Goal: Ask a question: Seek information or help from site administrators or community

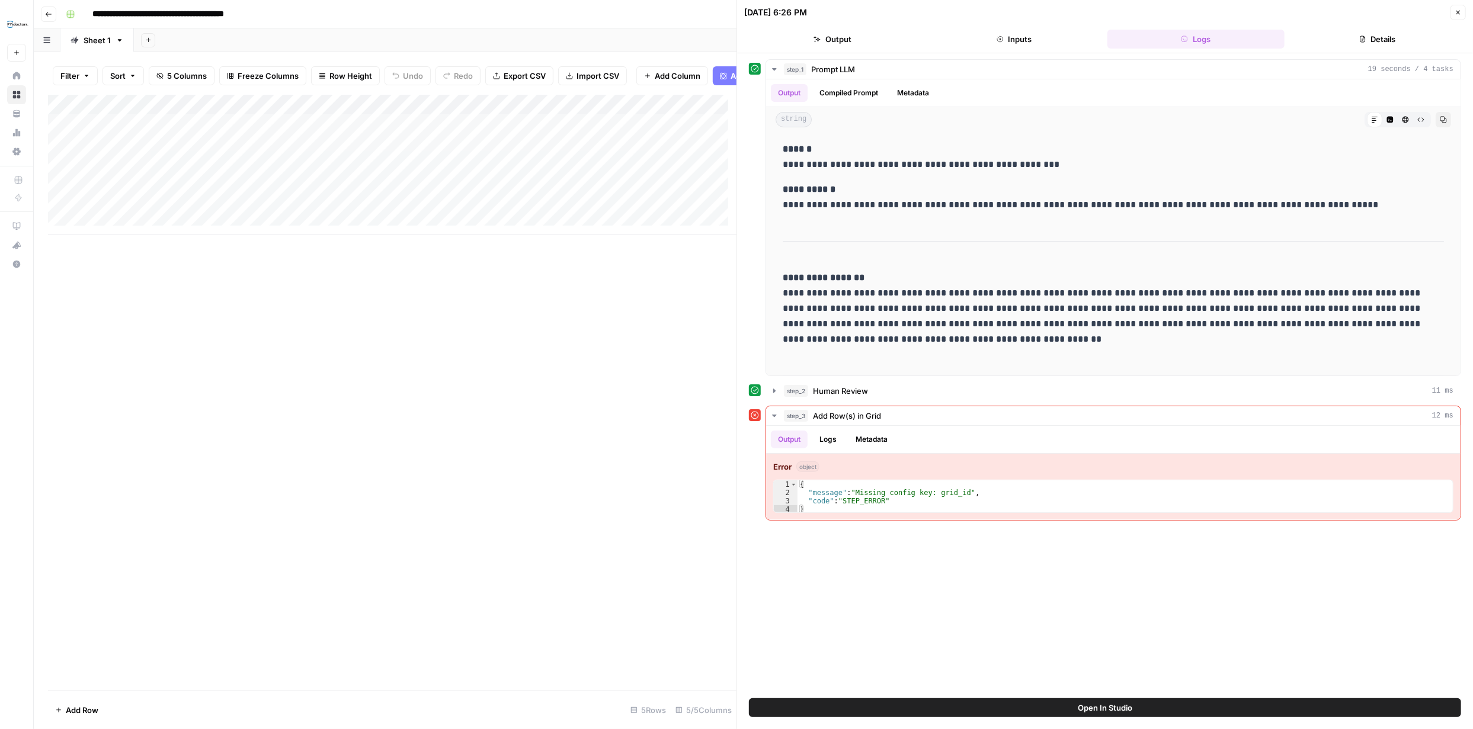
scroll to position [237, 0]
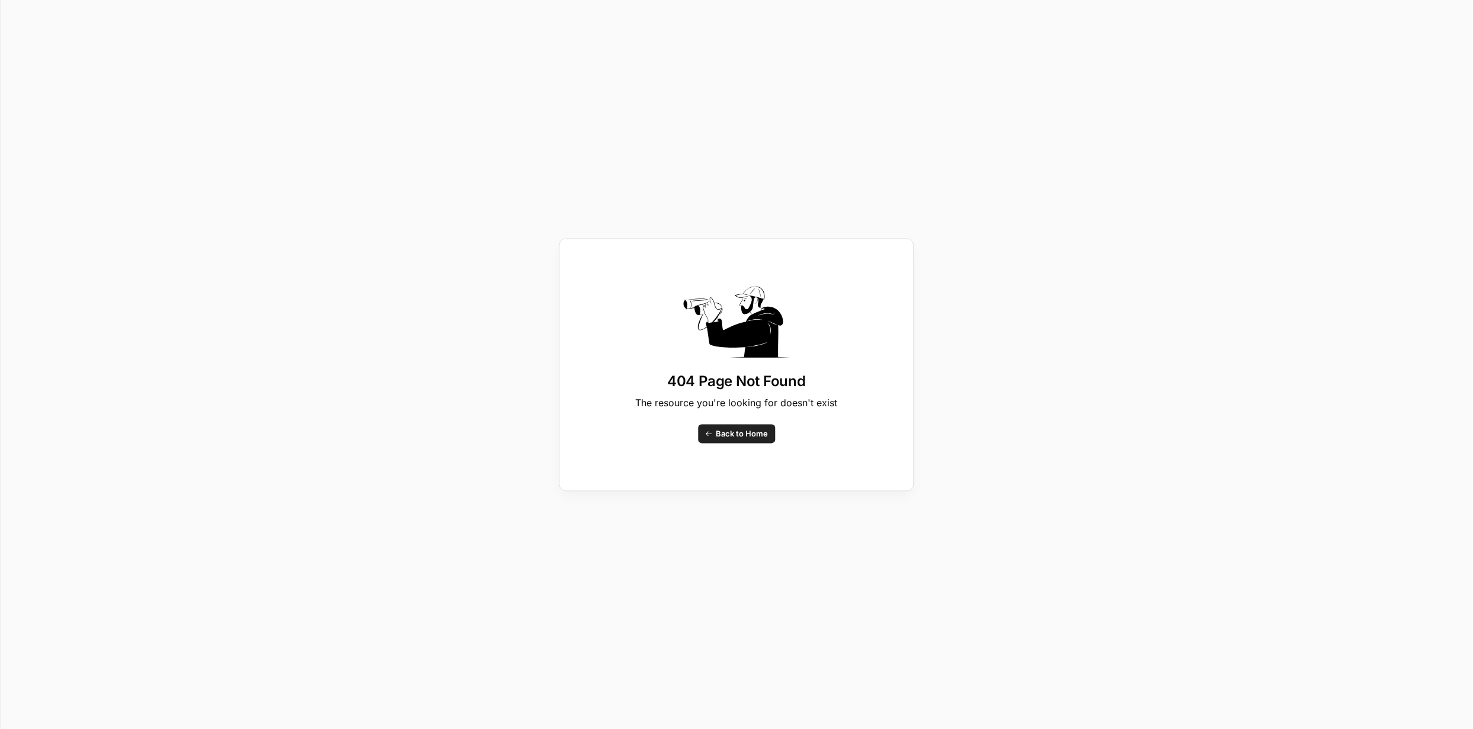
scroll to position [2201, 0]
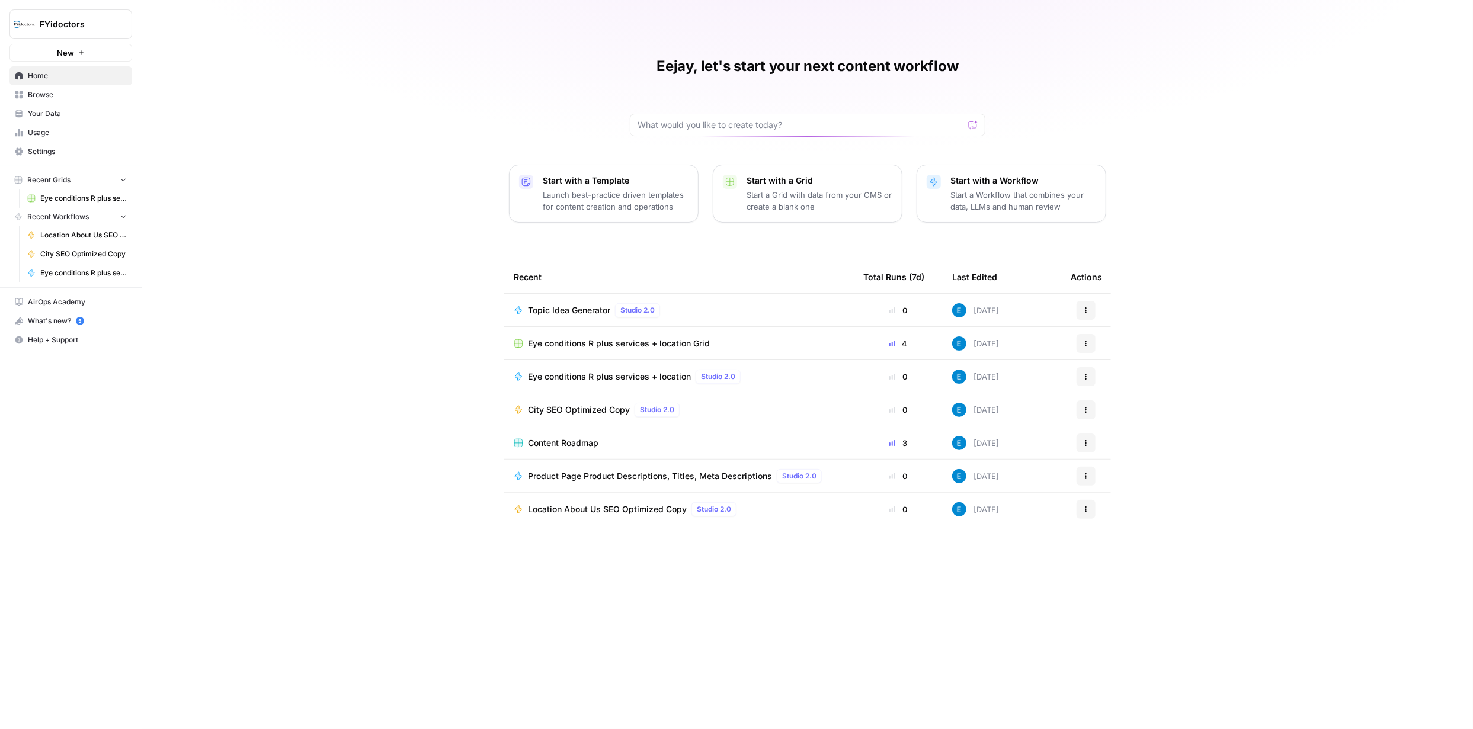
click at [1087, 377] on icon "button" at bounding box center [1086, 376] width 7 height 7
click at [1117, 504] on span "Delete" at bounding box center [1147, 507] width 95 height 12
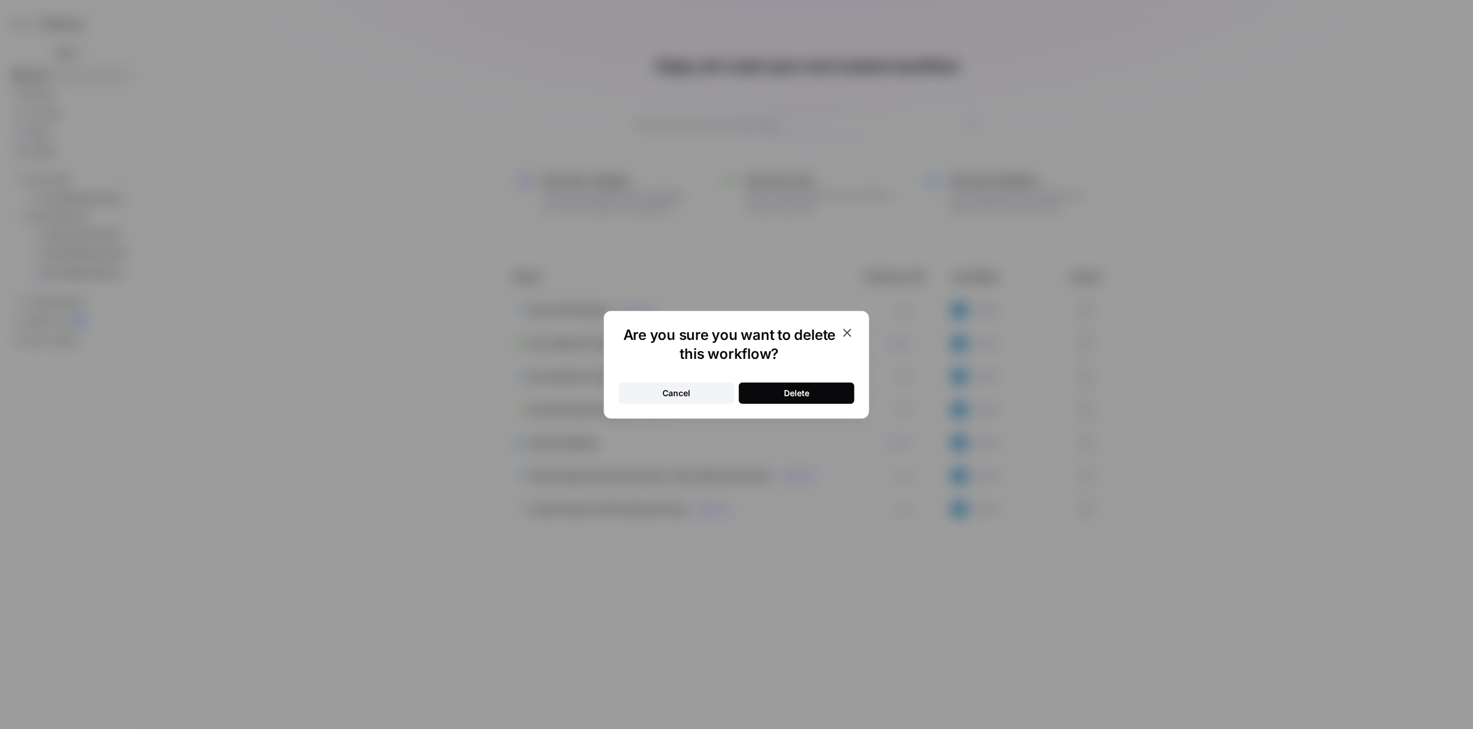
click at [811, 396] on button "Delete" at bounding box center [797, 393] width 116 height 21
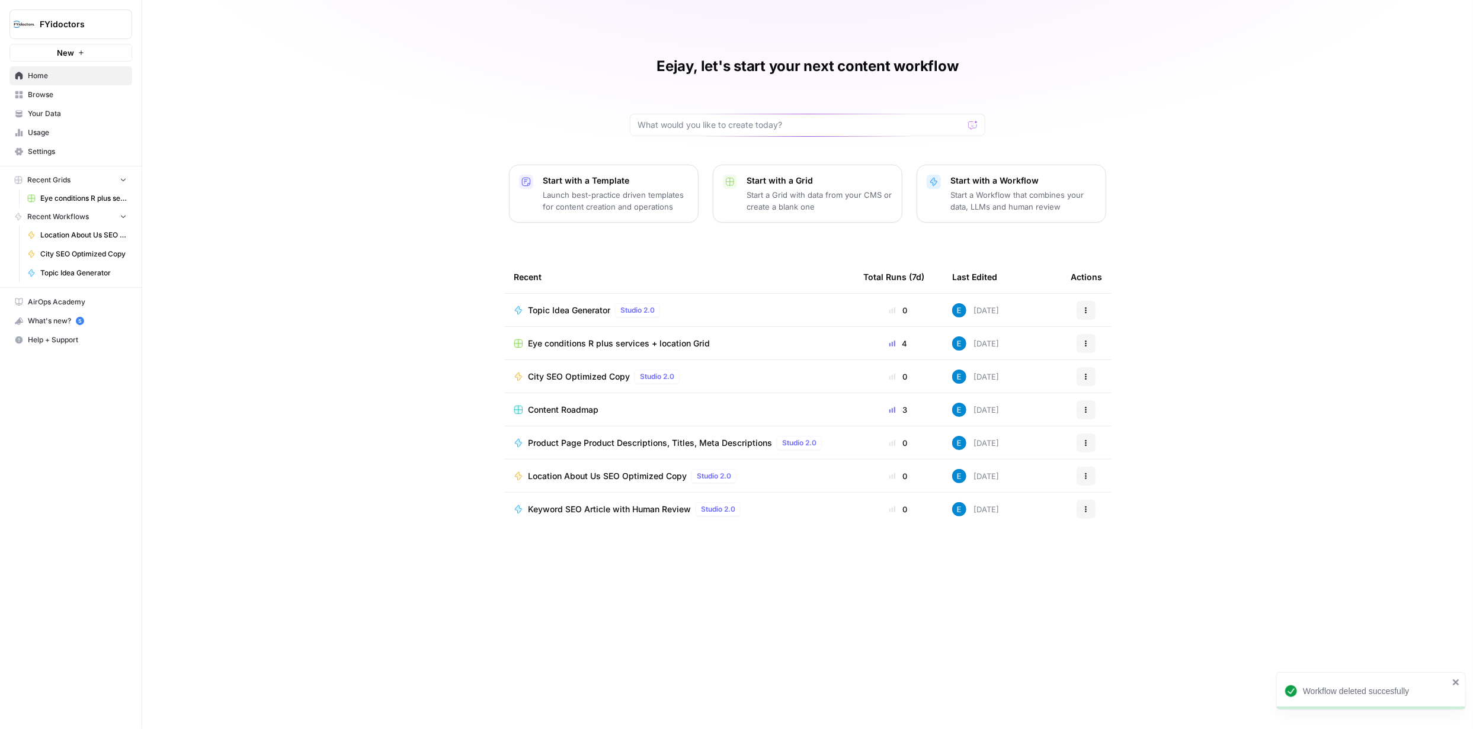
click at [618, 345] on span "Eye conditions R plus services + location Grid" at bounding box center [619, 344] width 182 height 12
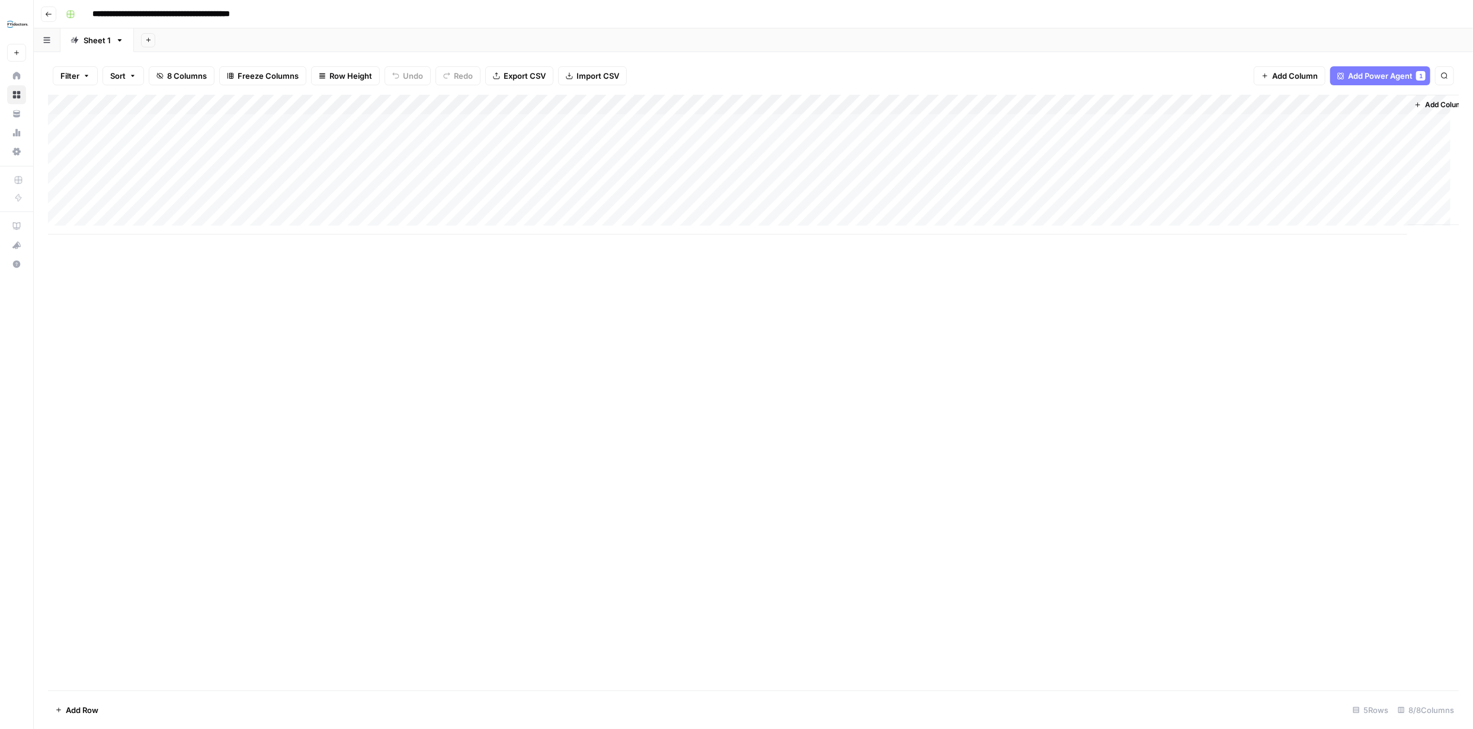
click at [442, 104] on div "Add Column" at bounding box center [753, 165] width 1411 height 140
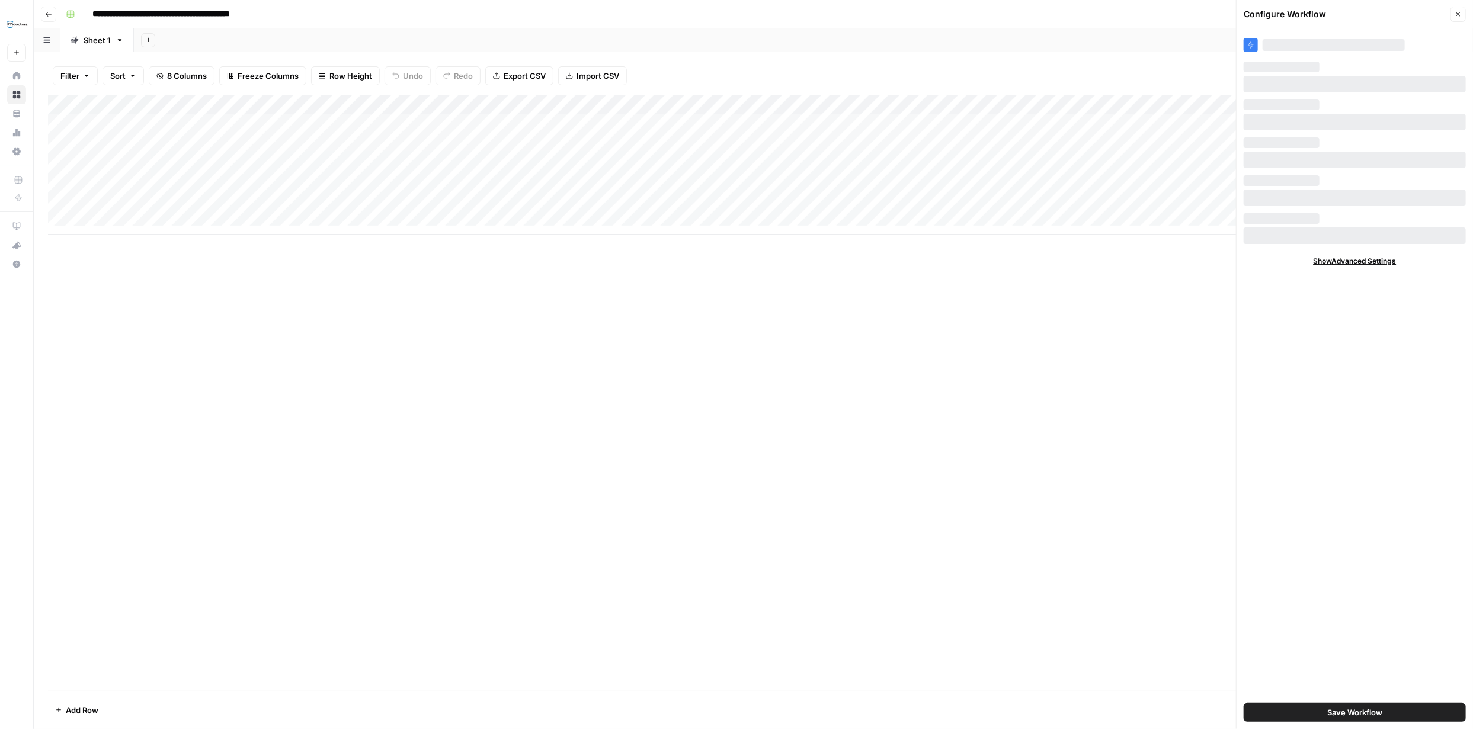
click at [440, 104] on div "Add Column" at bounding box center [753, 165] width 1411 height 140
click at [206, 161] on div "Add Column" at bounding box center [753, 165] width 1411 height 140
click at [206, 162] on div "Add Column" at bounding box center [753, 165] width 1411 height 140
click at [206, 161] on textarea at bounding box center [184, 165] width 190 height 17
click at [466, 165] on div "Add Column" at bounding box center [753, 165] width 1411 height 140
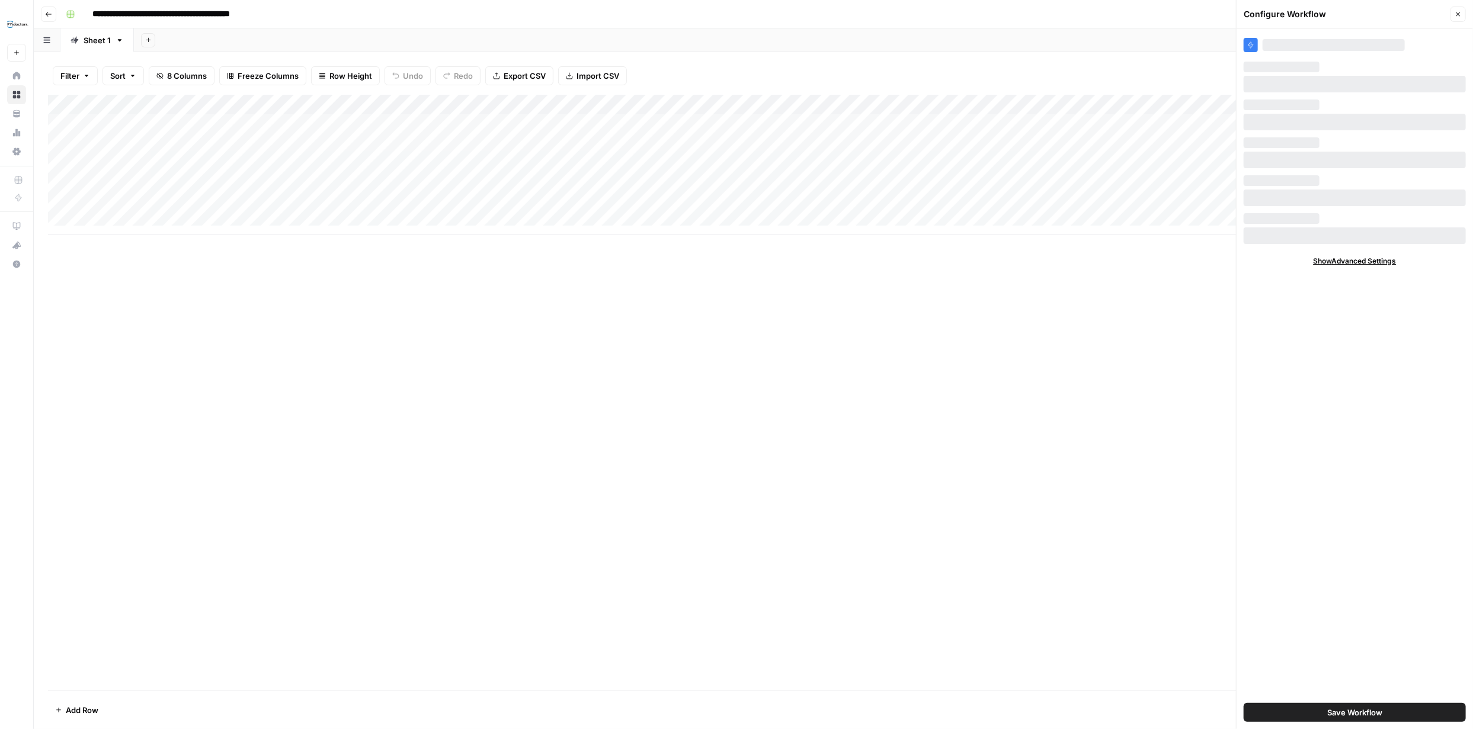
click at [537, 165] on div "Add Column" at bounding box center [753, 165] width 1411 height 140
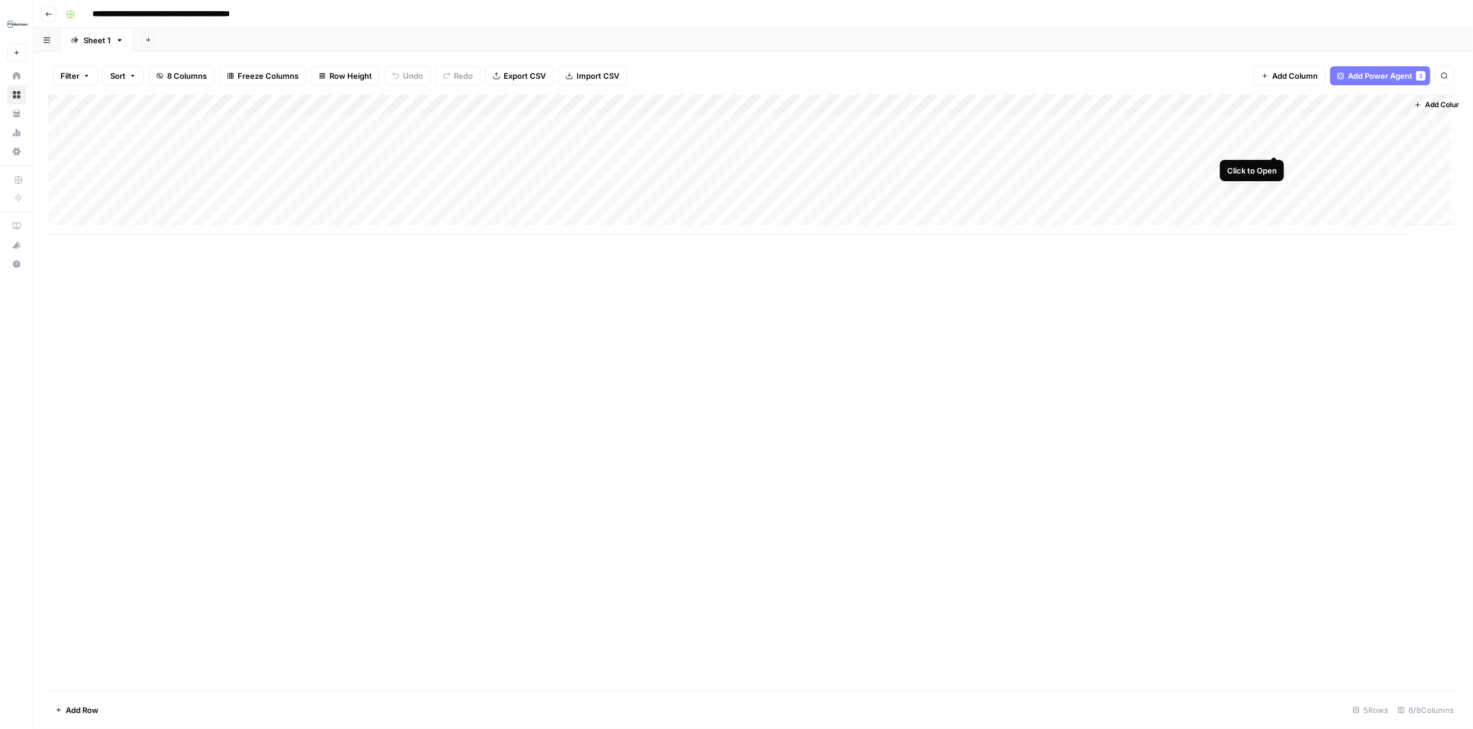
click at [1273, 146] on div "Add Column" at bounding box center [753, 165] width 1411 height 140
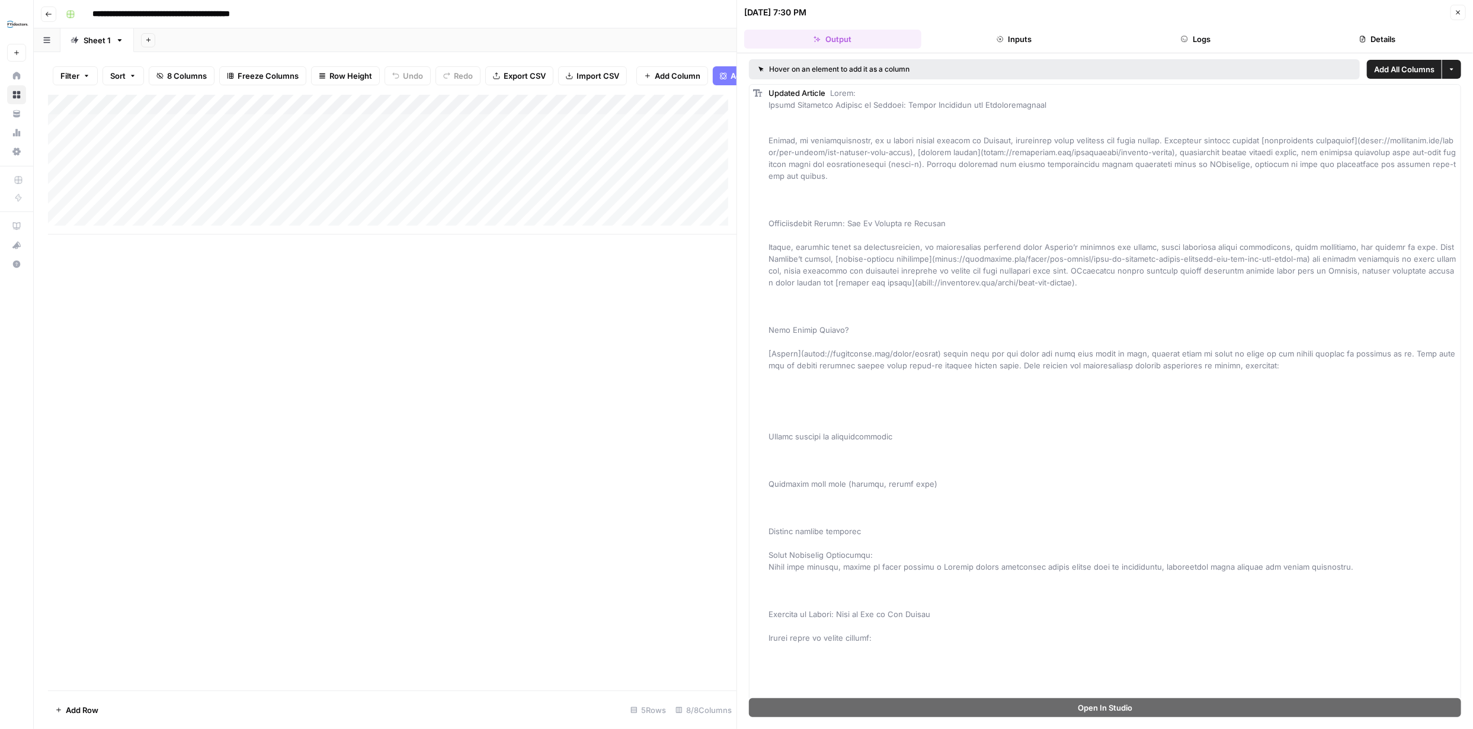
click at [1459, 14] on icon "button" at bounding box center [1458, 12] width 7 height 7
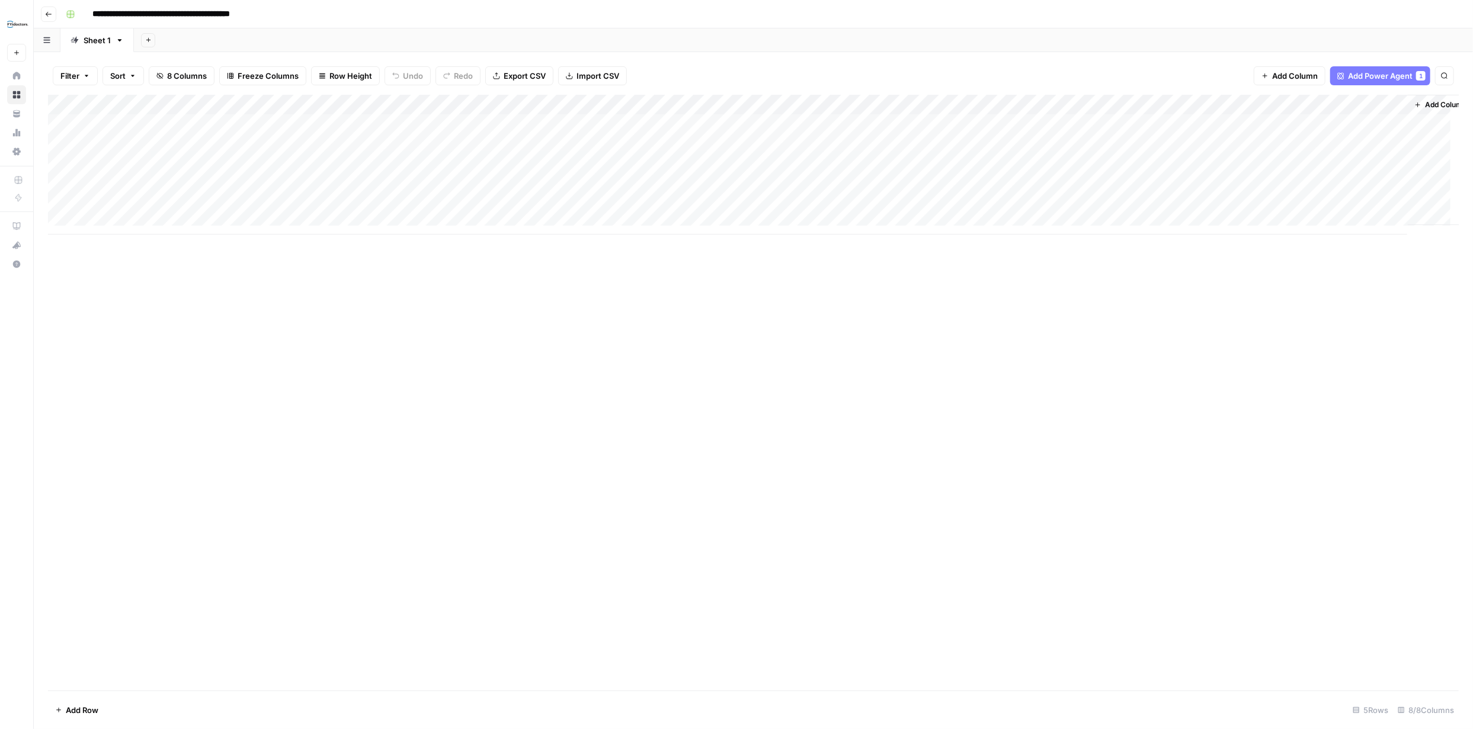
click at [218, 164] on div "Add Column" at bounding box center [753, 165] width 1411 height 140
click at [217, 167] on div "Add Column" at bounding box center [753, 165] width 1411 height 140
click at [217, 167] on textarea at bounding box center [184, 165] width 190 height 17
type textarea "*"
type textarea "**********"
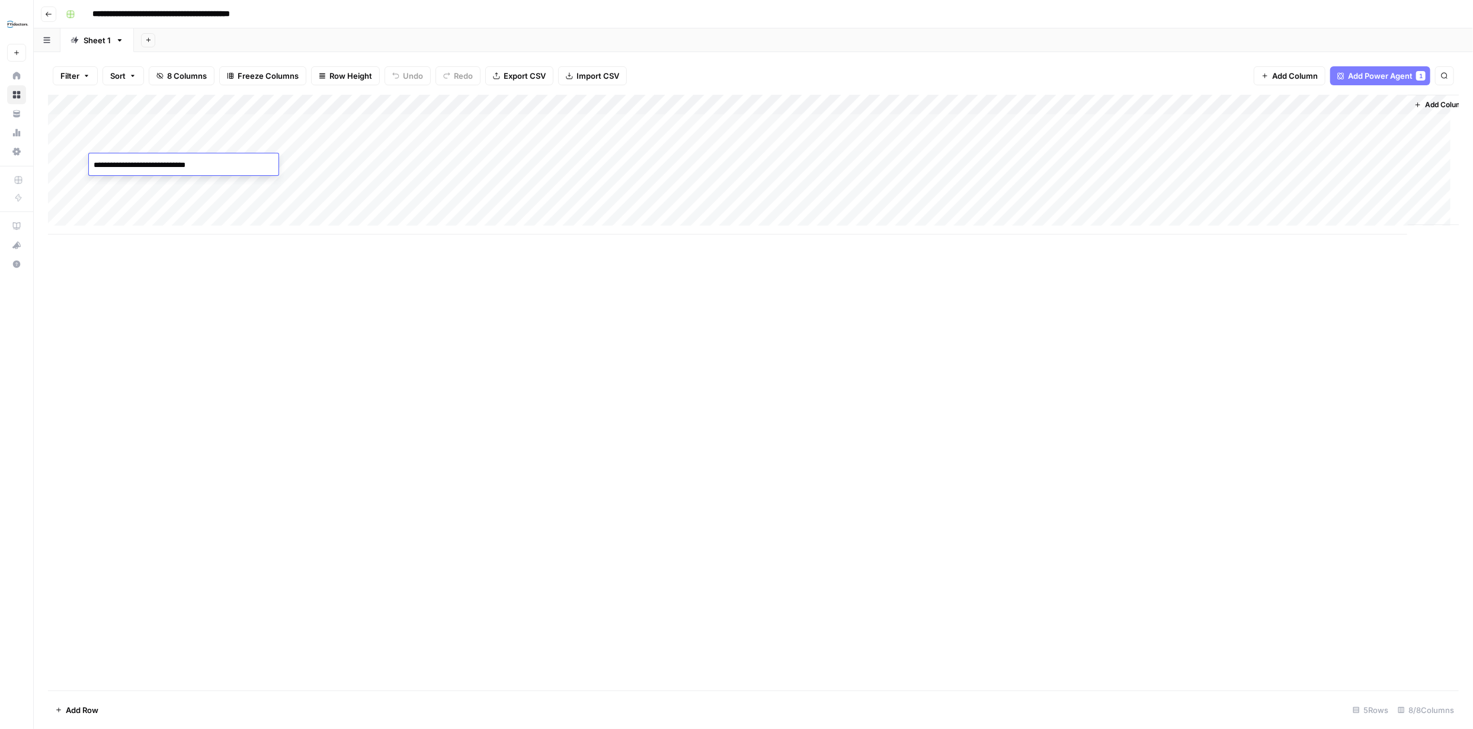
click at [299, 166] on div "Add Column" at bounding box center [753, 165] width 1411 height 140
type textarea "********"
click at [547, 289] on div "Add Column" at bounding box center [753, 393] width 1411 height 596
click at [537, 163] on div "Add Column" at bounding box center [753, 165] width 1411 height 140
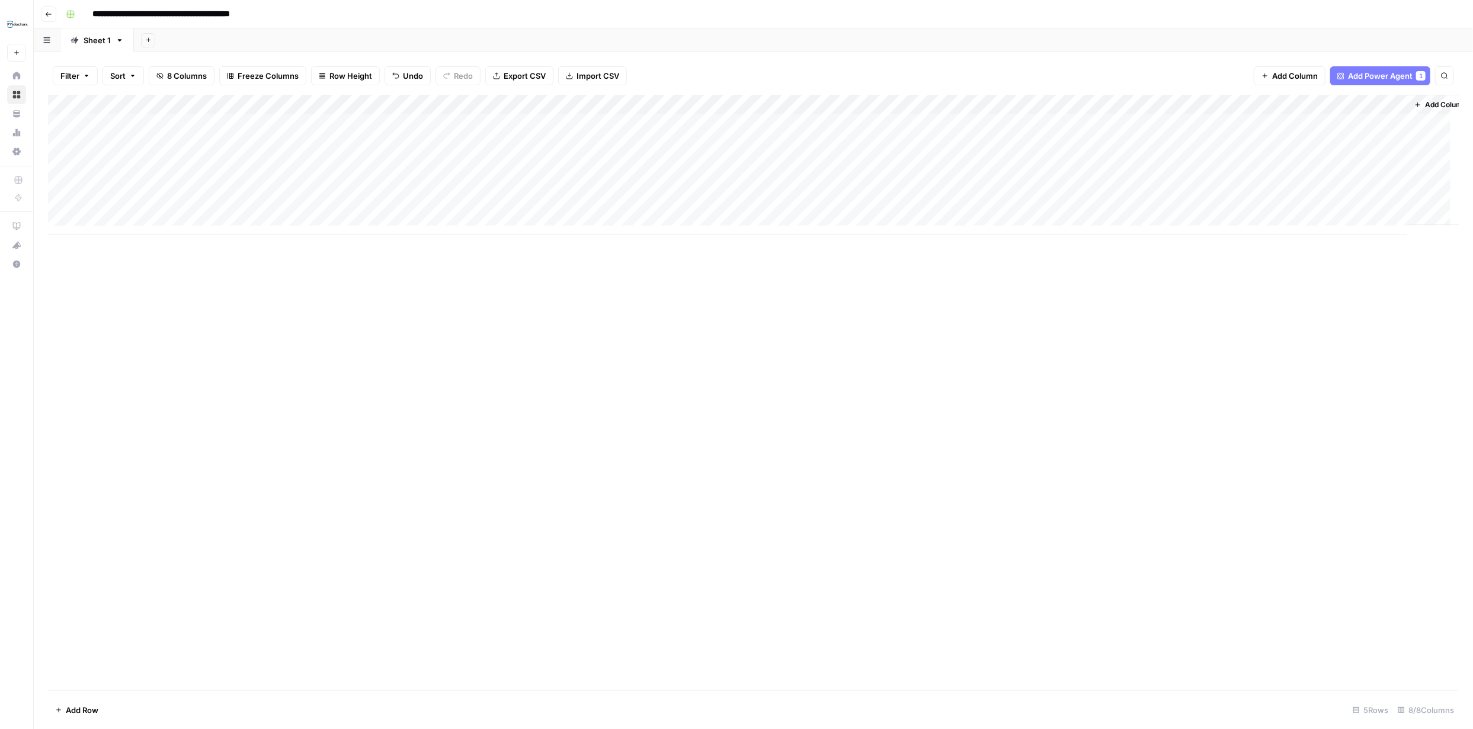
click at [741, 164] on div "Add Column" at bounding box center [753, 165] width 1411 height 140
click at [536, 171] on div "Add Column" at bounding box center [392, 165] width 689 height 140
click at [536, 169] on div "Add Column" at bounding box center [392, 165] width 689 height 140
click at [537, 169] on div at bounding box center [539, 173] width 219 height 22
click at [1453, 9] on button "Close" at bounding box center [1458, 14] width 15 height 15
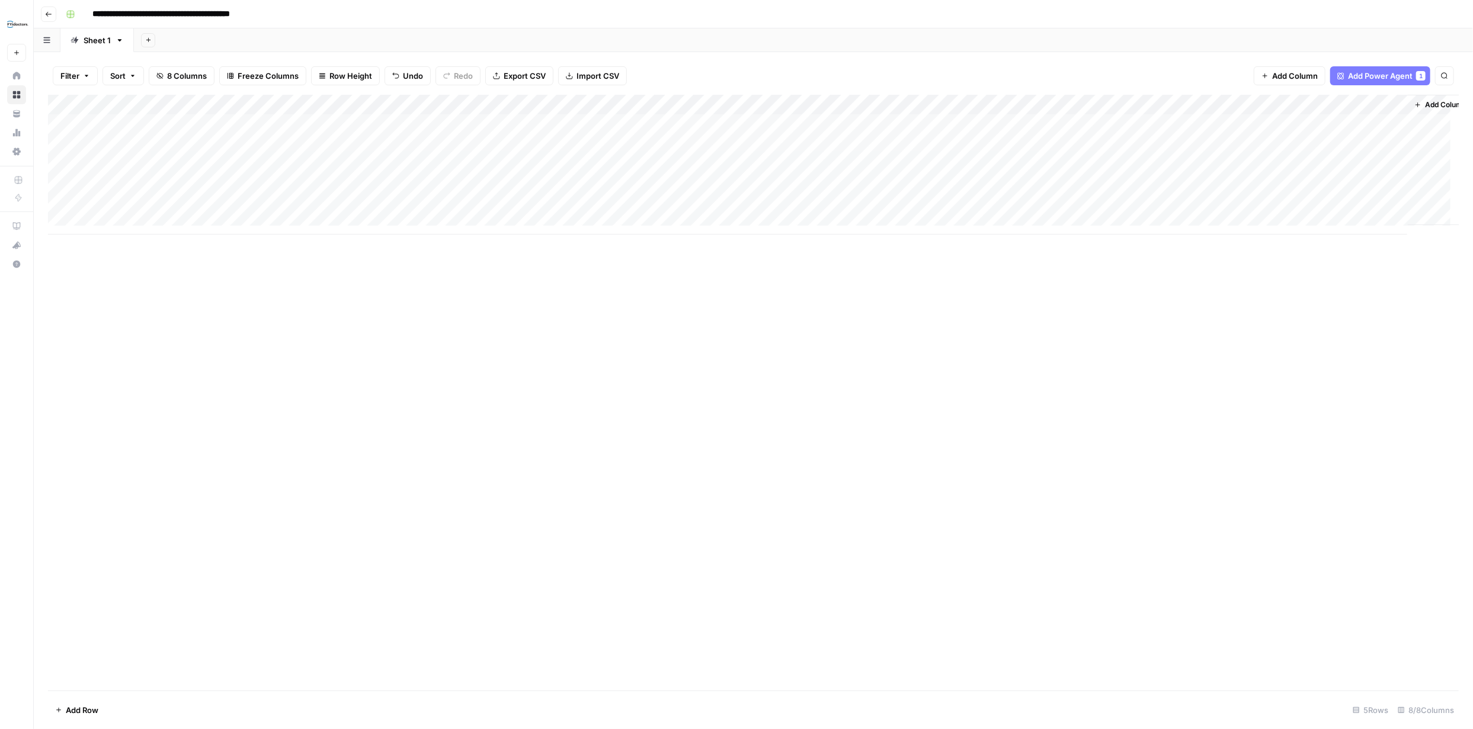
click at [46, 14] on icon "button" at bounding box center [48, 14] width 7 height 7
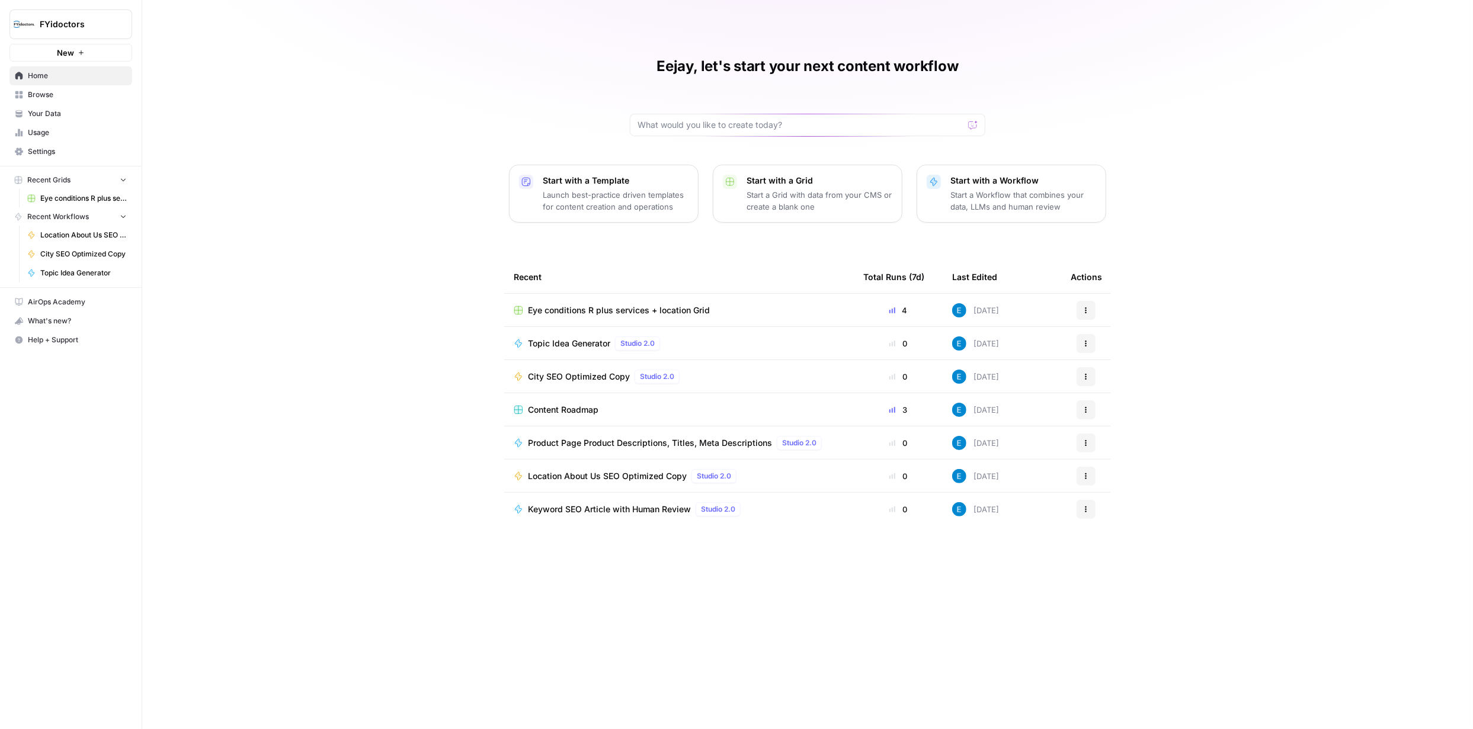
click at [49, 89] on span "Browse" at bounding box center [77, 94] width 99 height 11
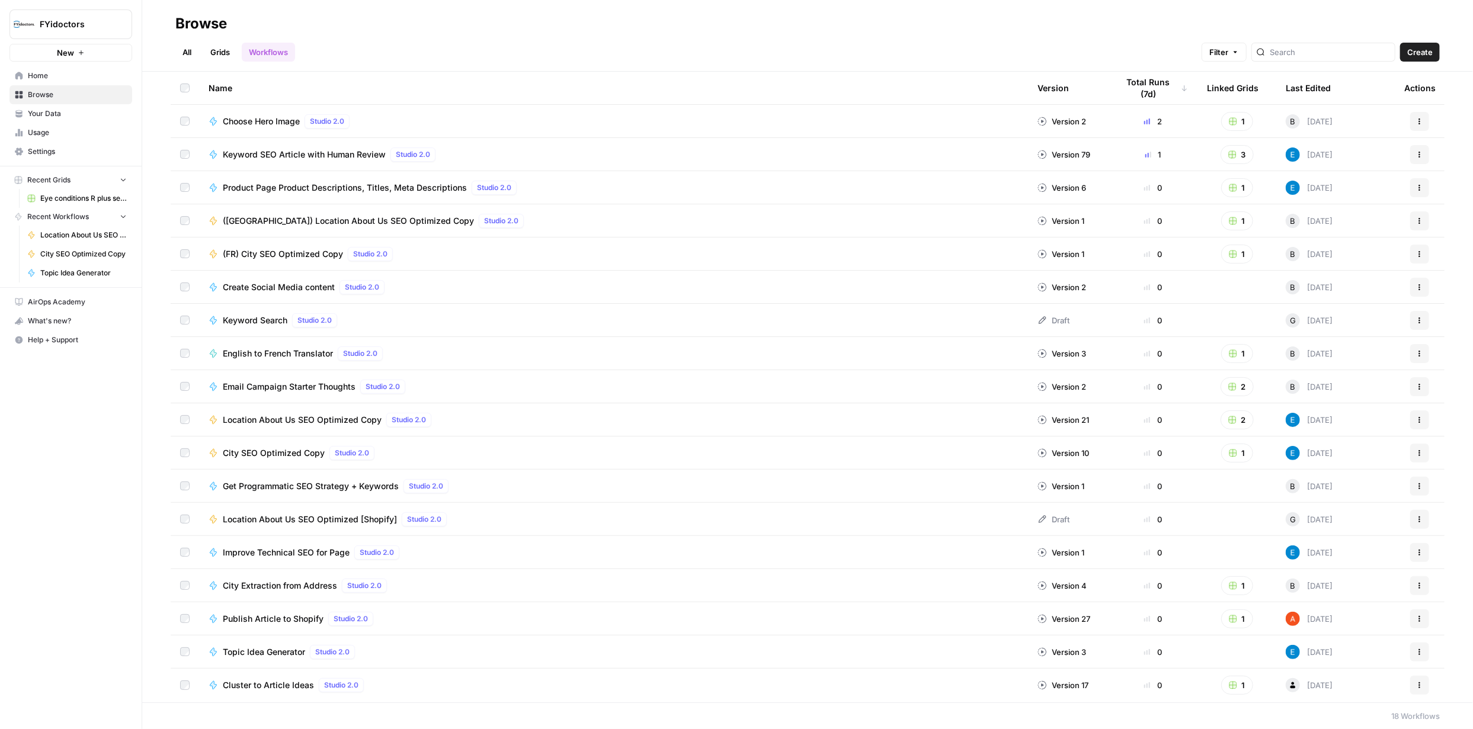
click at [217, 49] on link "Grids" at bounding box center [220, 52] width 34 height 19
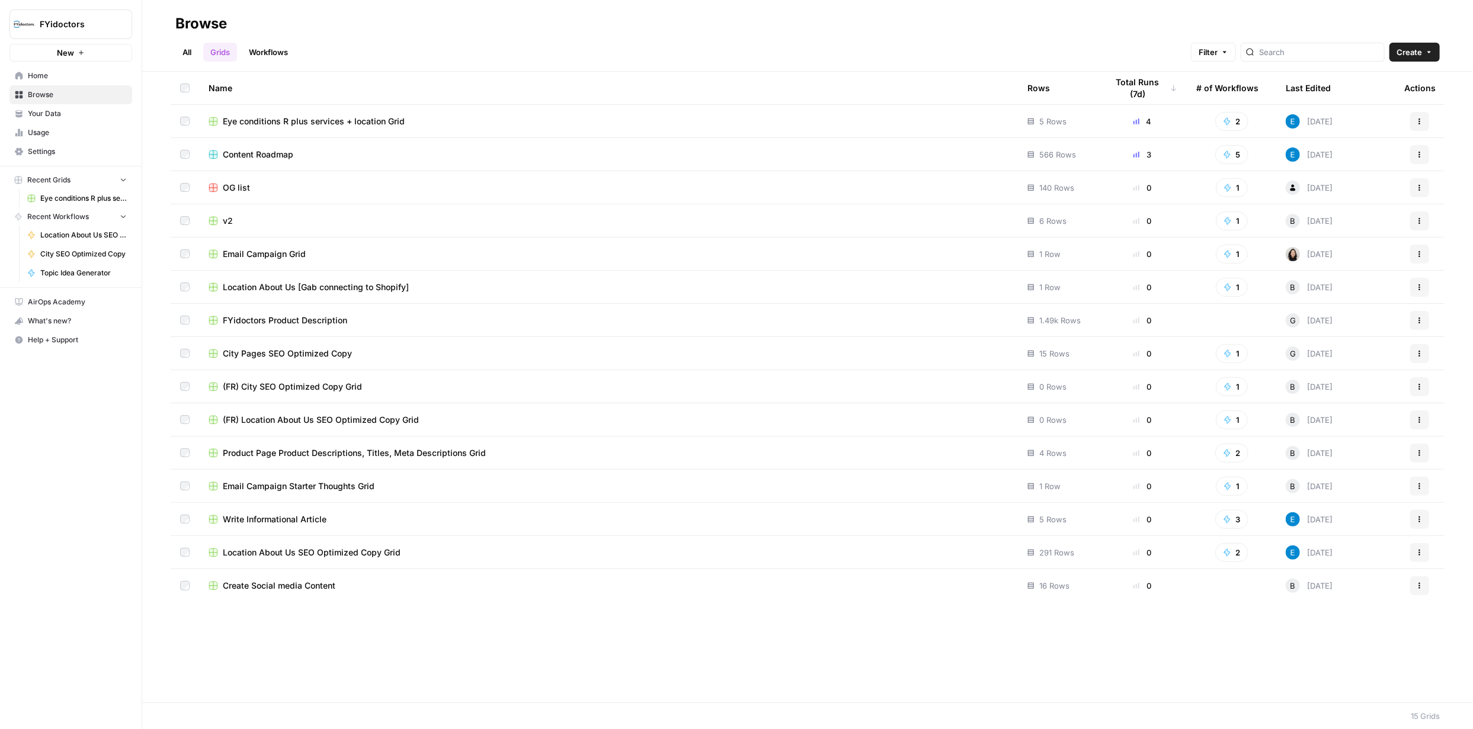
click at [265, 49] on link "Workflows" at bounding box center [268, 52] width 53 height 19
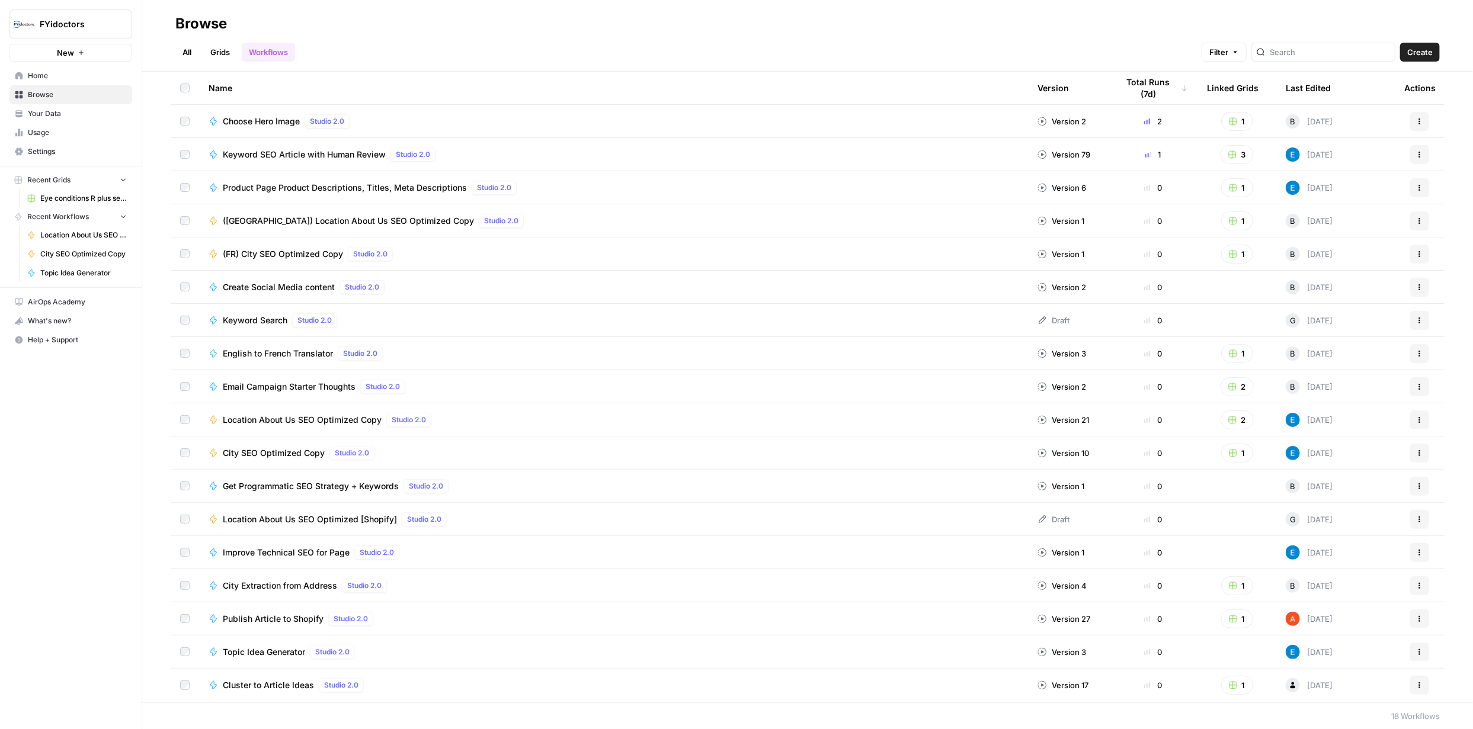
click at [219, 49] on link "Grids" at bounding box center [220, 52] width 34 height 19
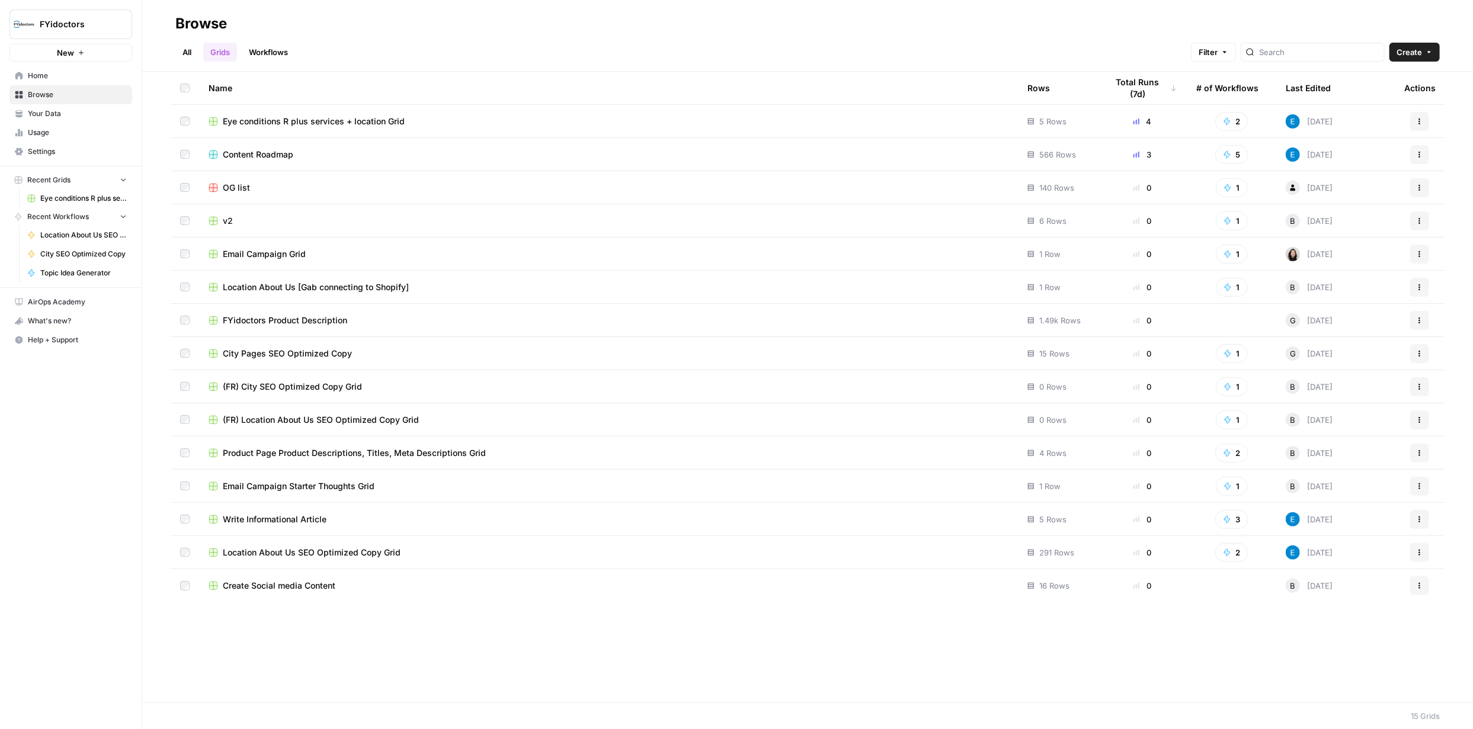
click at [253, 119] on span "Eye conditions R plus services + location Grid" at bounding box center [314, 122] width 182 height 12
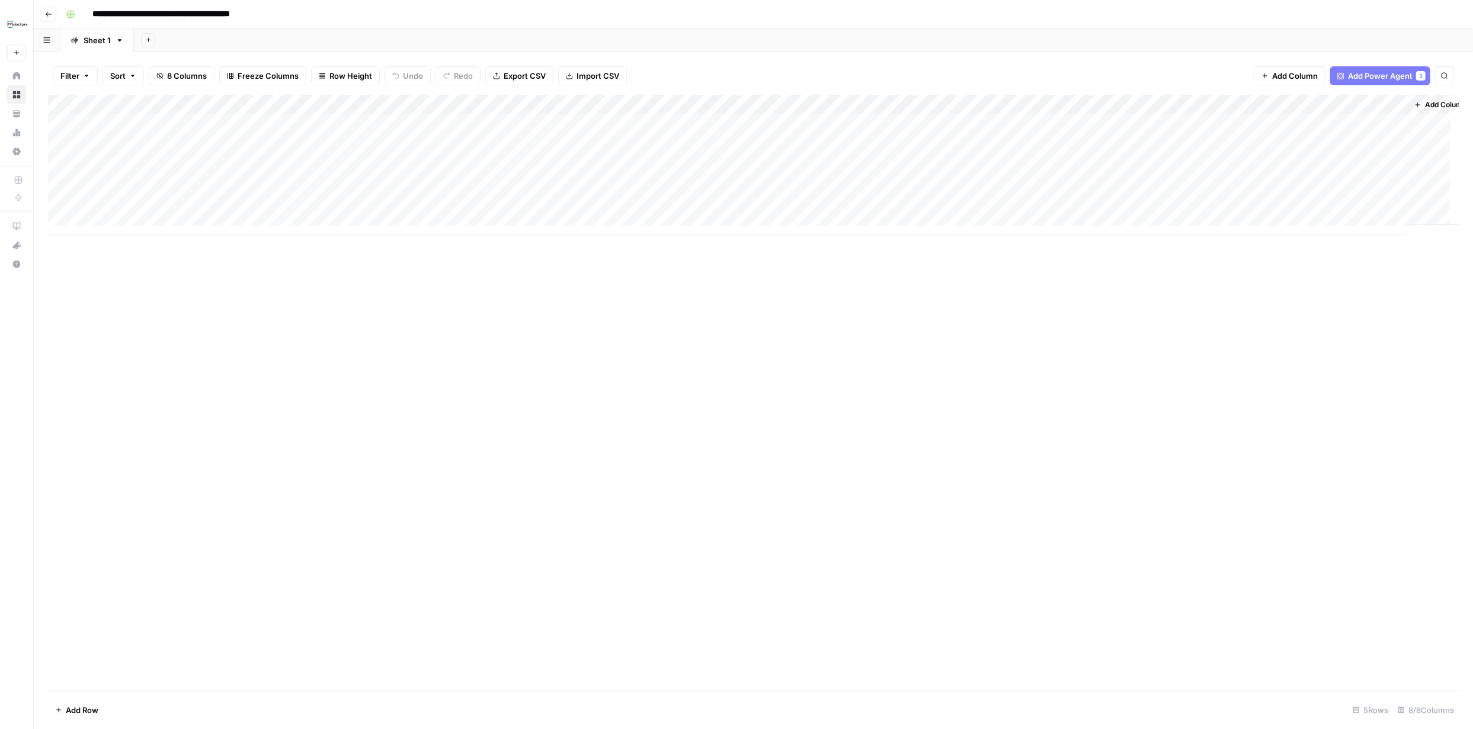
click at [513, 107] on div "Add Column" at bounding box center [753, 165] width 1411 height 140
click at [491, 204] on span "Configure Inputs" at bounding box center [506, 205] width 104 height 12
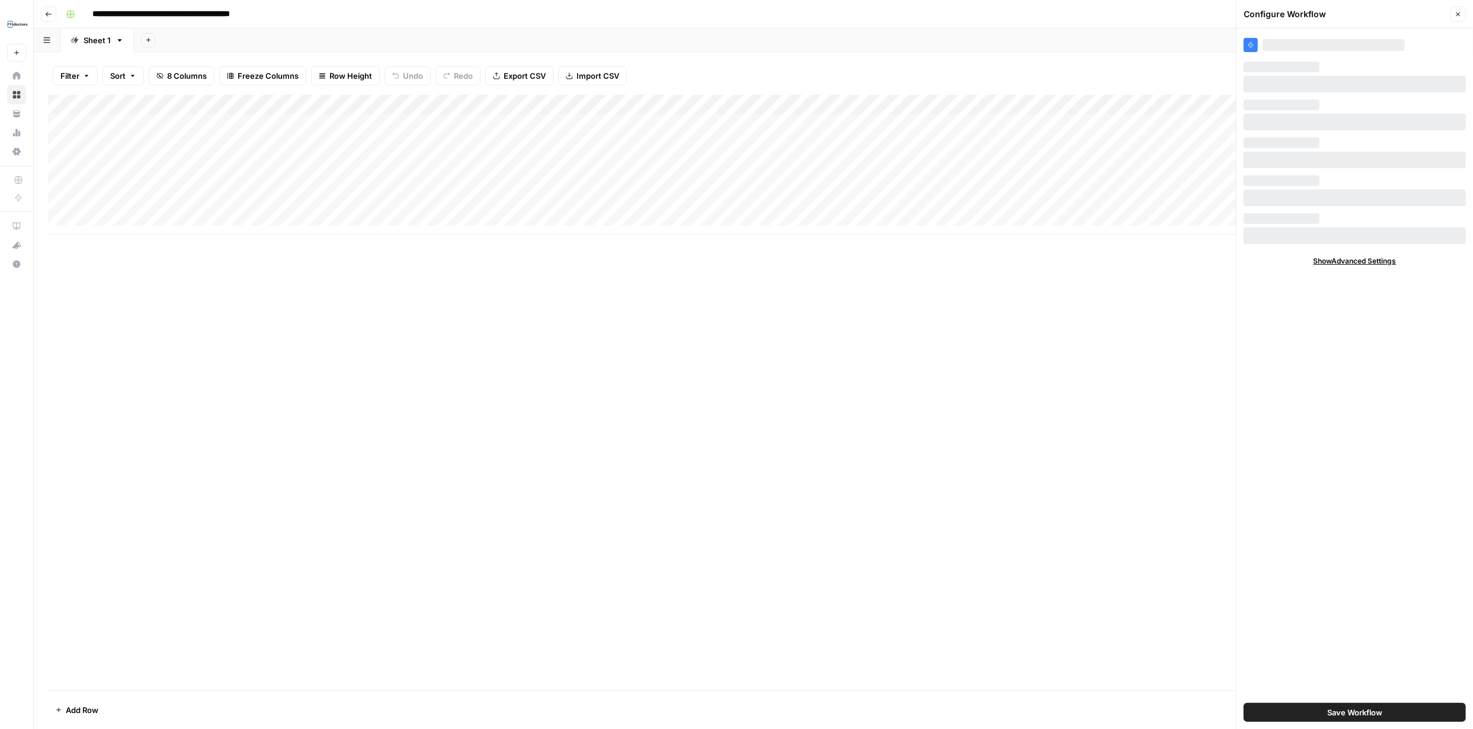
click at [1365, 713] on span "Save Workflow" at bounding box center [1354, 713] width 55 height 12
click at [1366, 713] on span "Save Workflow" at bounding box center [1354, 713] width 55 height 12
click at [1337, 262] on span "Show Advanced Settings" at bounding box center [1355, 261] width 83 height 11
click at [1354, 293] on input "Default" at bounding box center [1348, 296] width 199 height 12
click at [1393, 397] on div "Hide Advanced Settings Version Save Workflow" at bounding box center [1355, 378] width 236 height 701
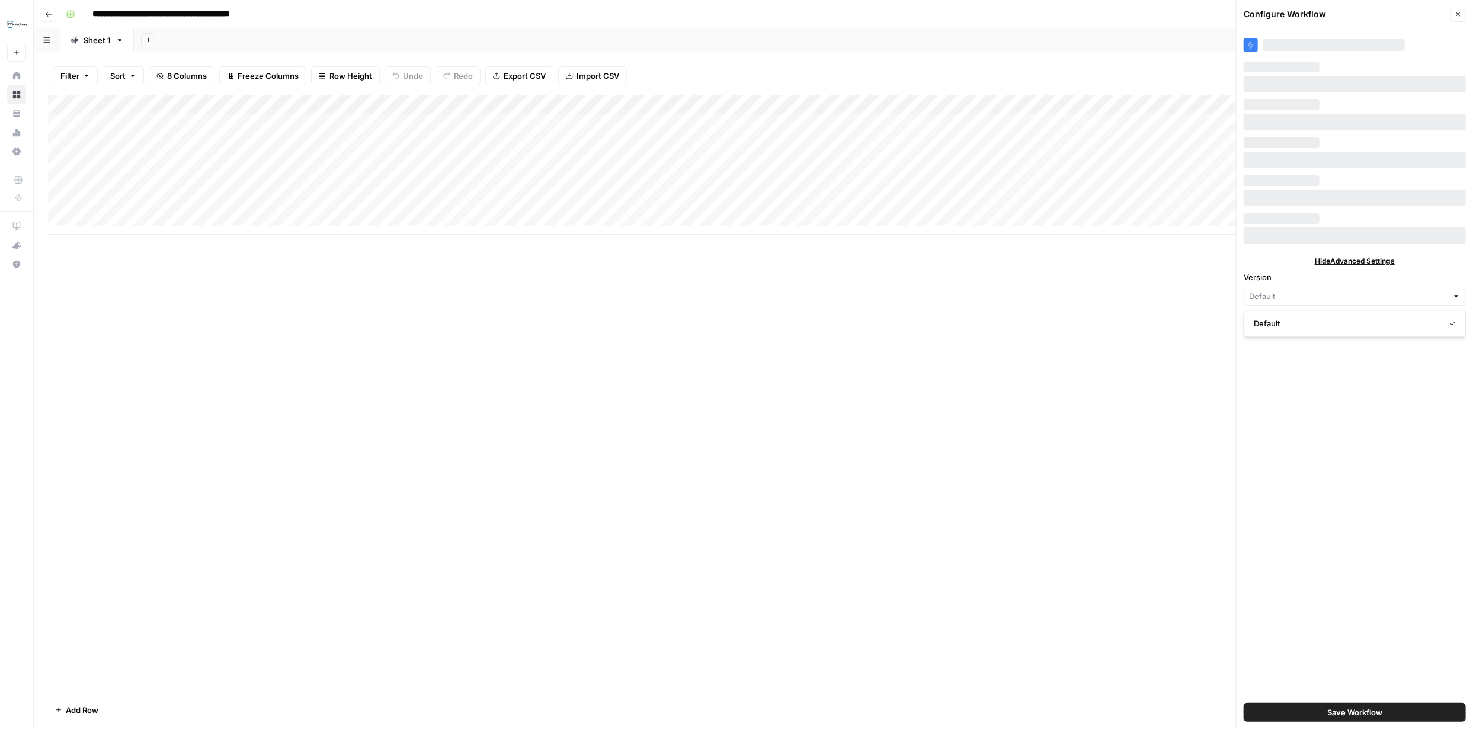
type input "Default"
click at [1239, 102] on span "Add Column" at bounding box center [1259, 105] width 41 height 11
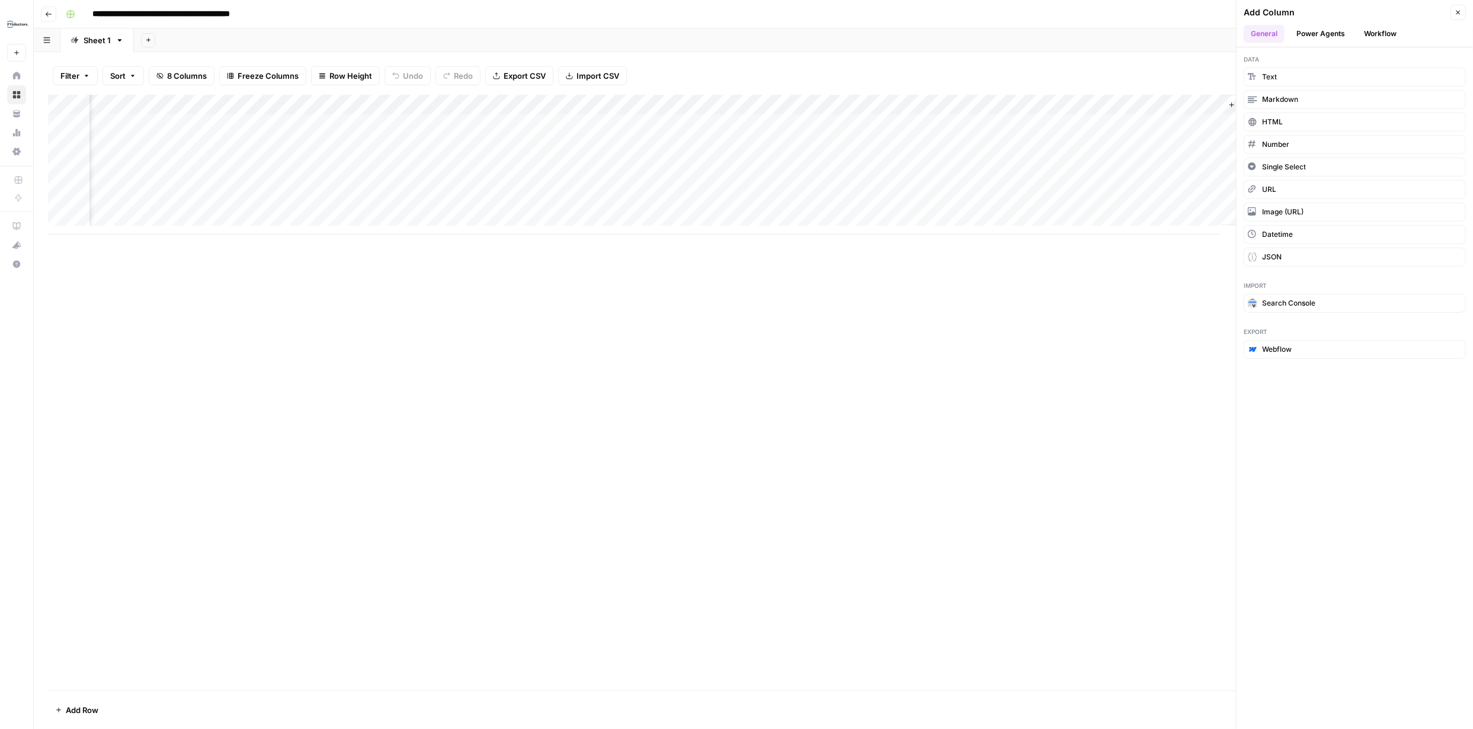
click at [1375, 36] on button "Workflow" at bounding box center [1380, 34] width 47 height 18
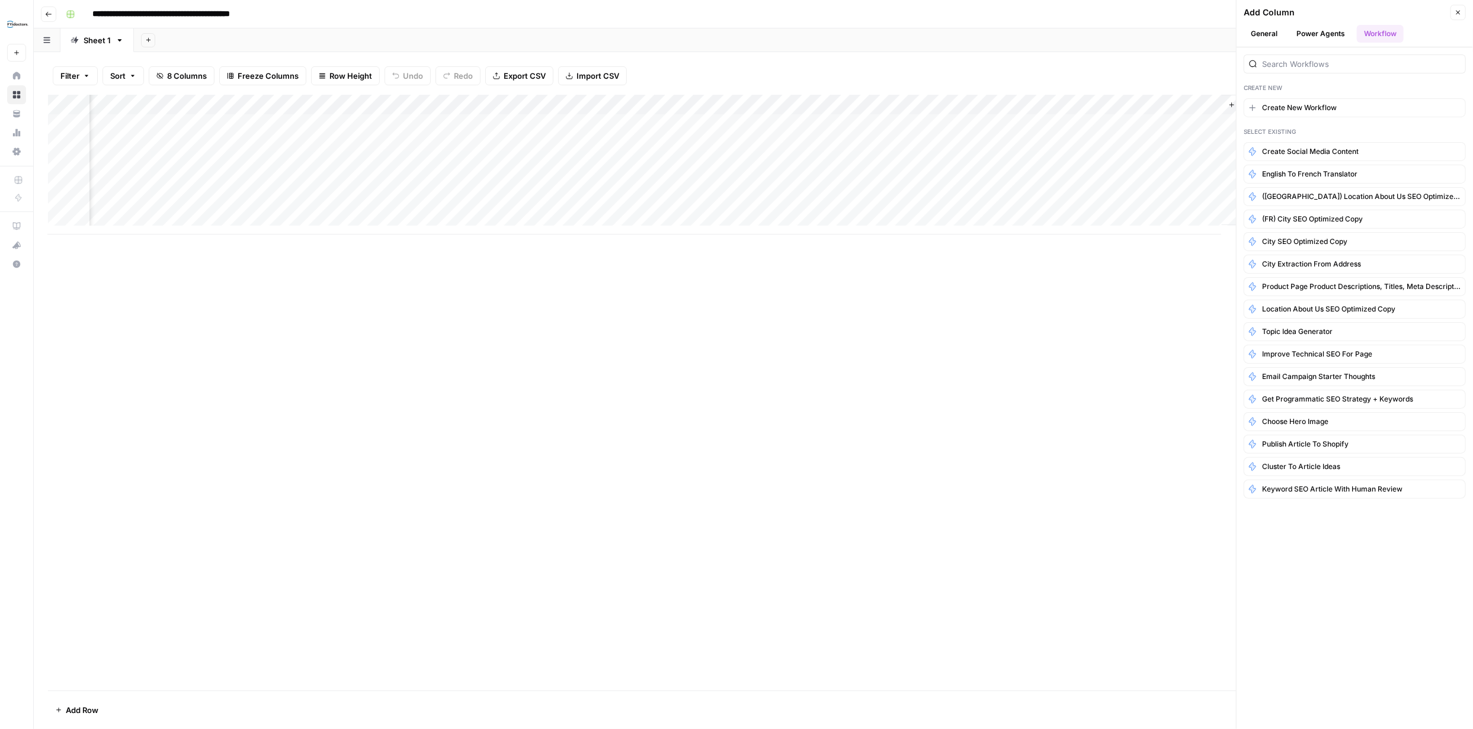
click at [1454, 11] on button "Close" at bounding box center [1458, 12] width 15 height 15
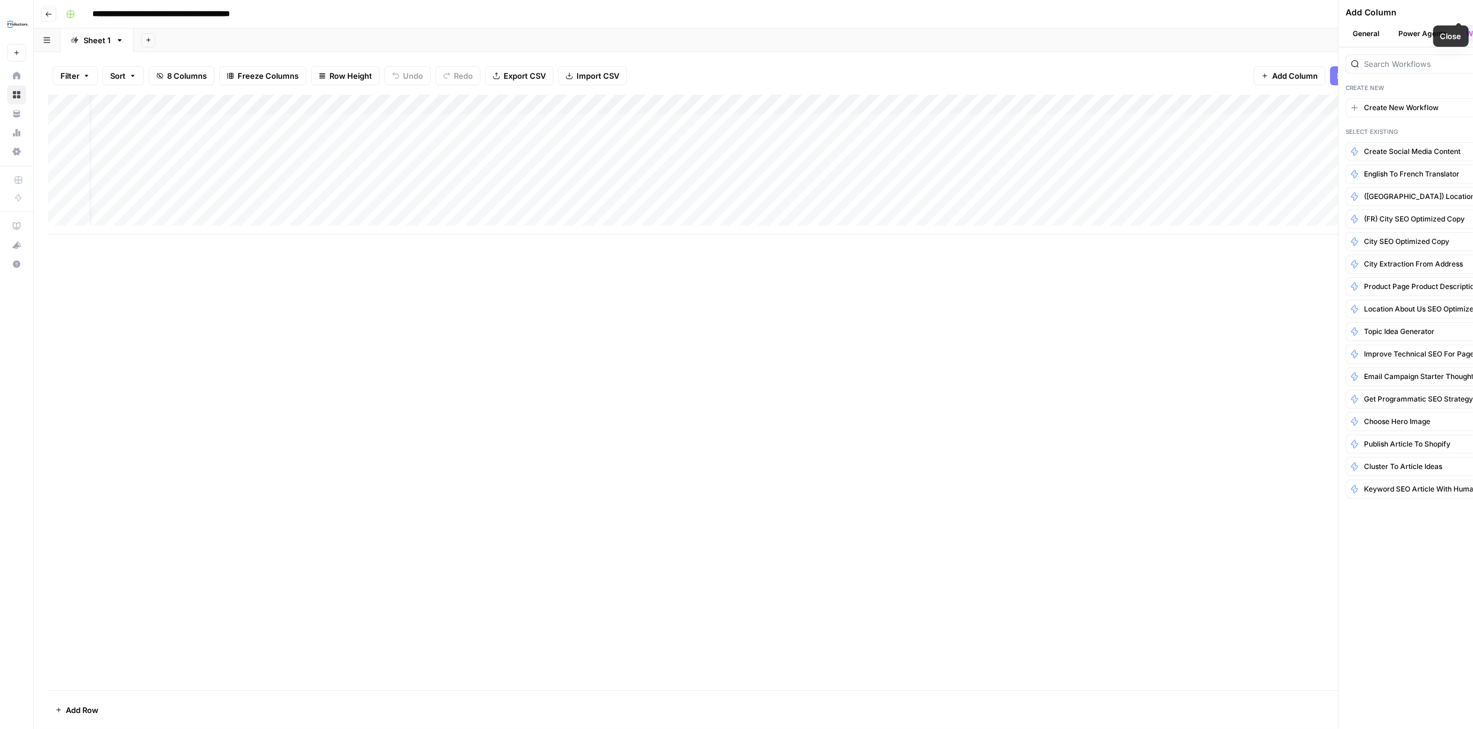
scroll to position [0, 23]
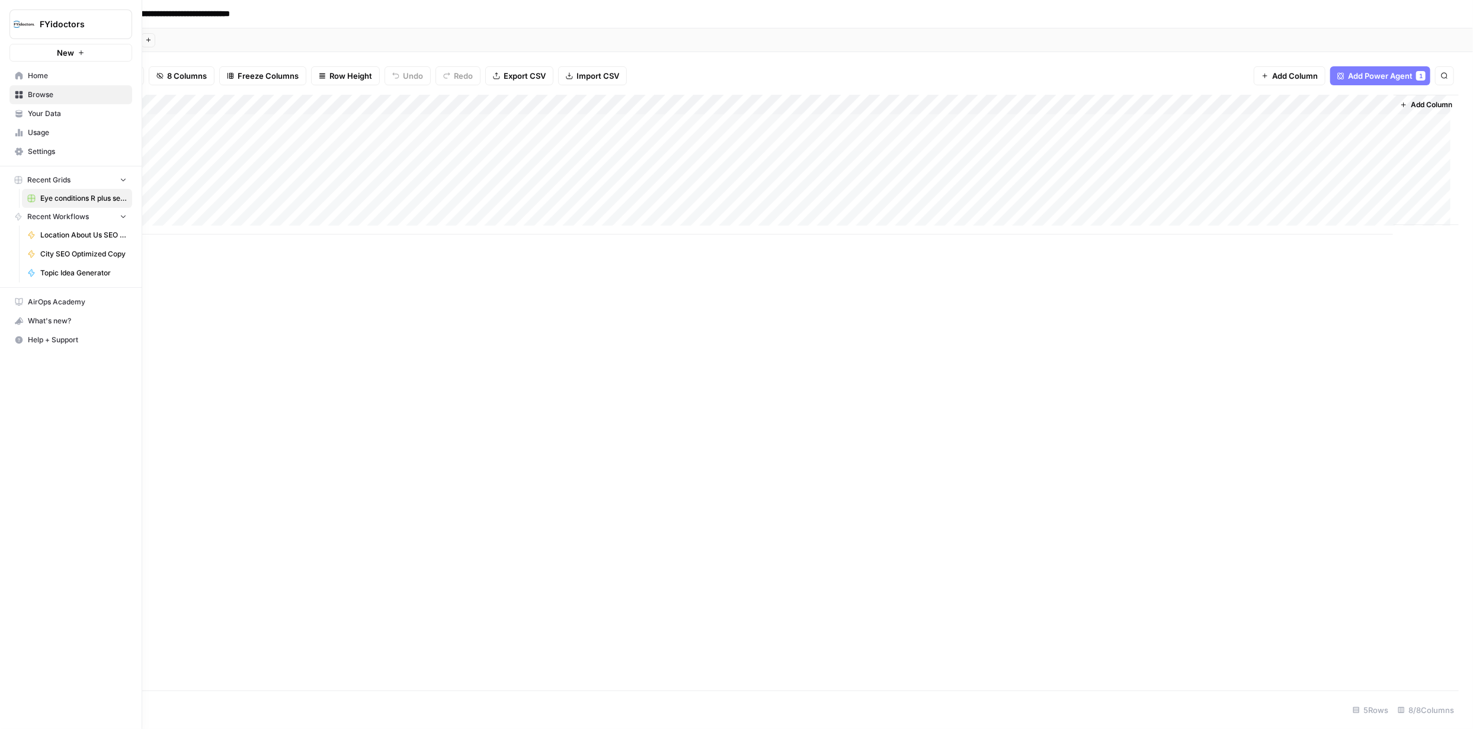
click at [50, 217] on span "Recent Workflows" at bounding box center [58, 217] width 62 height 11
click at [51, 217] on span "Recent Workflows" at bounding box center [58, 217] width 62 height 11
click at [62, 337] on span "Help + Support" at bounding box center [77, 340] width 99 height 11
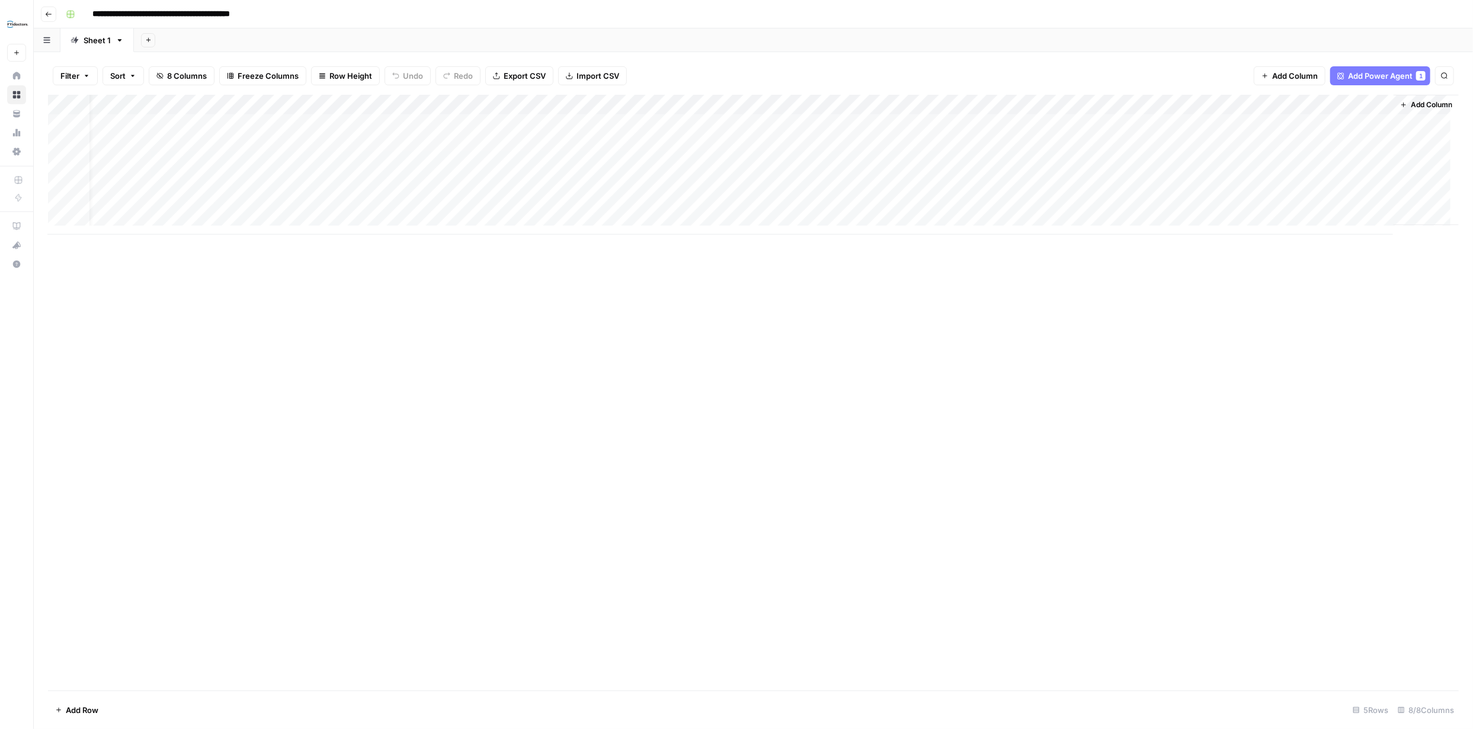
click at [43, 12] on button "Go back" at bounding box center [48, 14] width 15 height 15
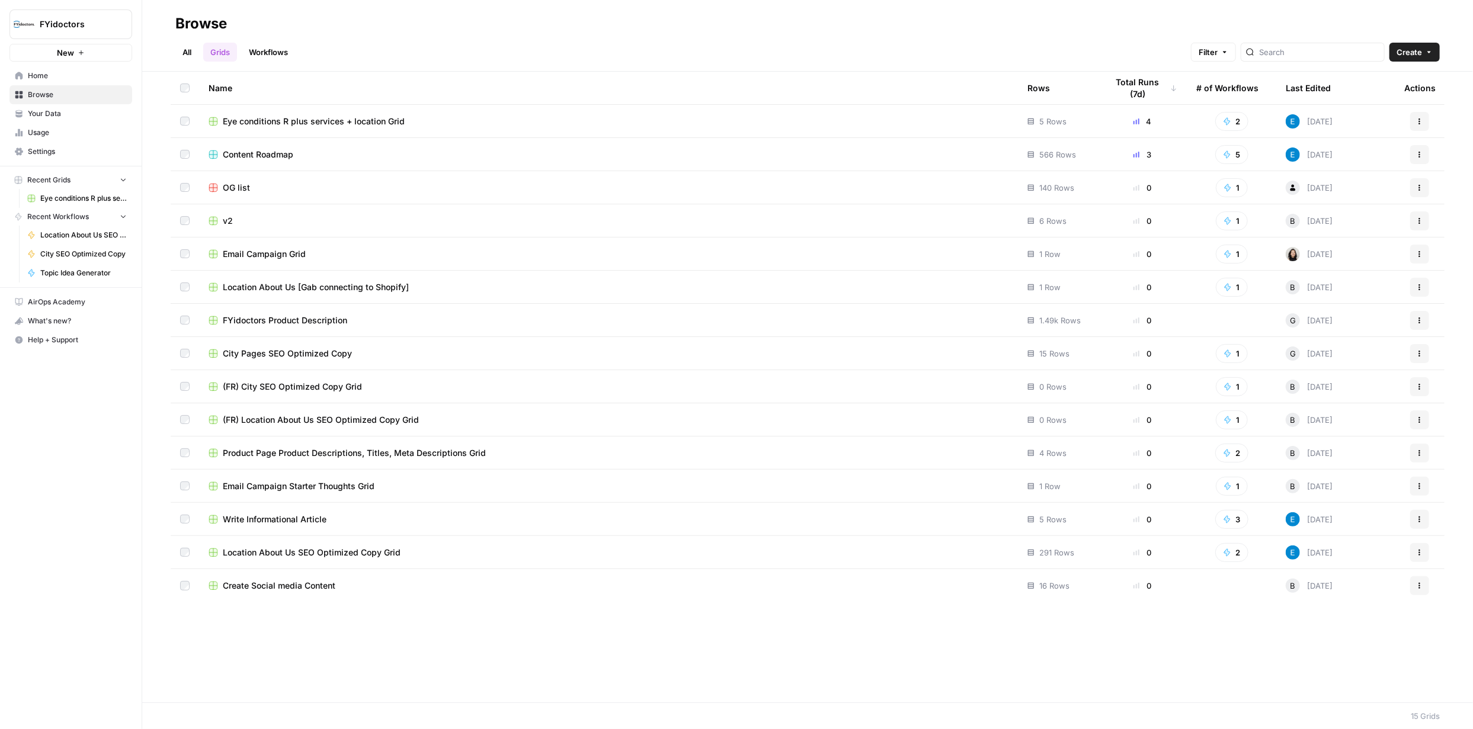
click at [190, 52] on link "All" at bounding box center [186, 52] width 23 height 19
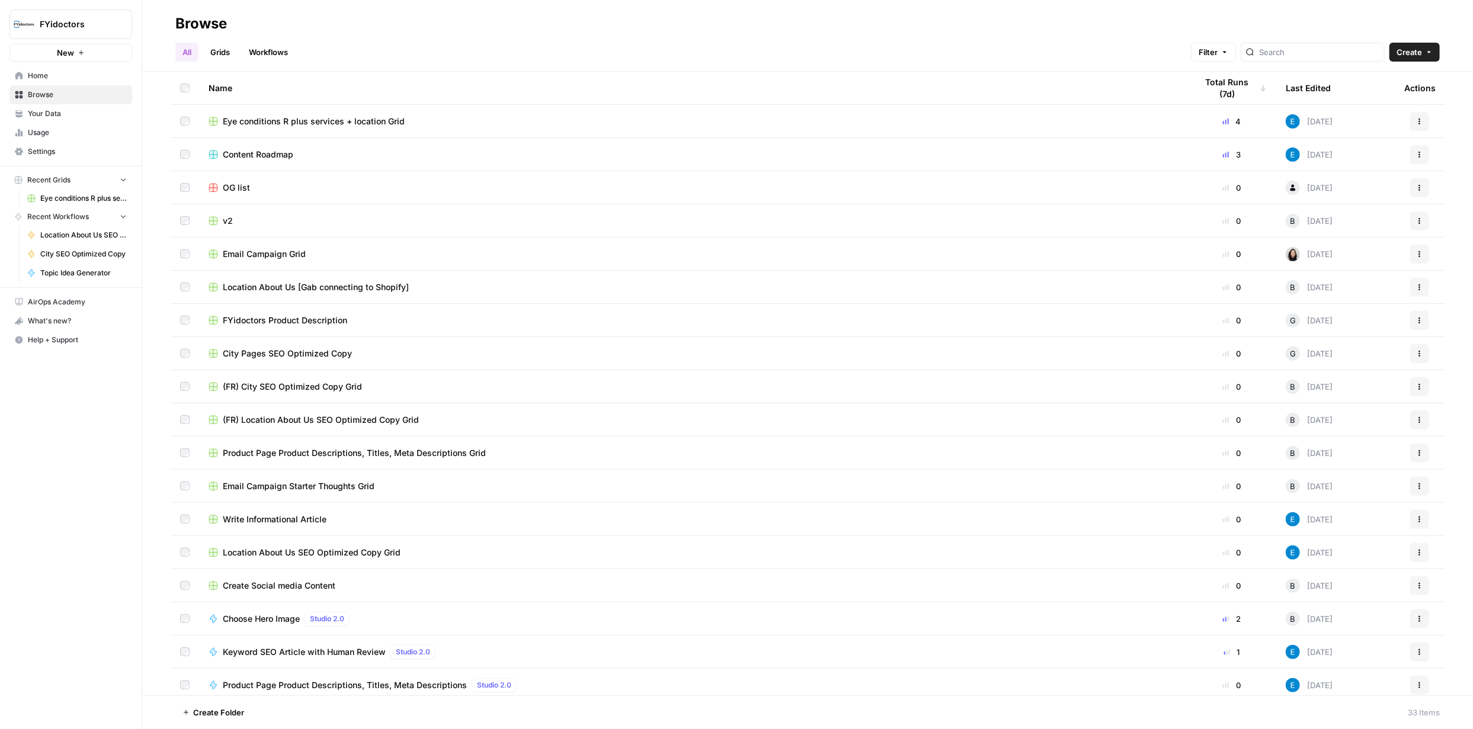
click at [263, 51] on link "Workflows" at bounding box center [268, 52] width 53 height 19
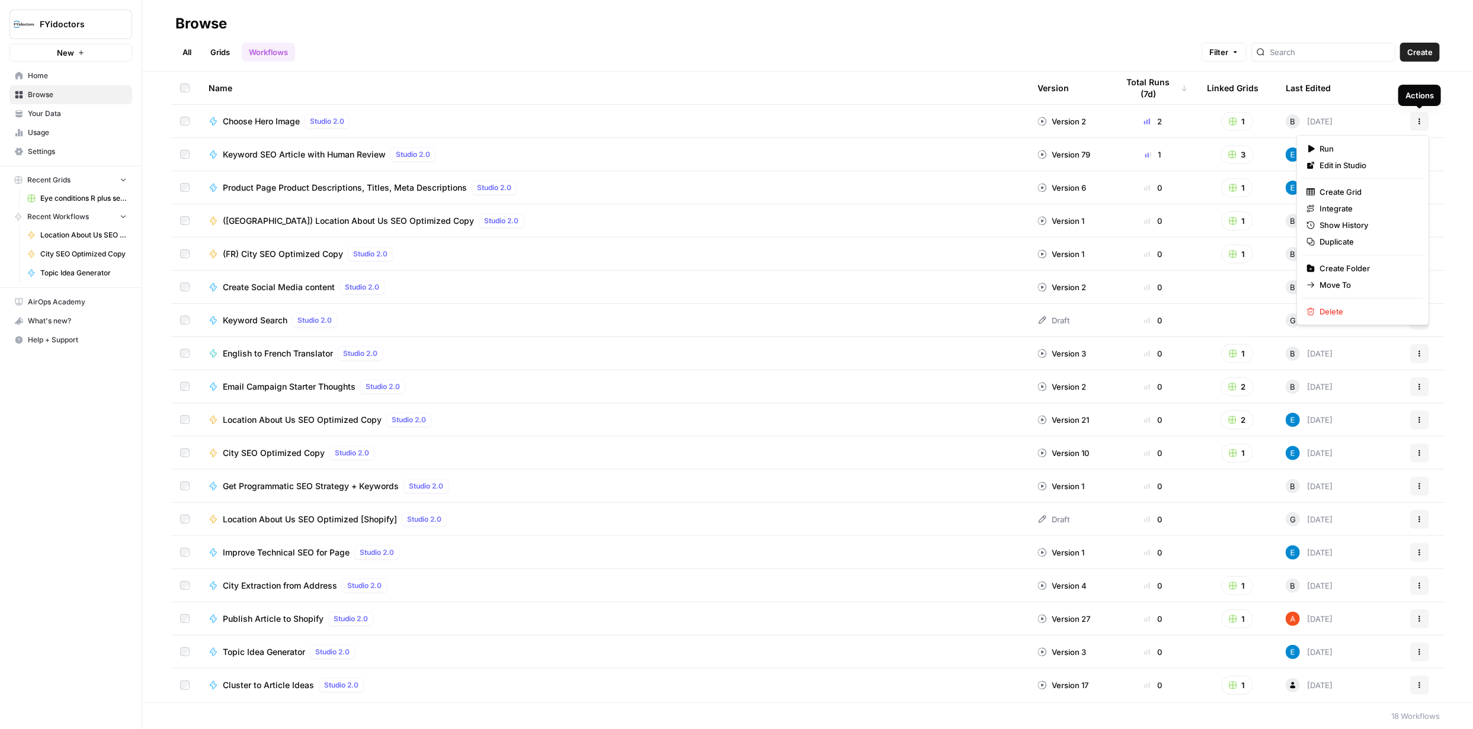
click at [1425, 124] on button "Actions" at bounding box center [1419, 121] width 19 height 19
click at [488, 39] on div "All Grids Workflows Filter Create" at bounding box center [807, 47] width 1265 height 28
click at [225, 49] on link "Grids" at bounding box center [220, 52] width 34 height 19
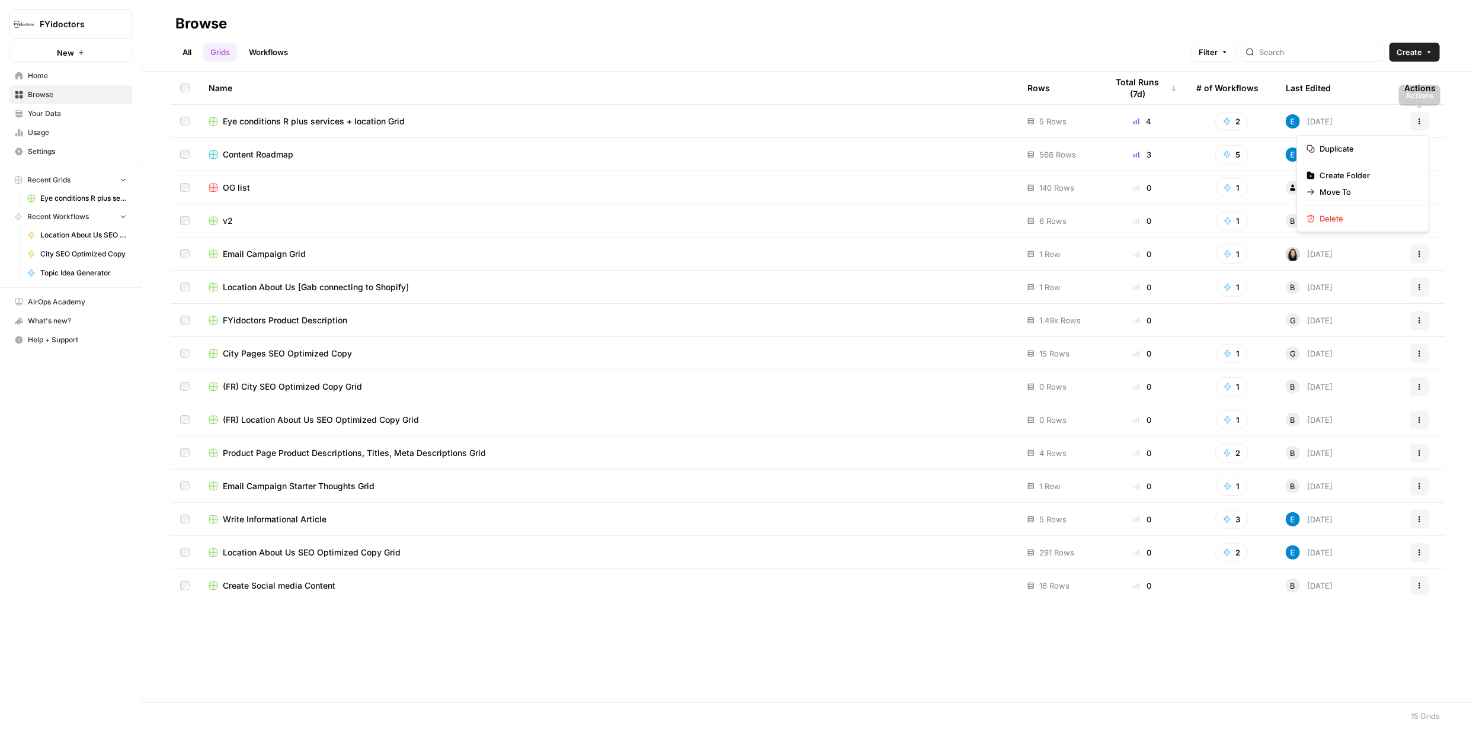
click at [1414, 123] on button "Actions" at bounding box center [1419, 121] width 19 height 19
click at [1235, 121] on button "2" at bounding box center [1231, 121] width 33 height 19
click at [1256, 164] on span "Add Internal Links from Knowledge Base" at bounding box center [1285, 164] width 95 height 12
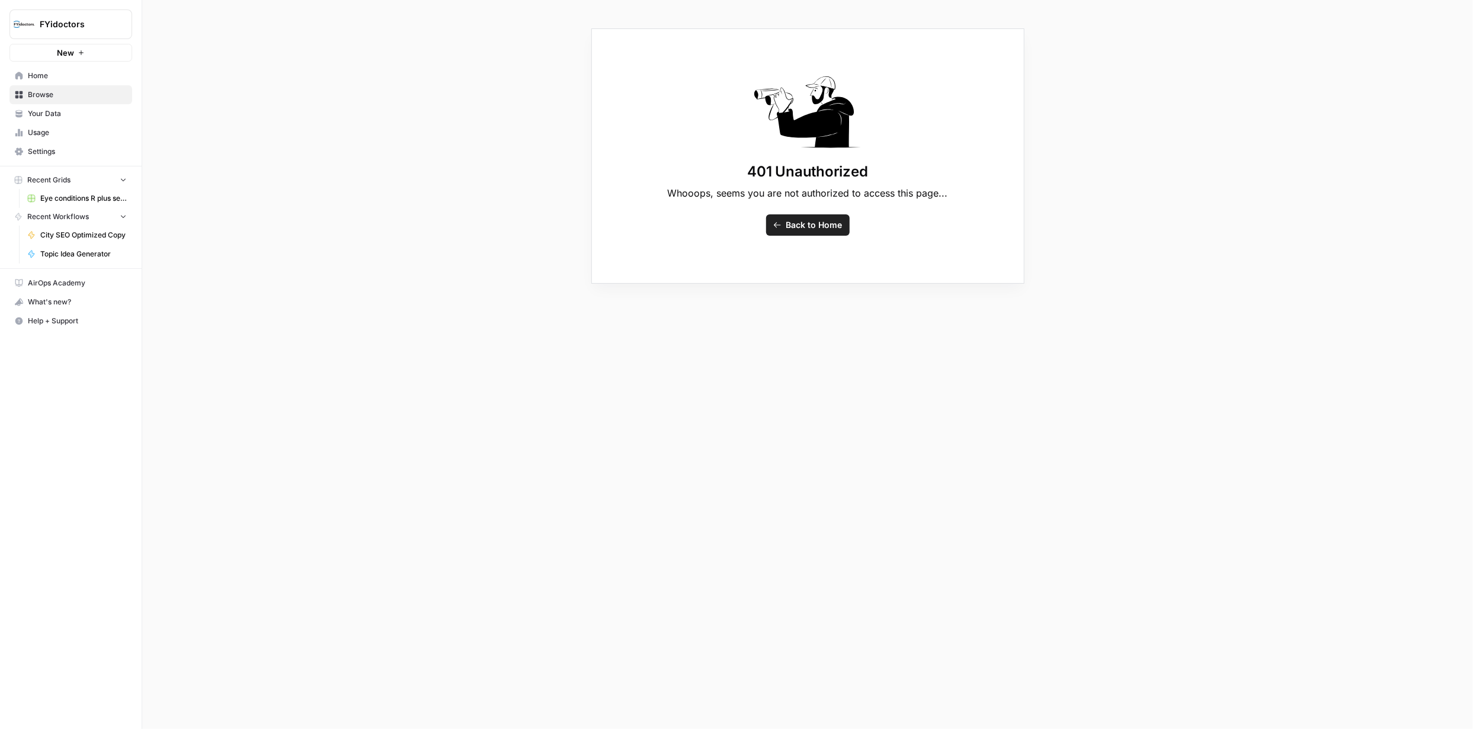
click at [62, 53] on span "New" at bounding box center [65, 53] width 17 height 12
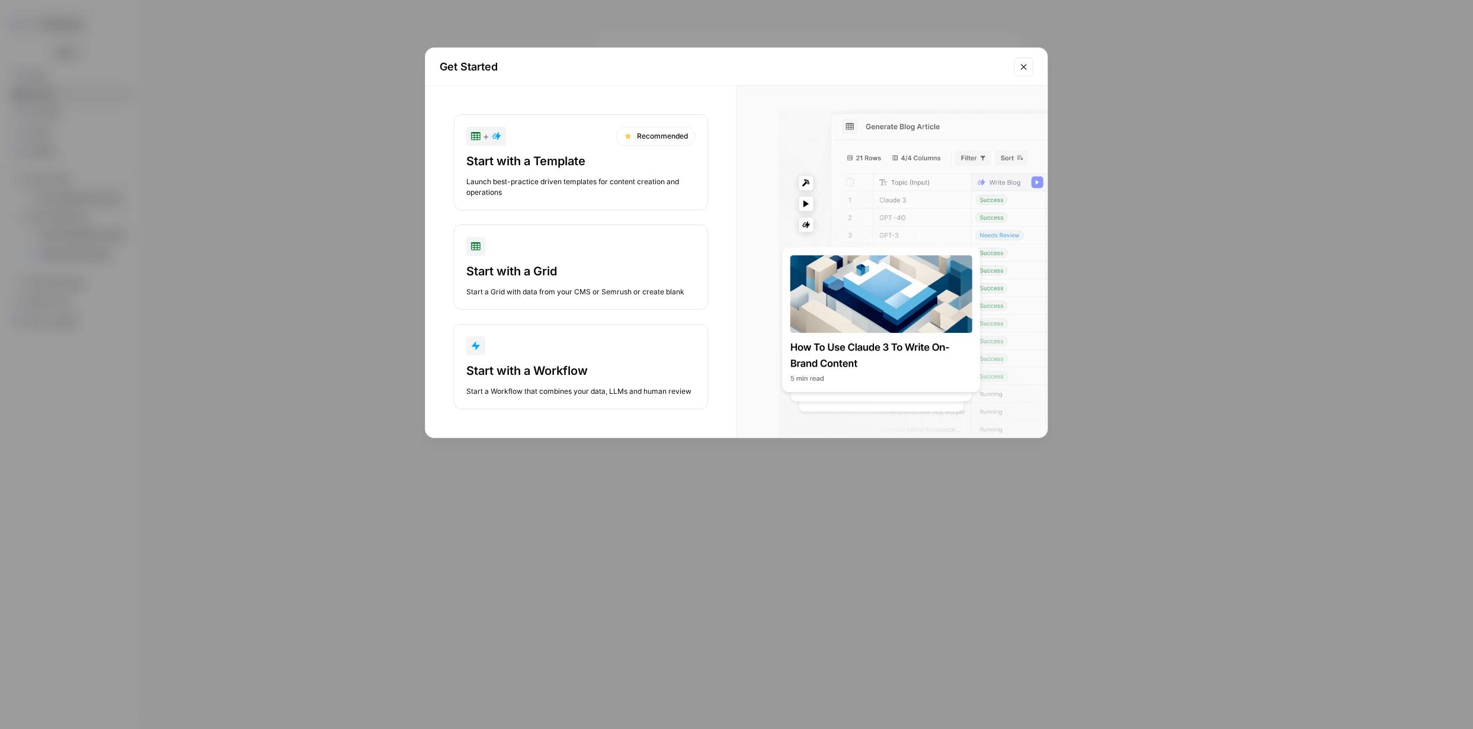
click at [1029, 64] on button "Close modal" at bounding box center [1023, 66] width 19 height 19
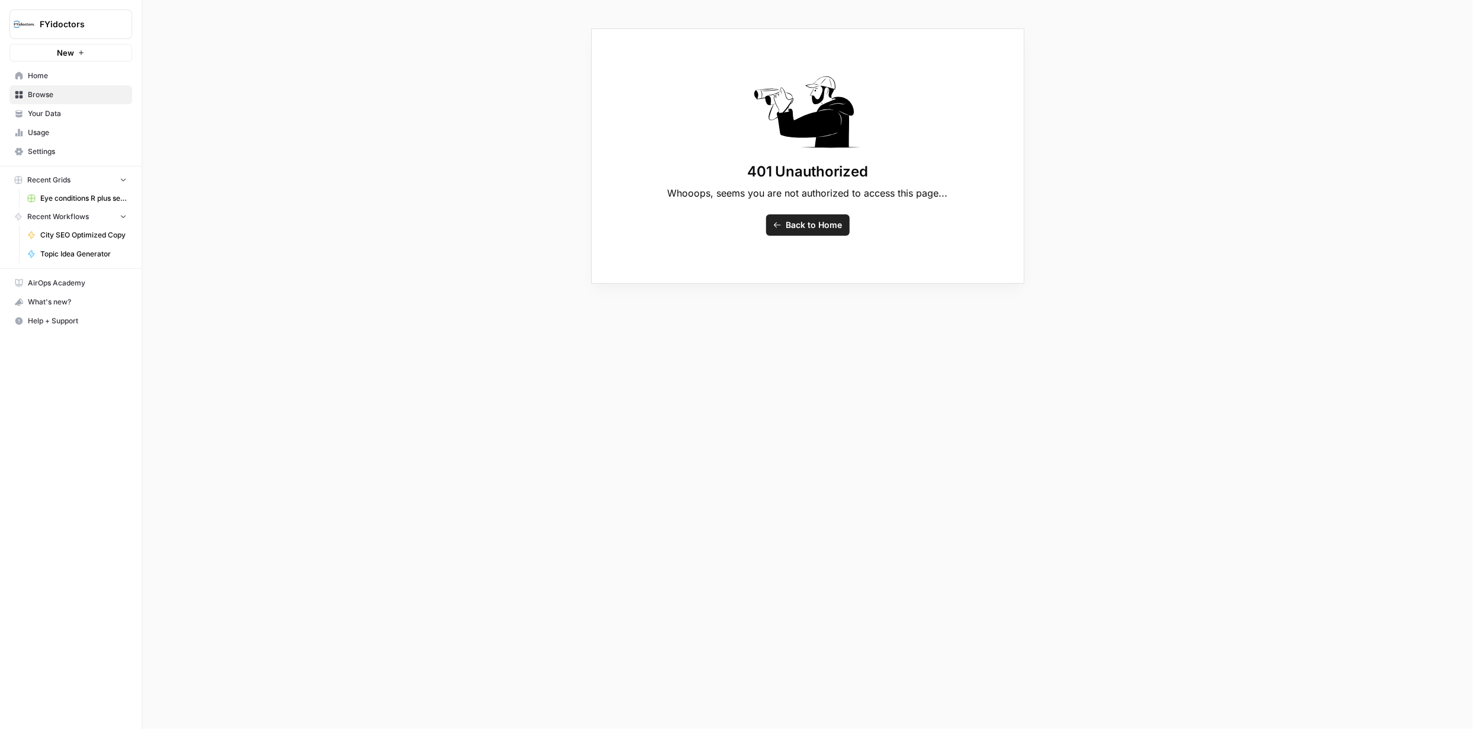
click at [33, 72] on span "Home" at bounding box center [77, 76] width 99 height 11
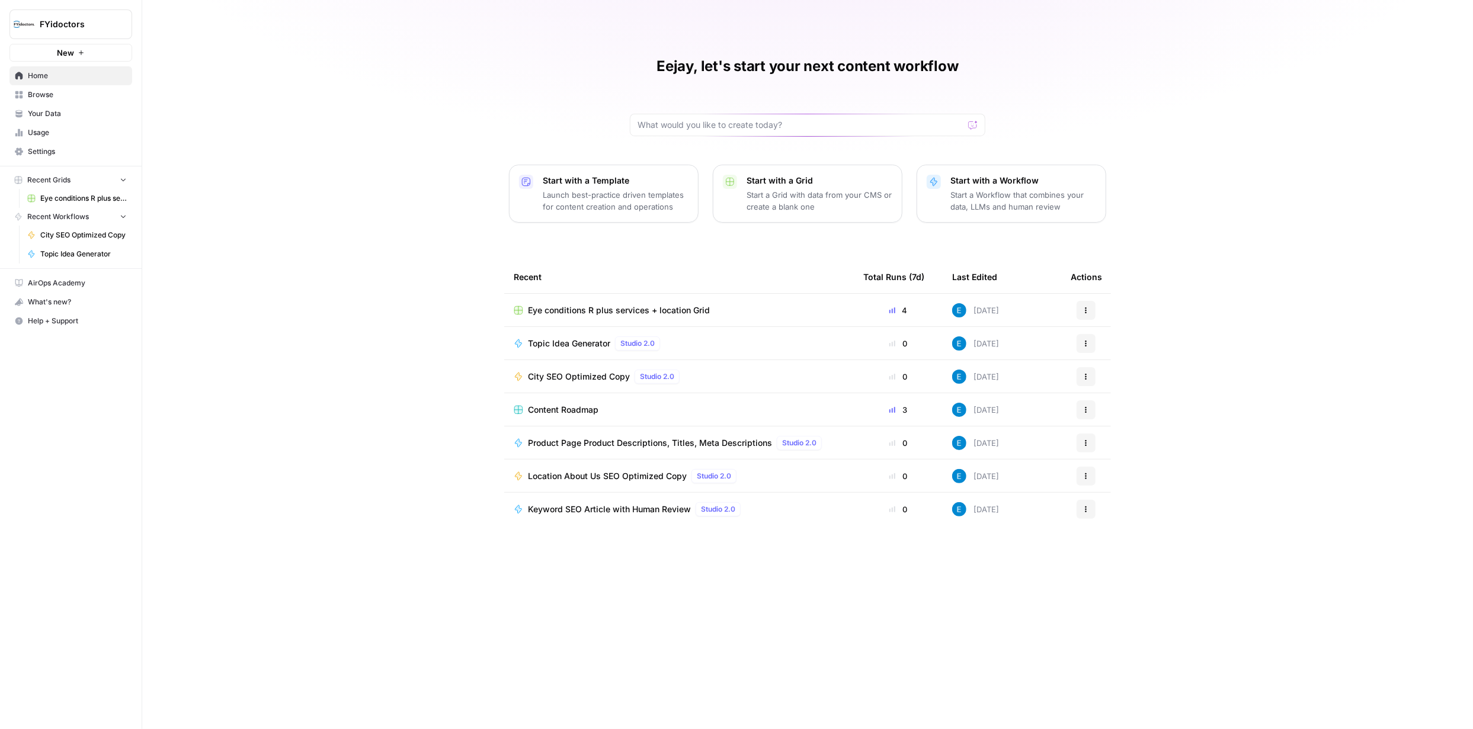
click at [974, 127] on div at bounding box center [972, 125] width 9 height 12
type input "how to retrieve a deleted workflow"
click button "Send" at bounding box center [973, 124] width 15 height 15
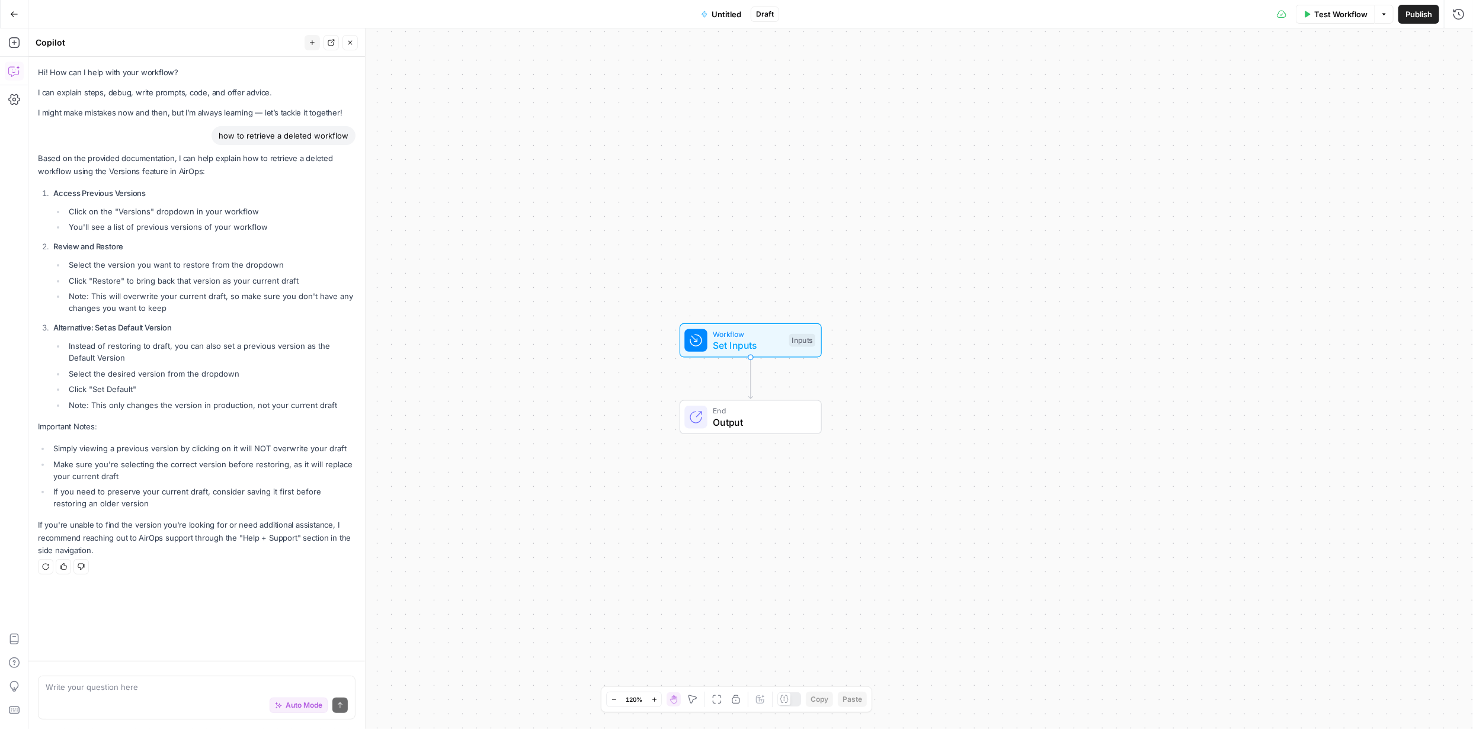
click at [190, 696] on div "Auto Mode Send" at bounding box center [197, 706] width 302 height 26
type textarea "I deleted a workflow that I created a grid from. The grid is still present but …"
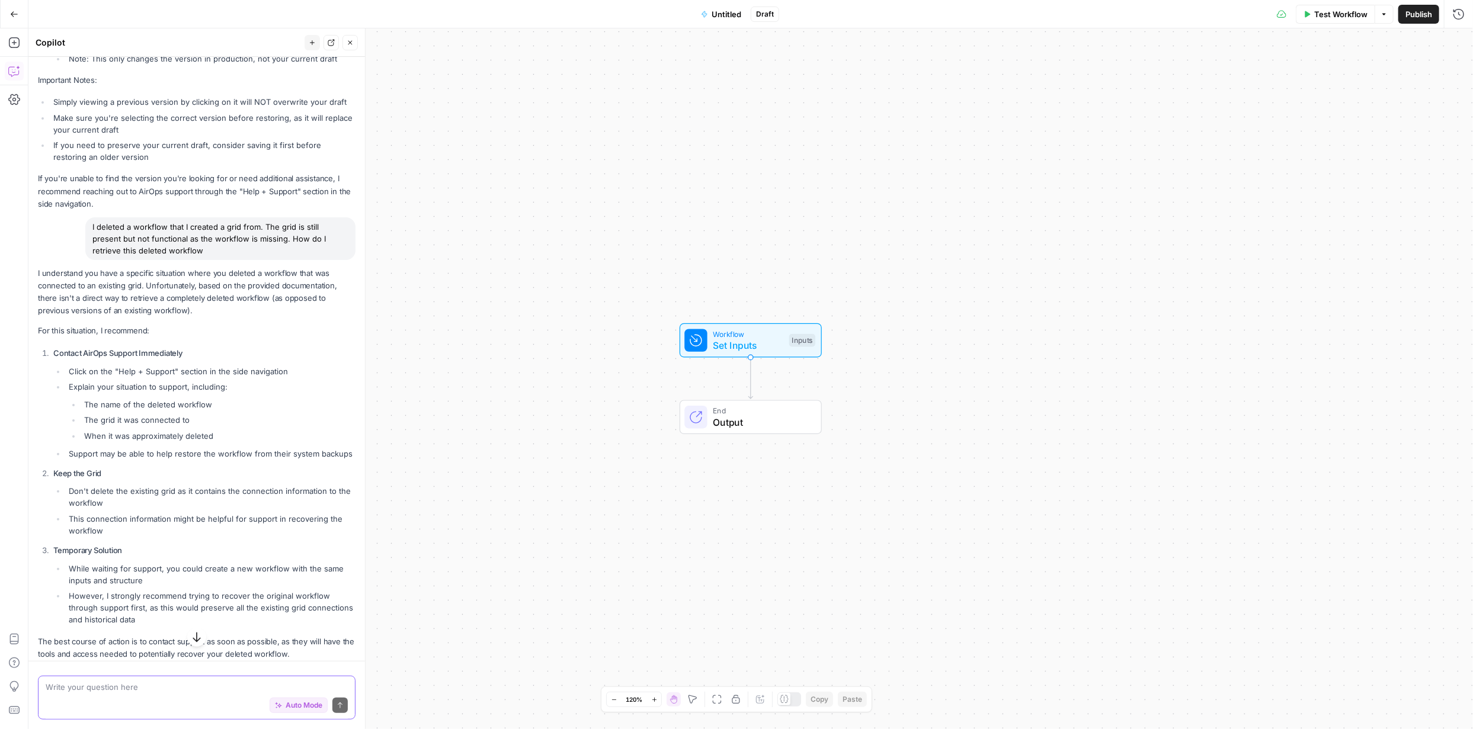
scroll to position [385, 0]
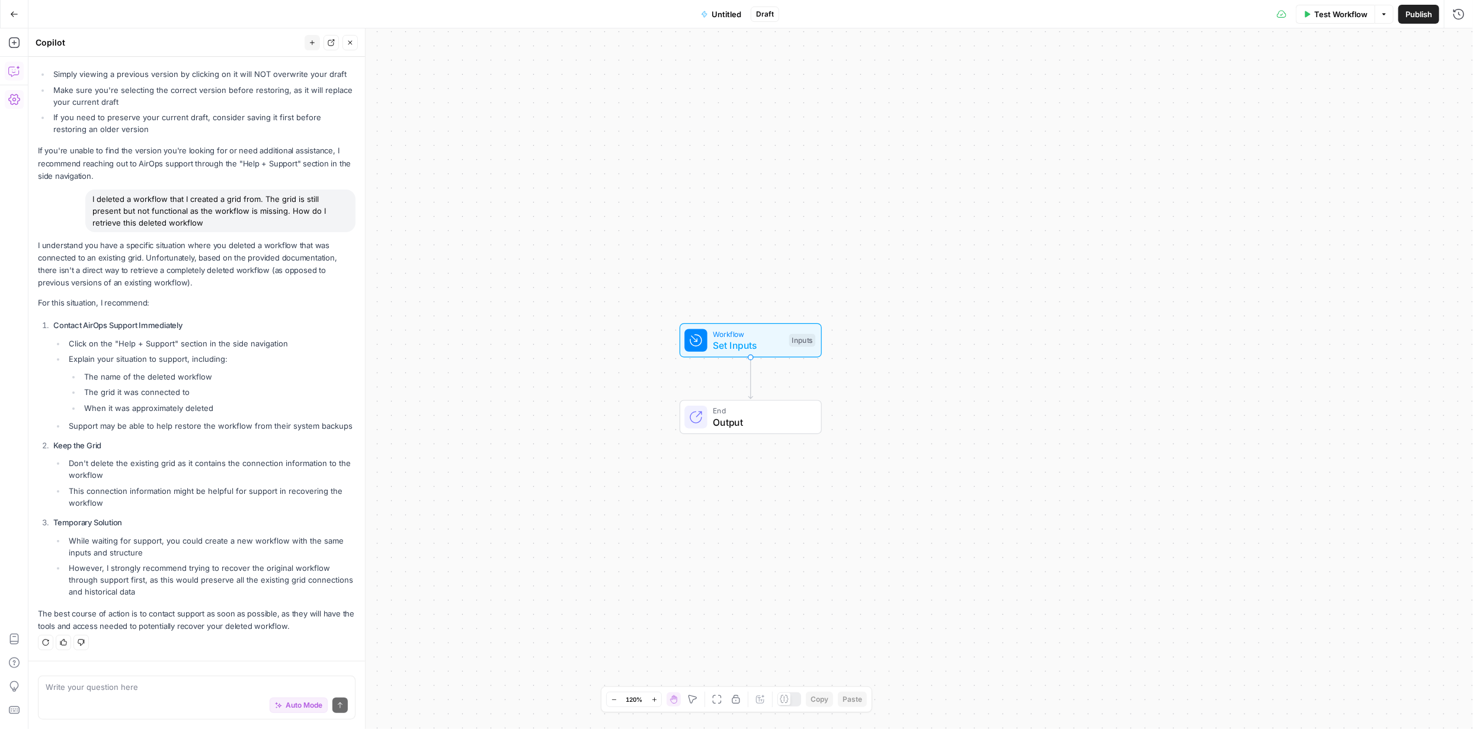
click at [15, 101] on icon "button" at bounding box center [14, 99] width 12 height 11
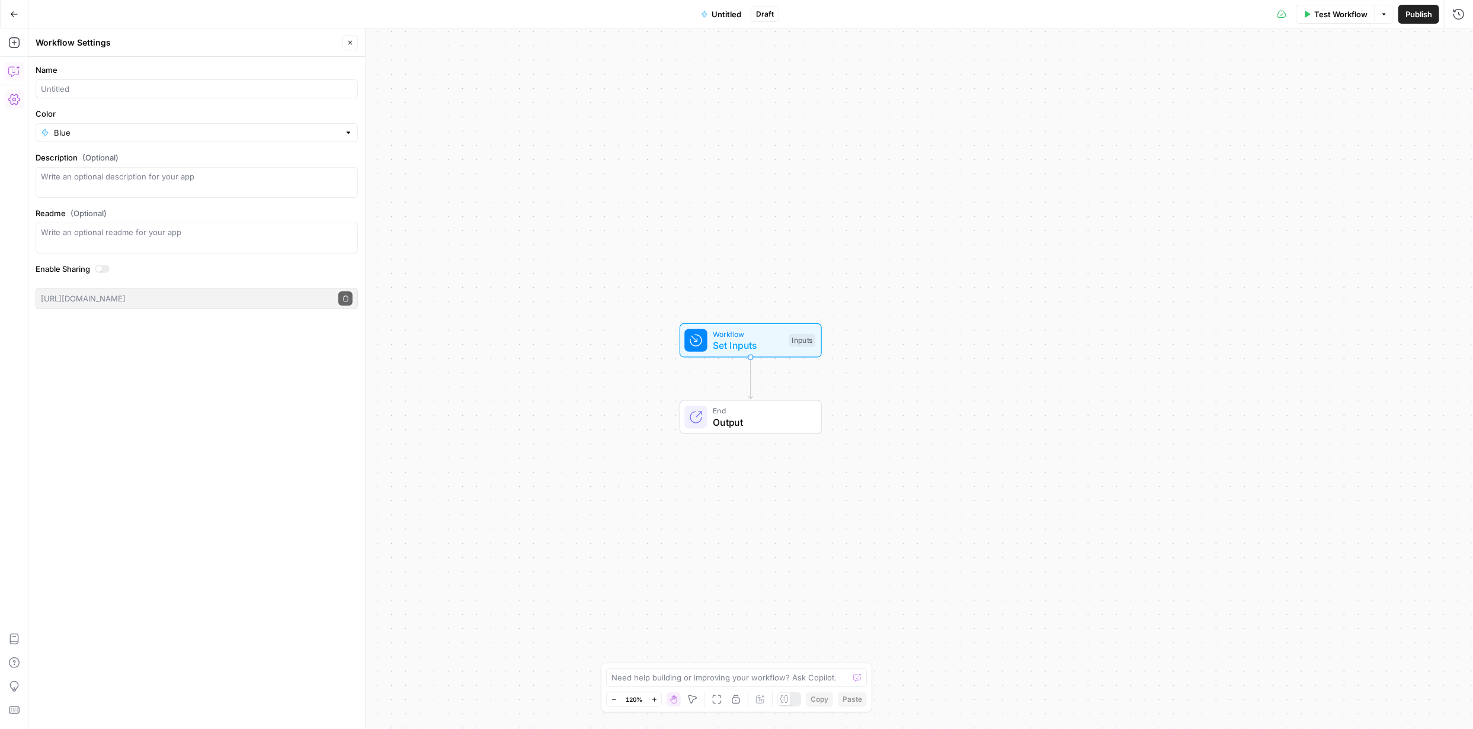
click at [11, 71] on icon "button" at bounding box center [14, 71] width 12 height 12
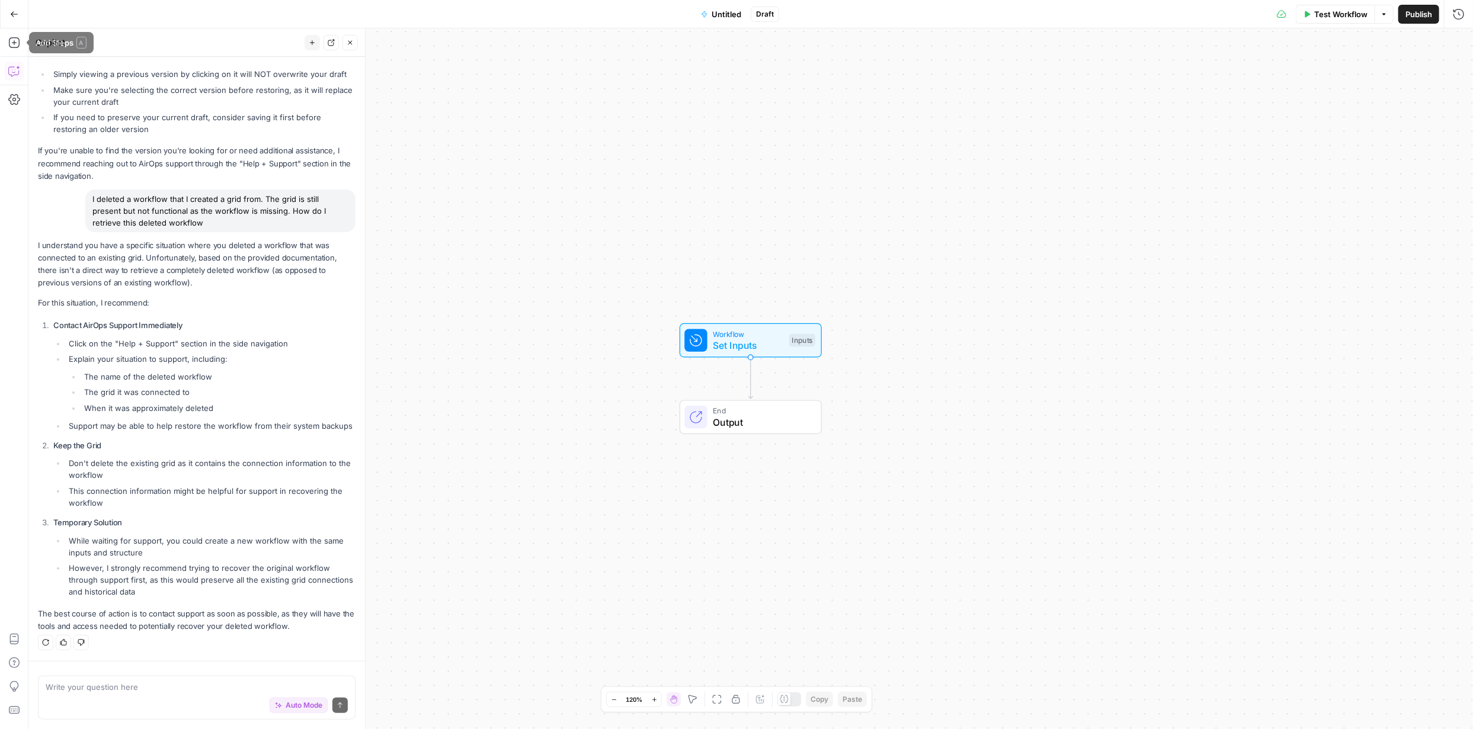
click at [11, 18] on icon "button" at bounding box center [14, 14] width 8 height 8
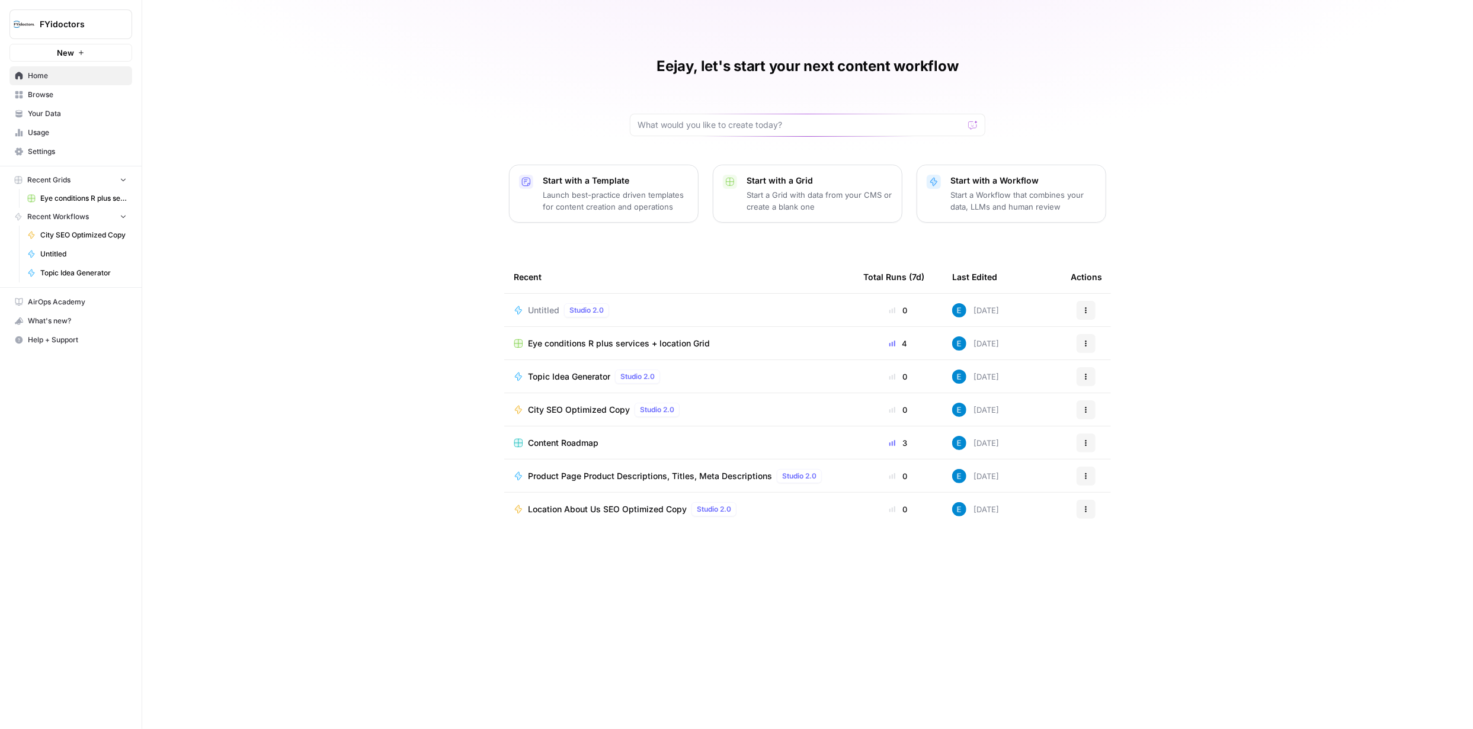
click at [60, 342] on span "Help + Support" at bounding box center [77, 340] width 99 height 11
click at [193, 359] on span "Chat & Support" at bounding box center [197, 363] width 79 height 11
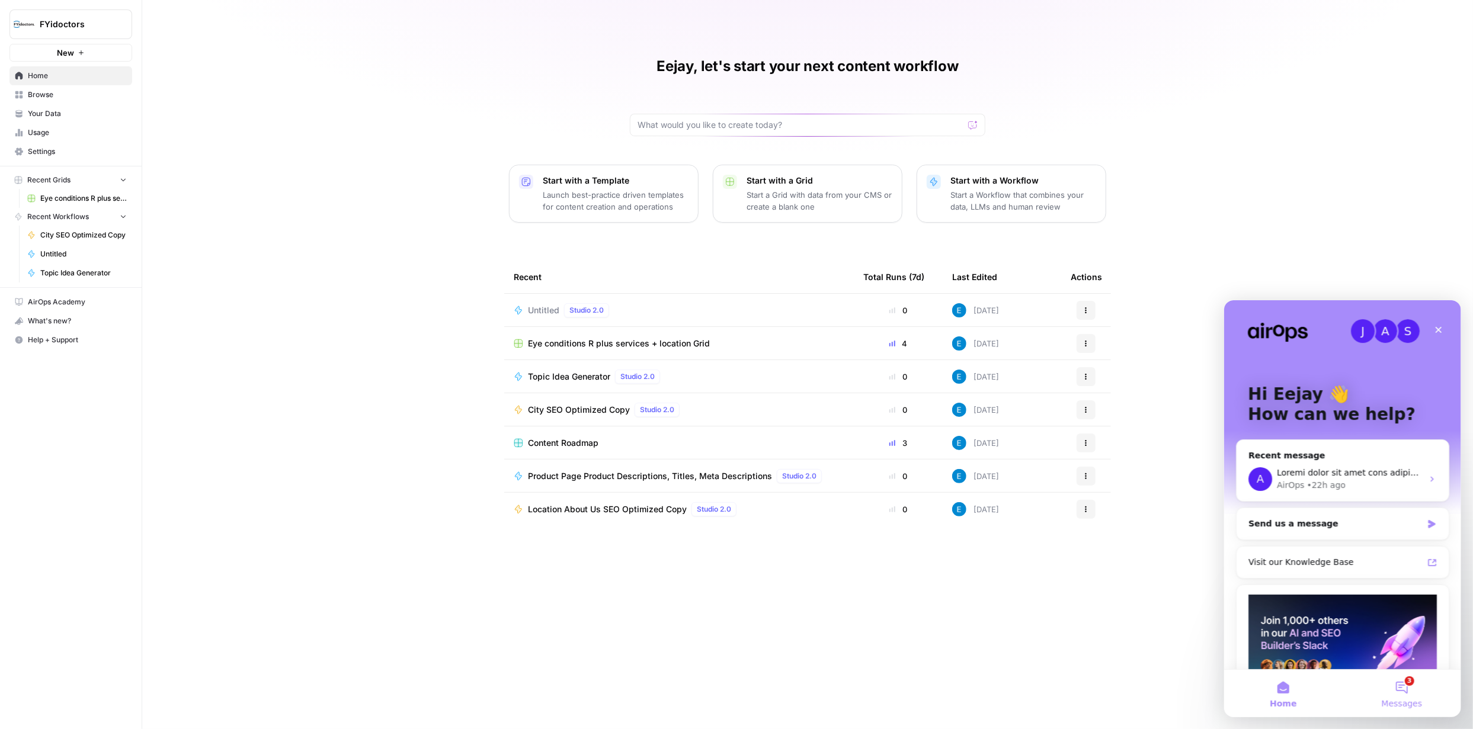
click at [1401, 684] on button "3 Messages" at bounding box center [1401, 693] width 119 height 47
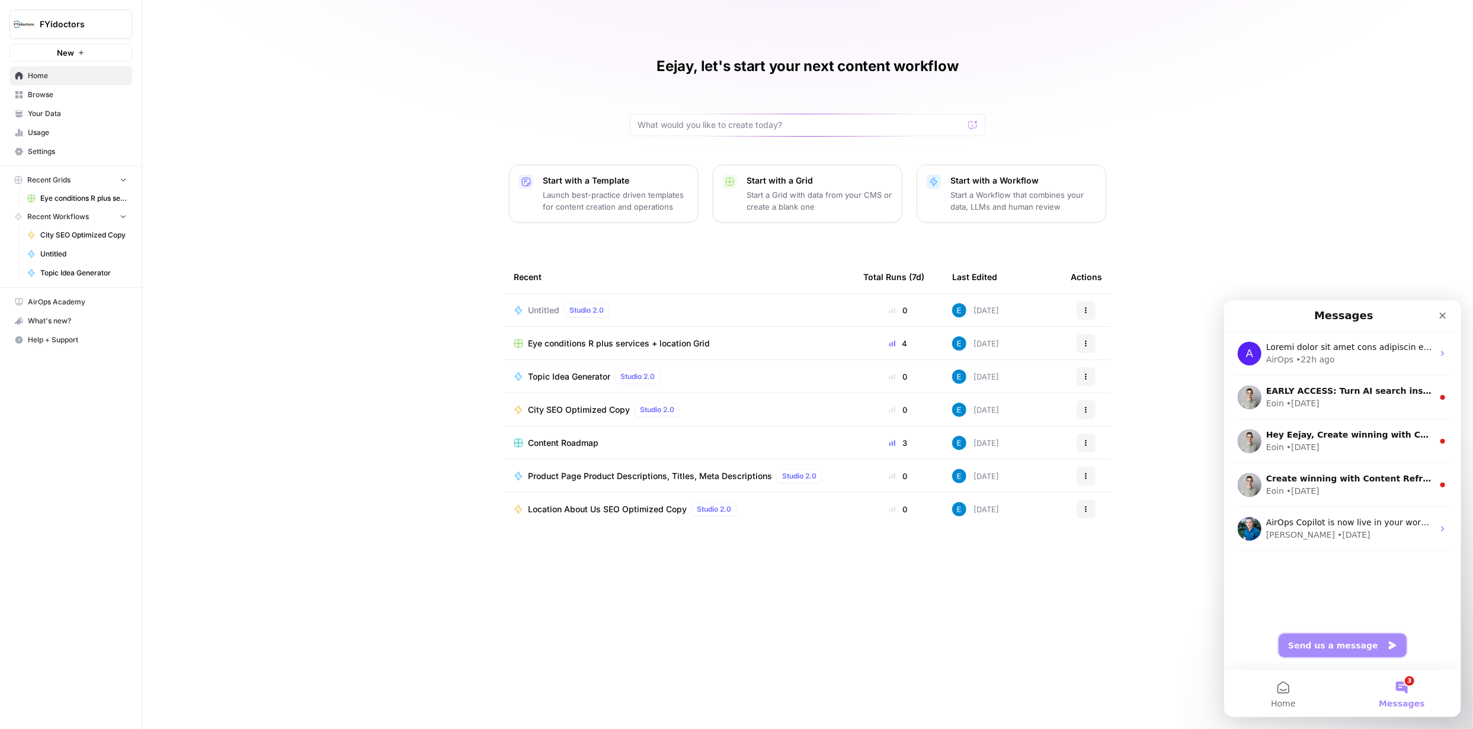
click at [1341, 646] on button "Send us a message" at bounding box center [1342, 645] width 128 height 24
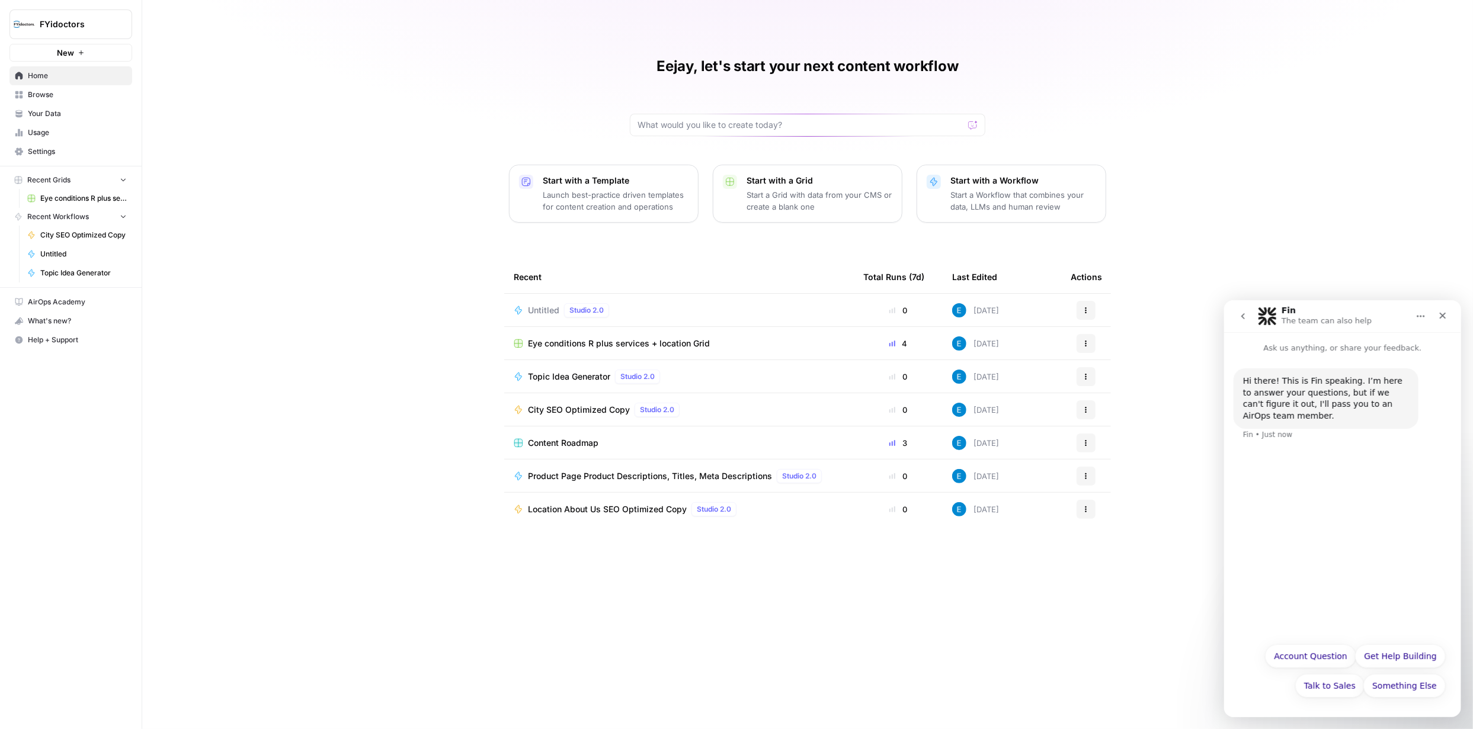
click at [1402, 681] on button "Something Else" at bounding box center [1404, 686] width 82 height 24
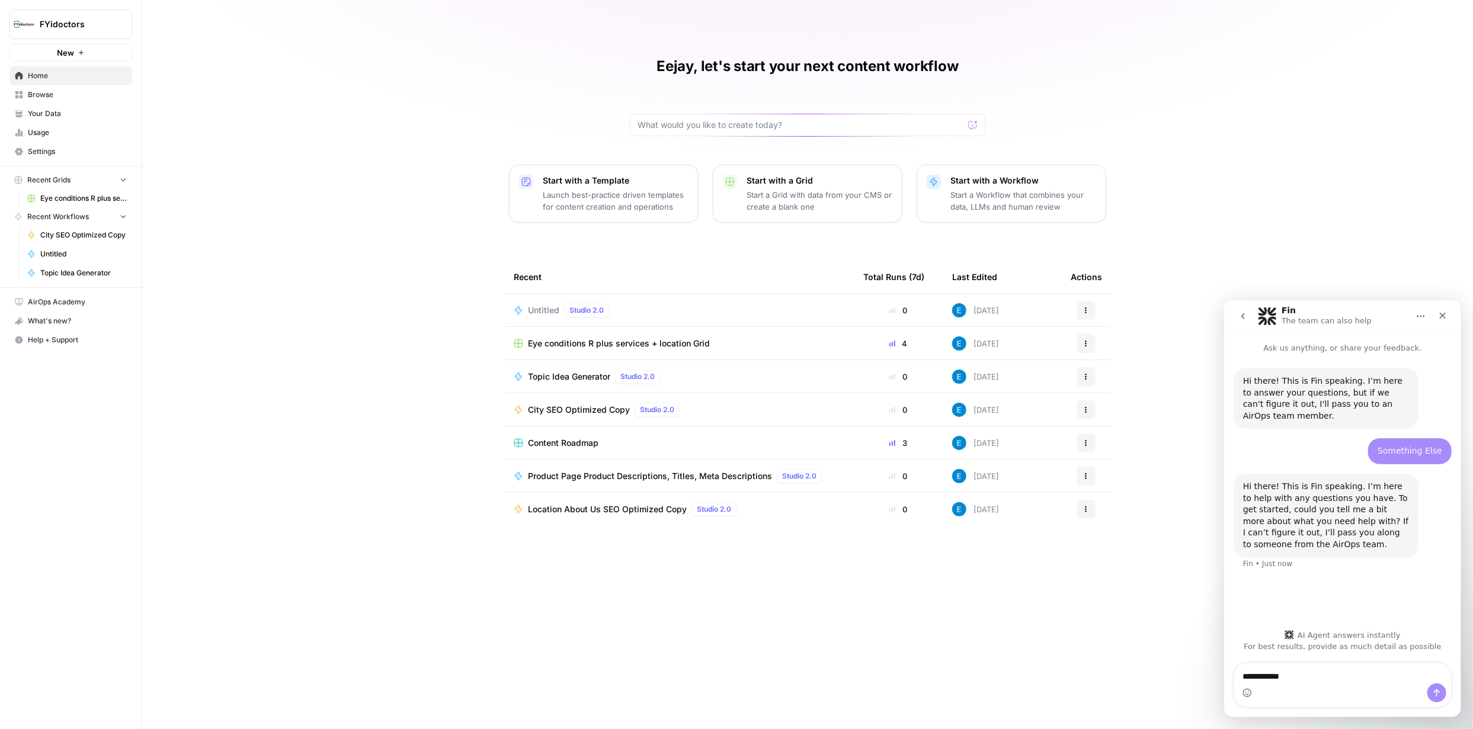
type textarea "**********"
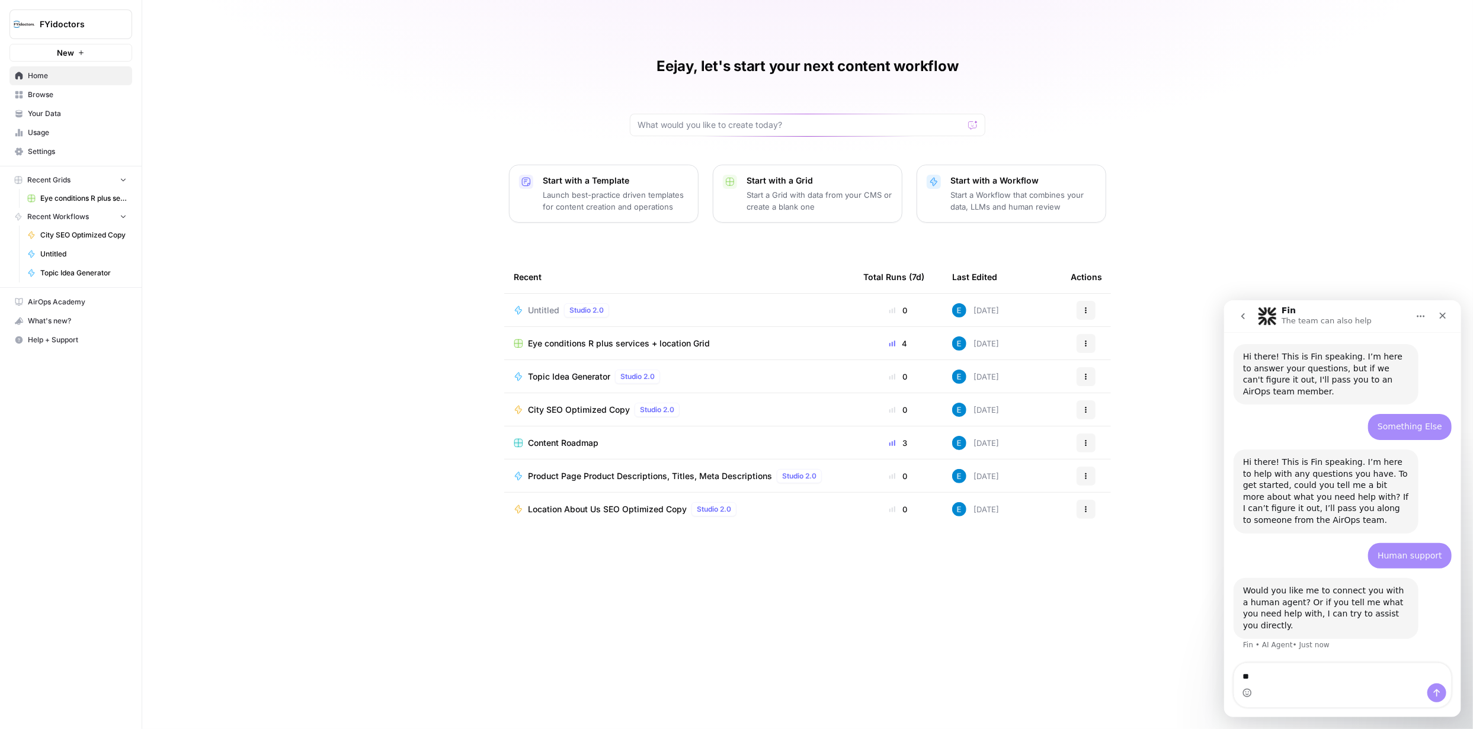
type textarea "***"
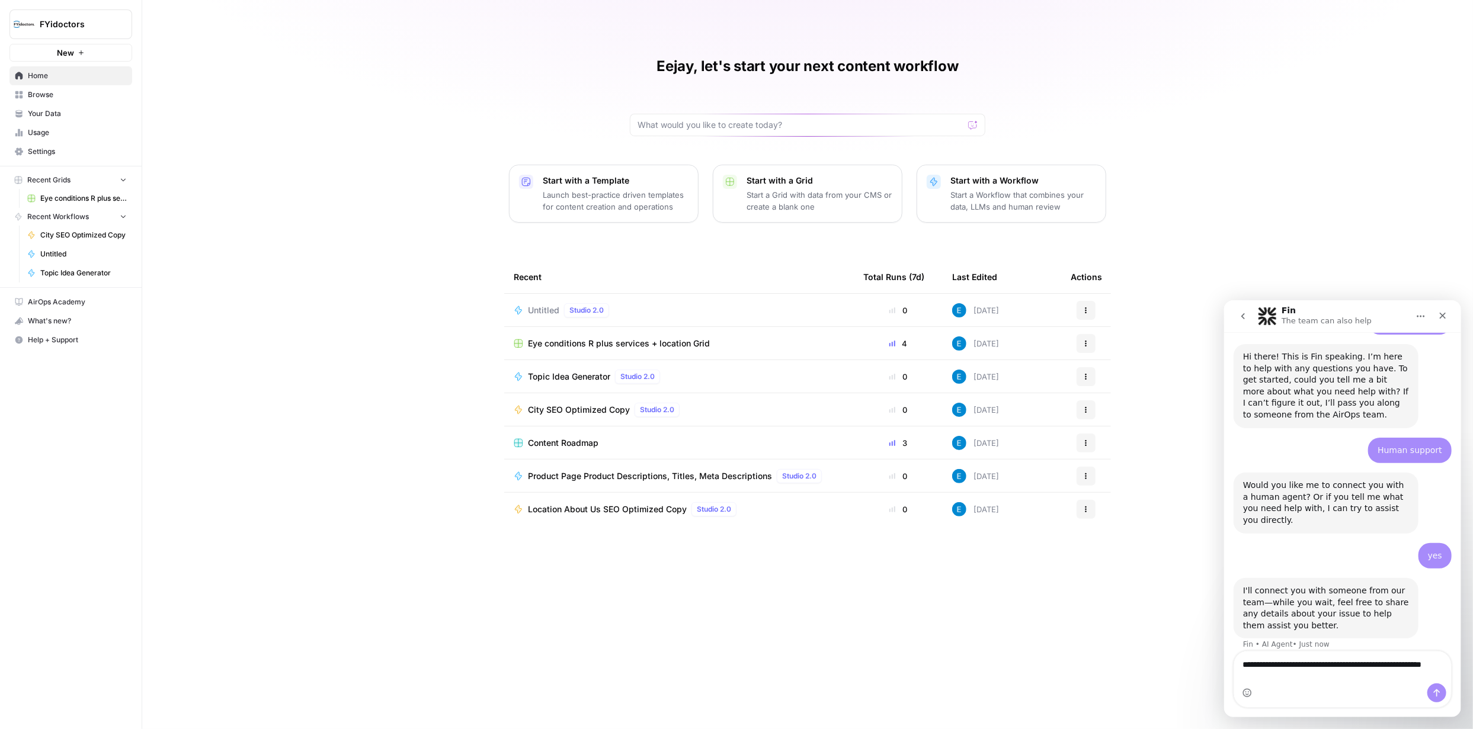
scroll to position [141, 0]
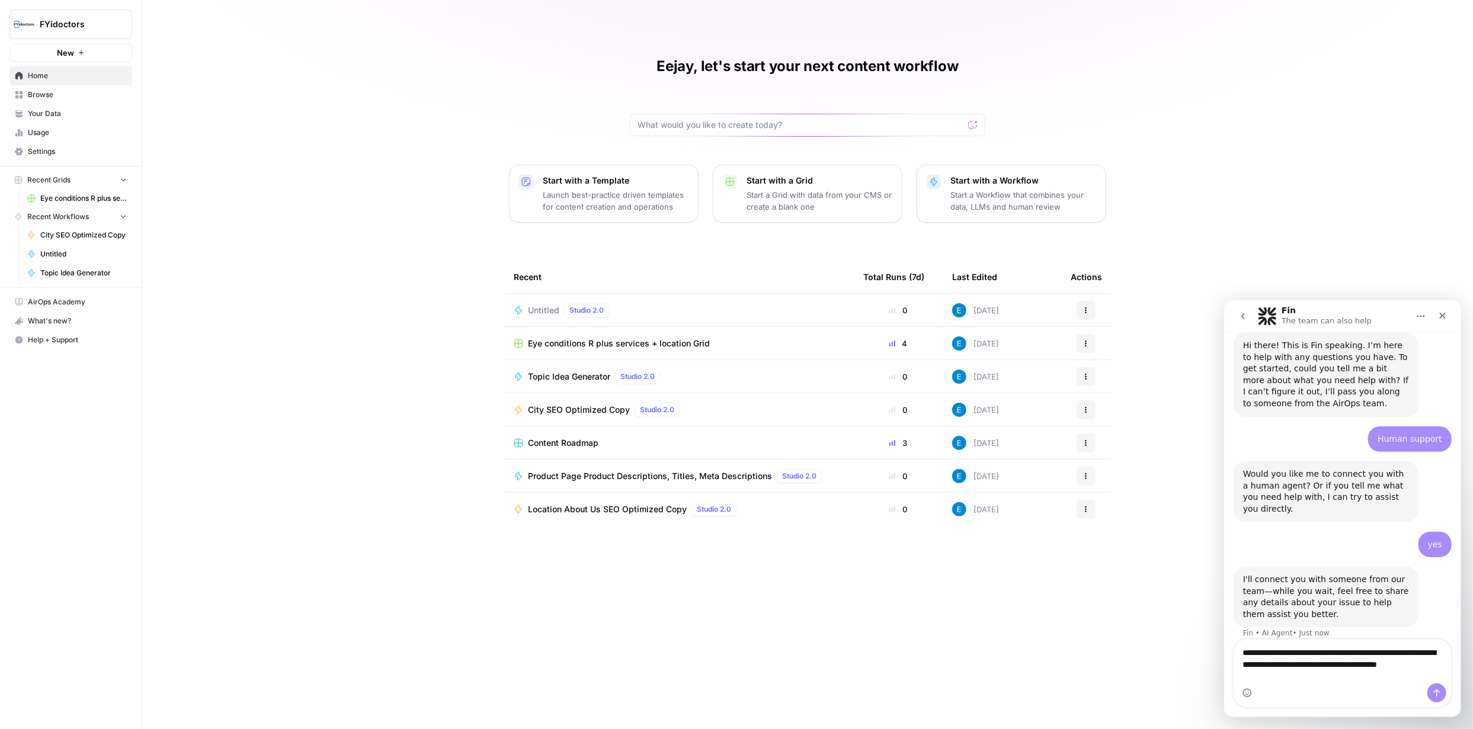
type textarea "**********"
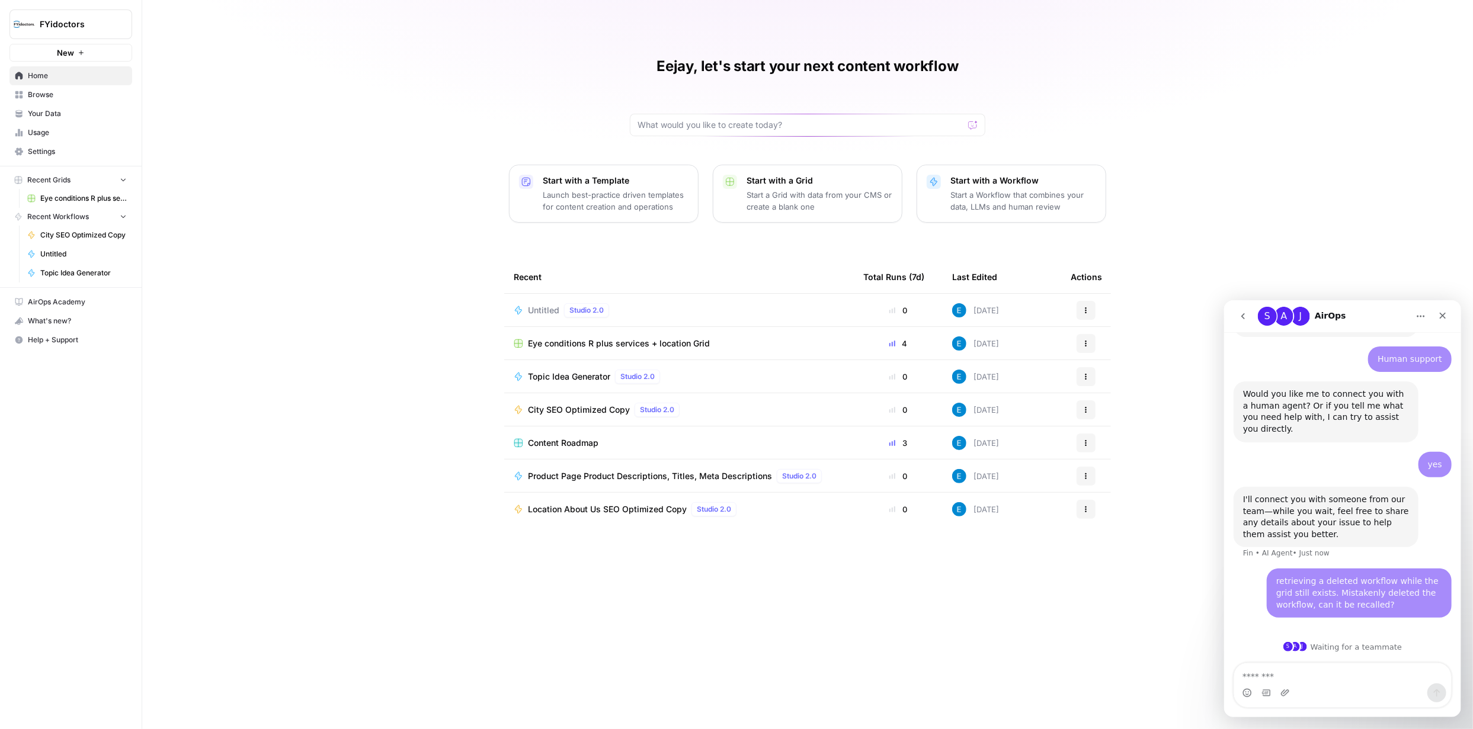
scroll to position [222, 0]
click at [1086, 341] on icon "button" at bounding box center [1087, 342] width 2 height 2
click at [673, 341] on span "Eye conditions R plus services + location Grid" at bounding box center [619, 344] width 182 height 12
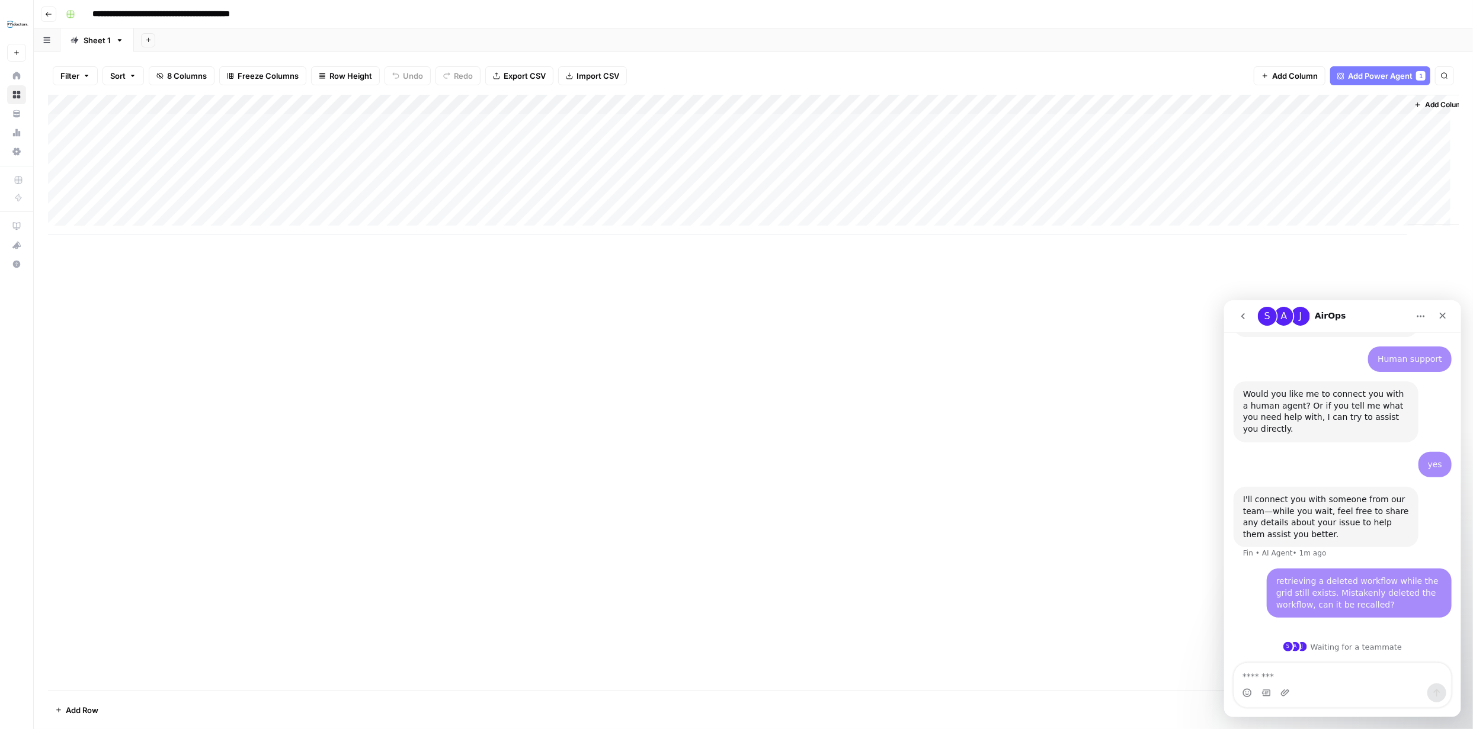
click at [540, 164] on div "Add Column" at bounding box center [753, 165] width 1411 height 140
click at [1196, 162] on div "Add Column" at bounding box center [753, 165] width 1411 height 140
click at [47, 14] on icon "button" at bounding box center [49, 14] width 6 height 5
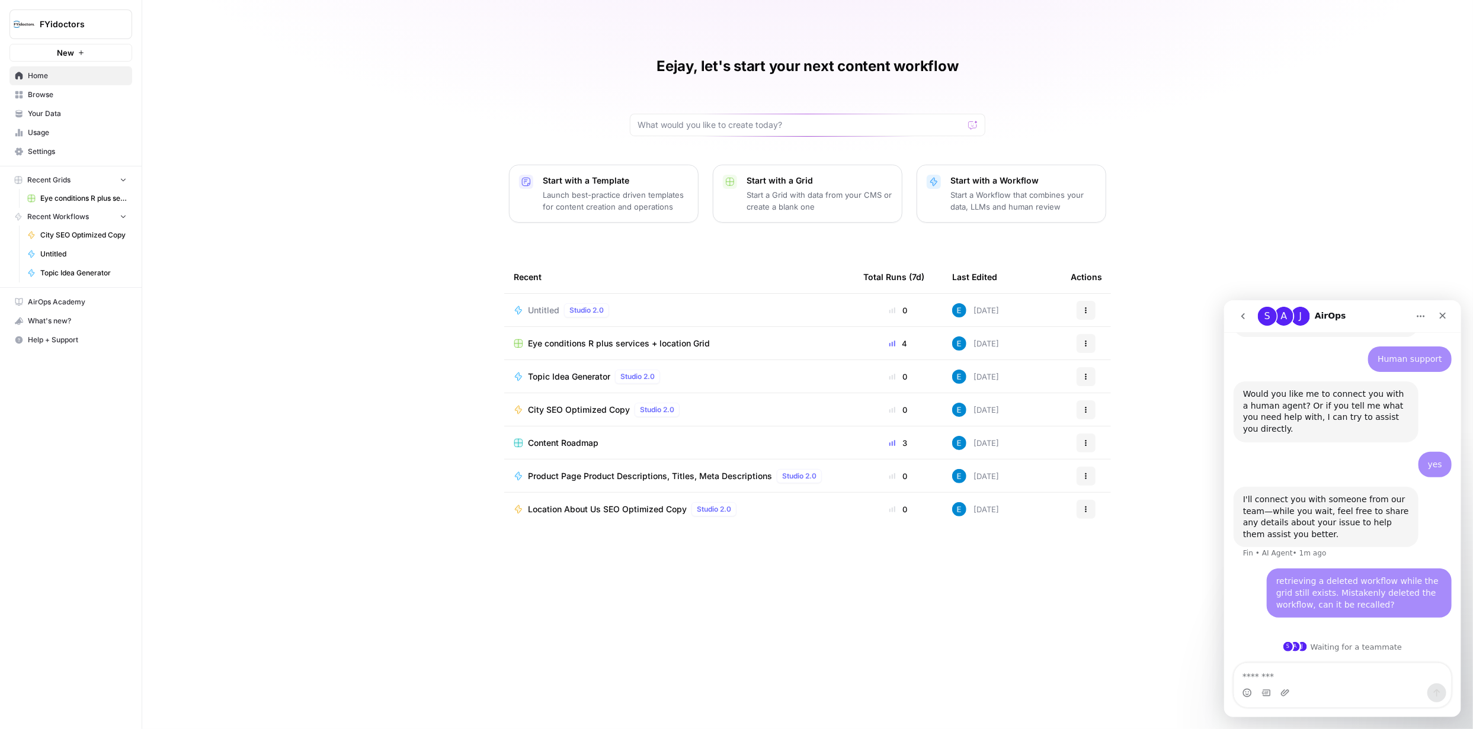
click at [67, 252] on span "Untitled" at bounding box center [83, 254] width 87 height 11
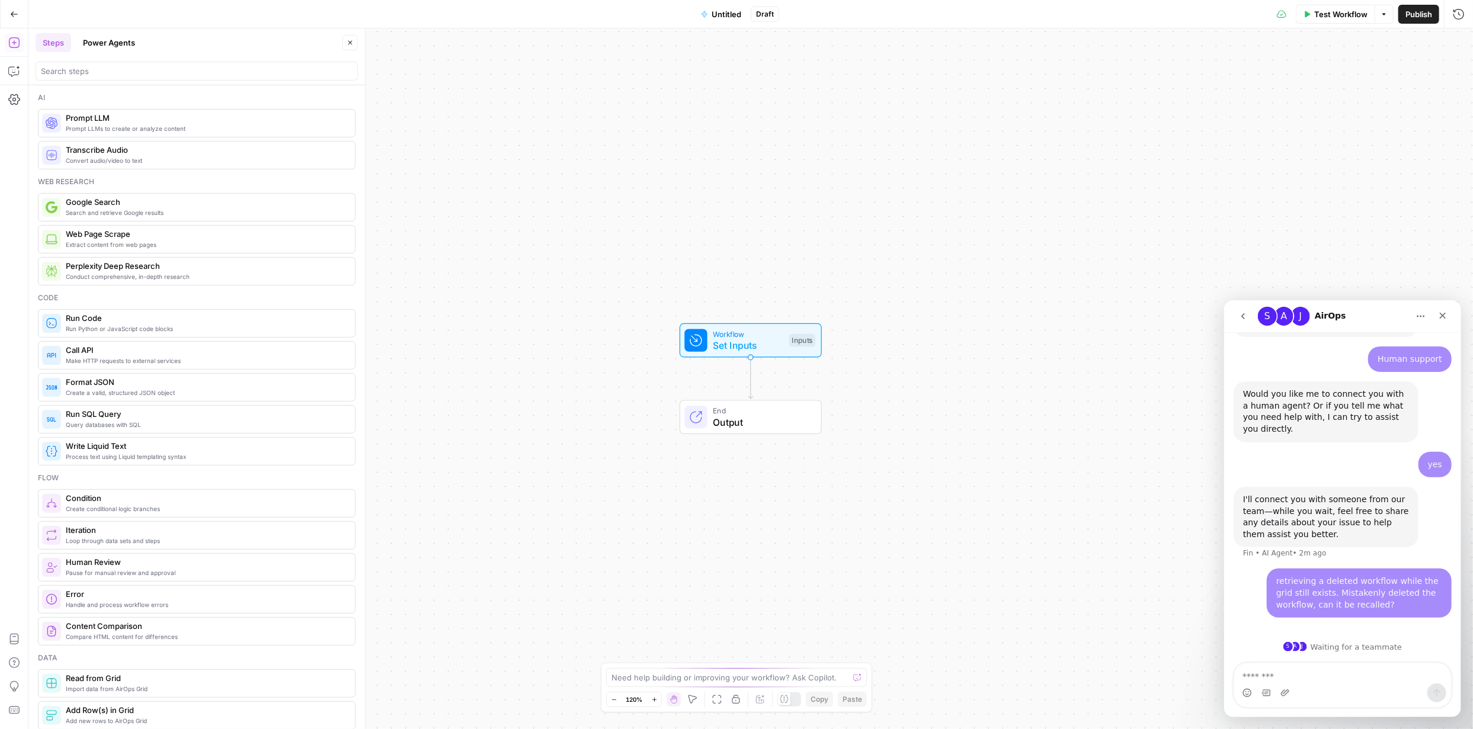
click at [15, 14] on icon "button" at bounding box center [14, 14] width 8 height 8
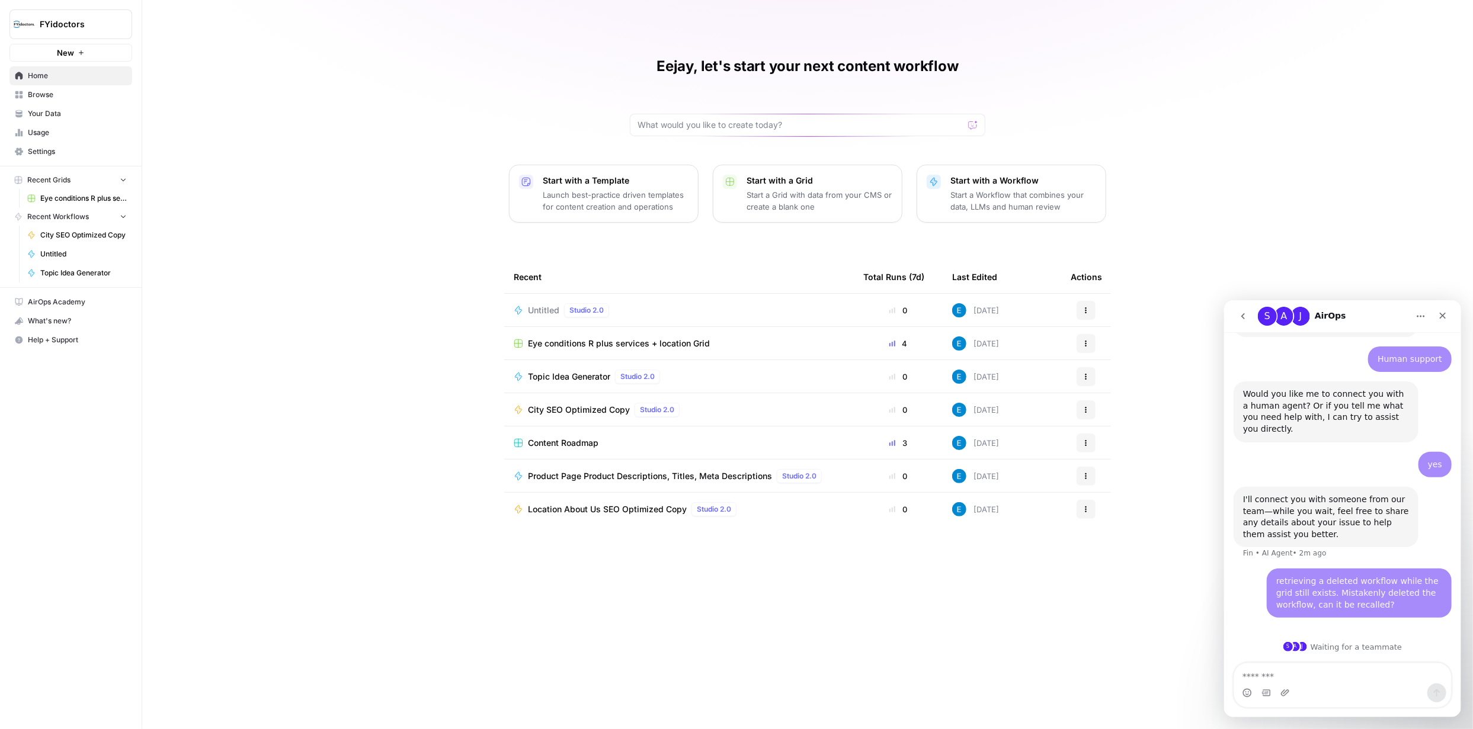
click at [1086, 308] on icon "button" at bounding box center [1086, 310] width 7 height 7
click at [1119, 363] on span "Delete" at bounding box center [1147, 365] width 95 height 12
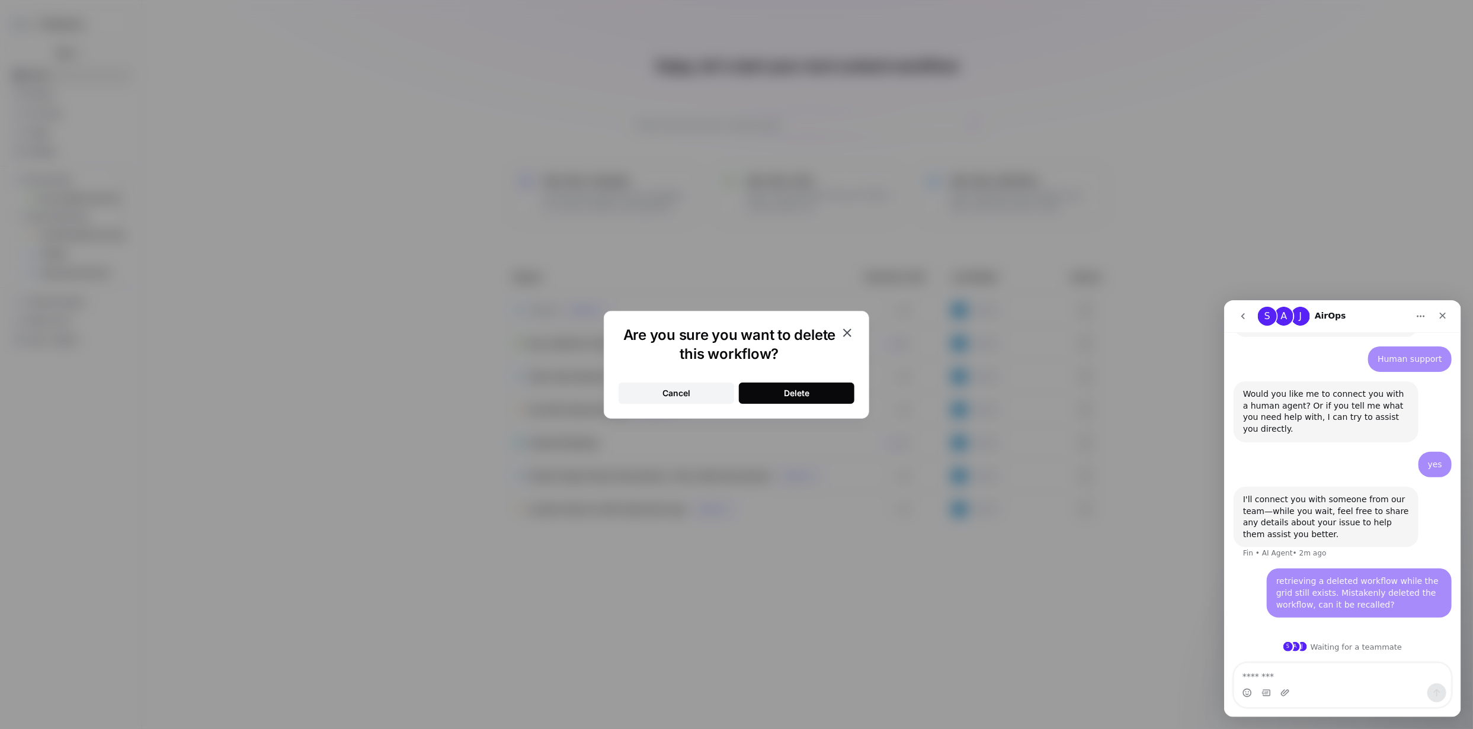
click at [814, 390] on button "Delete" at bounding box center [797, 393] width 116 height 21
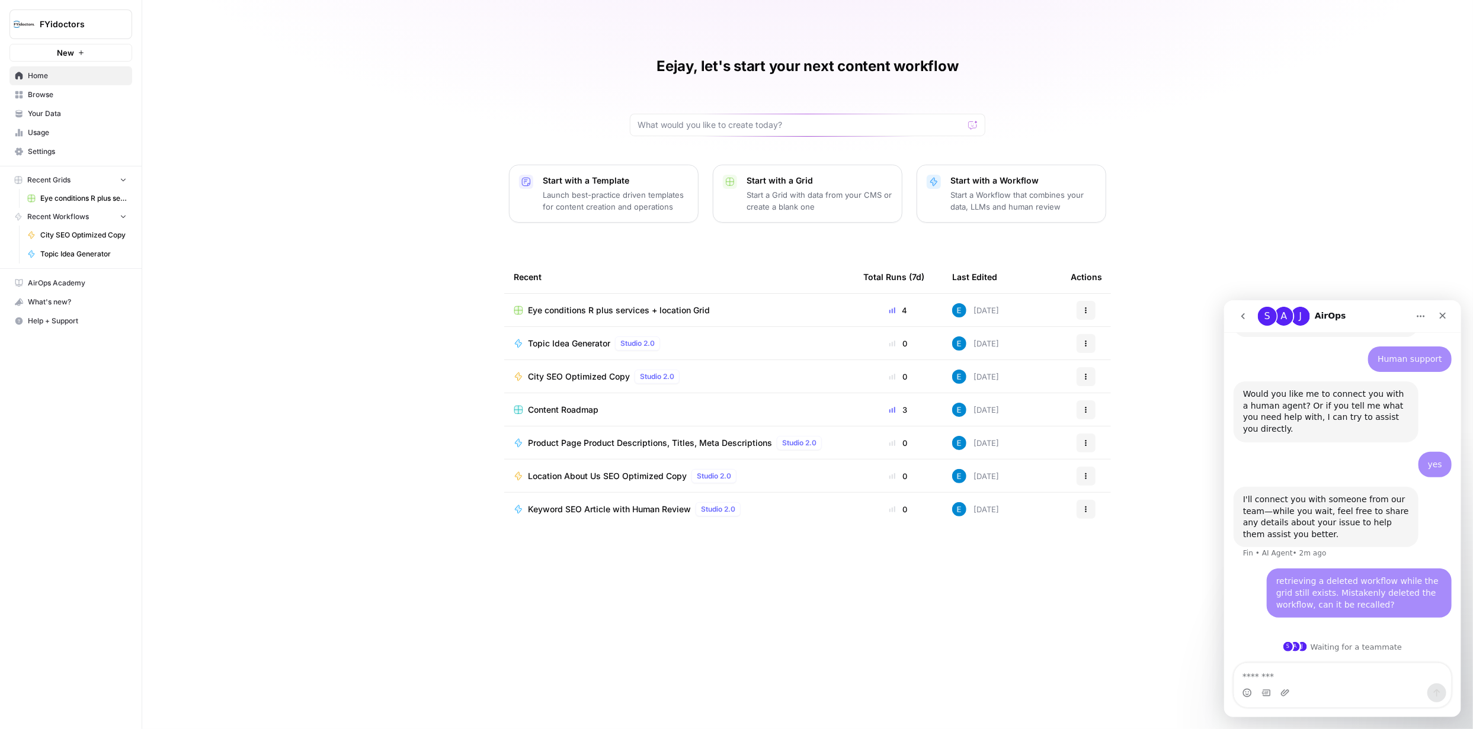
click at [50, 72] on span "Home" at bounding box center [77, 76] width 99 height 11
click at [50, 92] on span "Browse" at bounding box center [77, 94] width 99 height 11
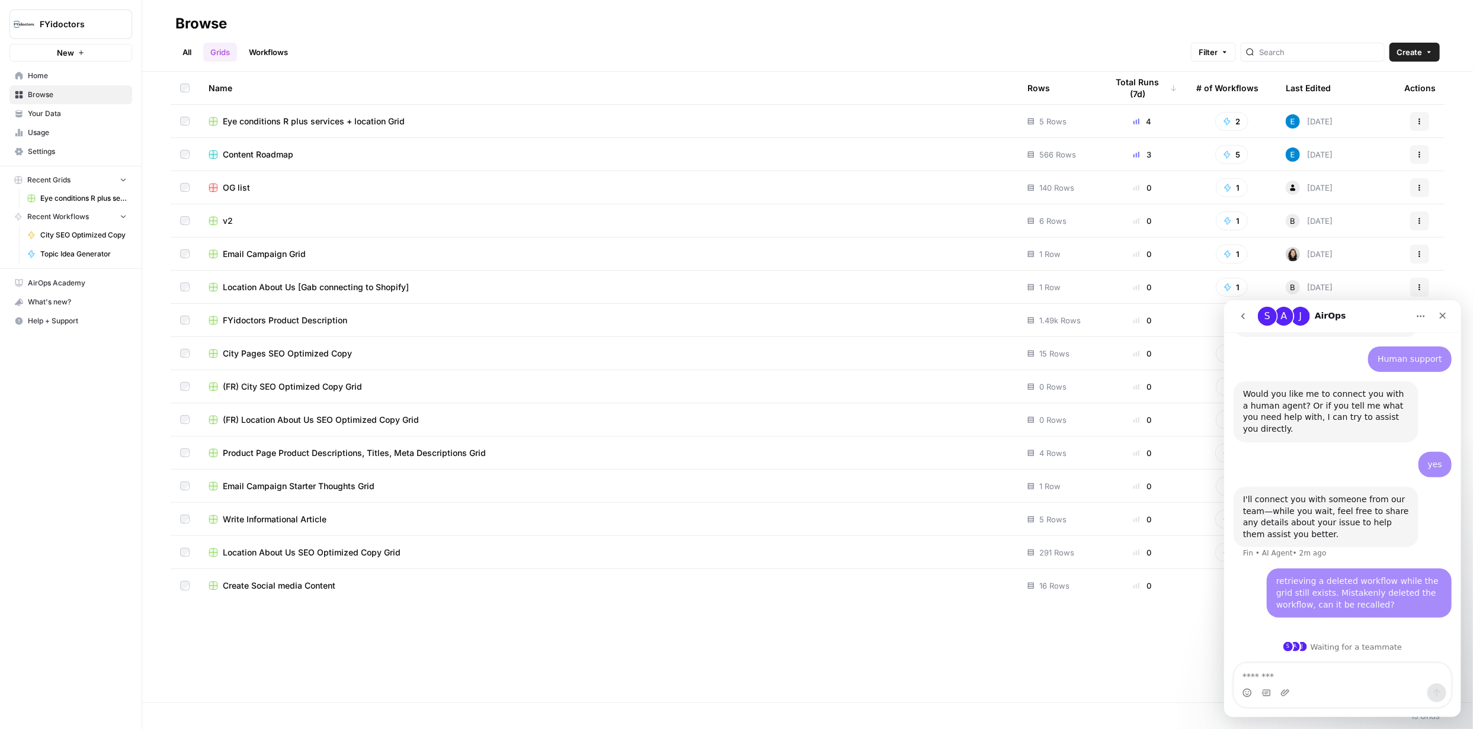
click at [282, 50] on link "Workflows" at bounding box center [268, 52] width 53 height 19
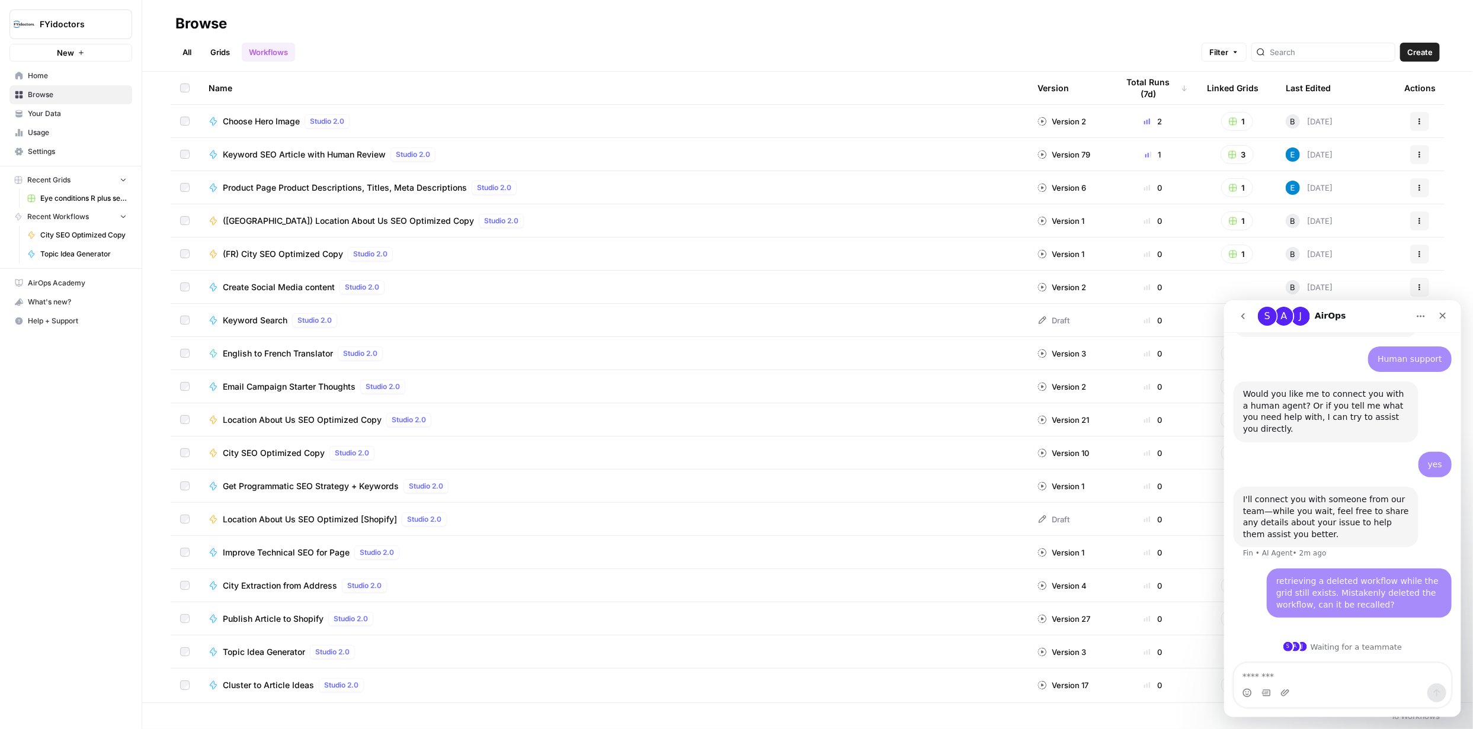
click at [302, 451] on span "City SEO Optimized Copy" at bounding box center [274, 453] width 102 height 12
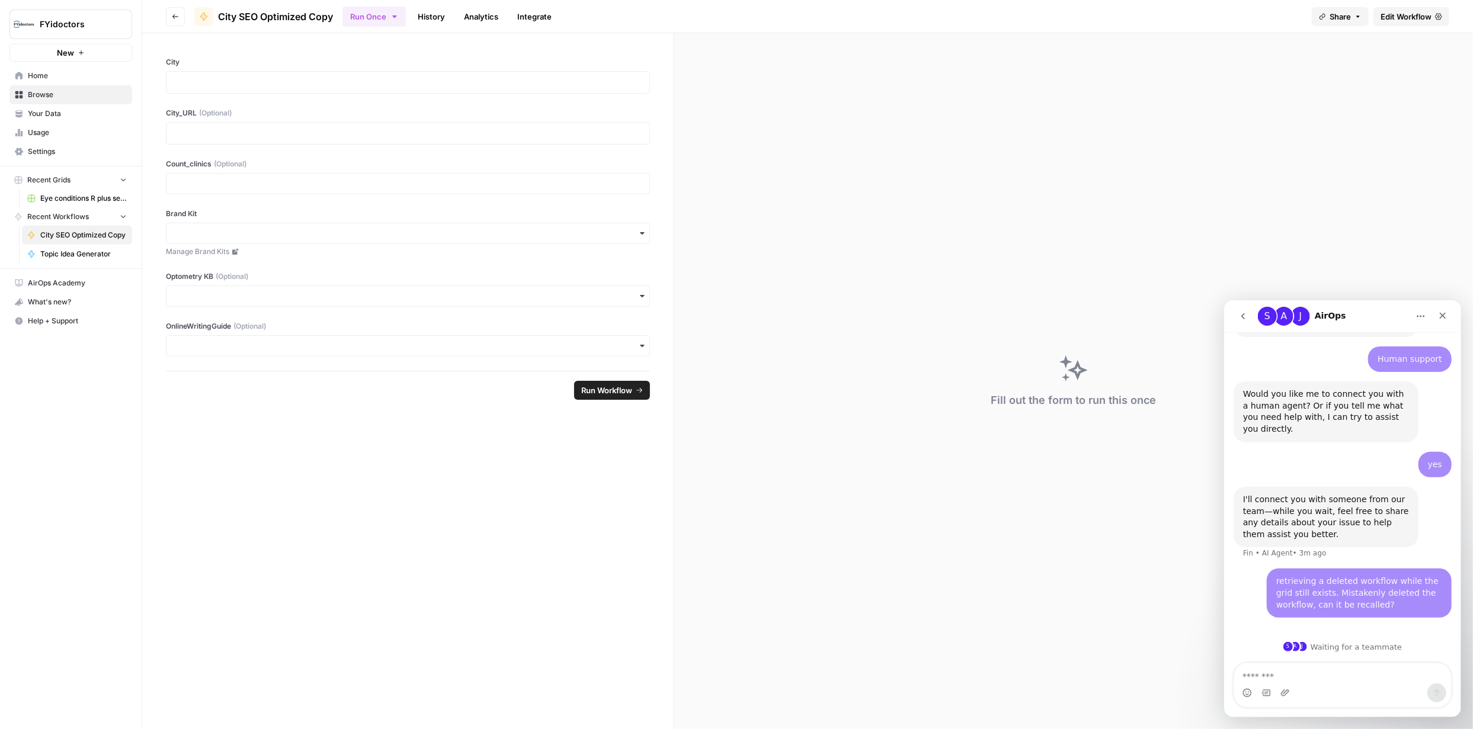
click at [1394, 20] on span "Edit Workflow" at bounding box center [1406, 17] width 51 height 12
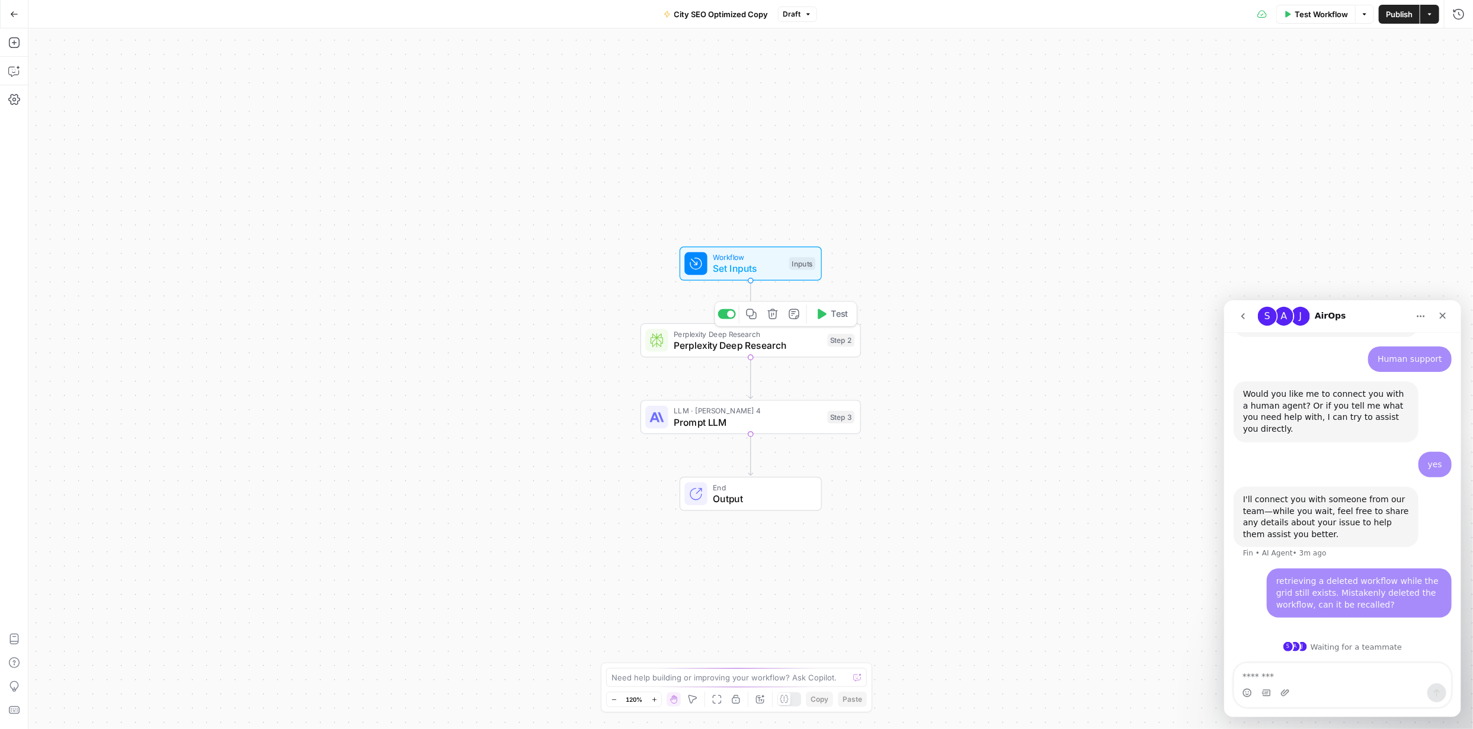
click at [761, 346] on span "Perplexity Deep Research" at bounding box center [748, 345] width 148 height 14
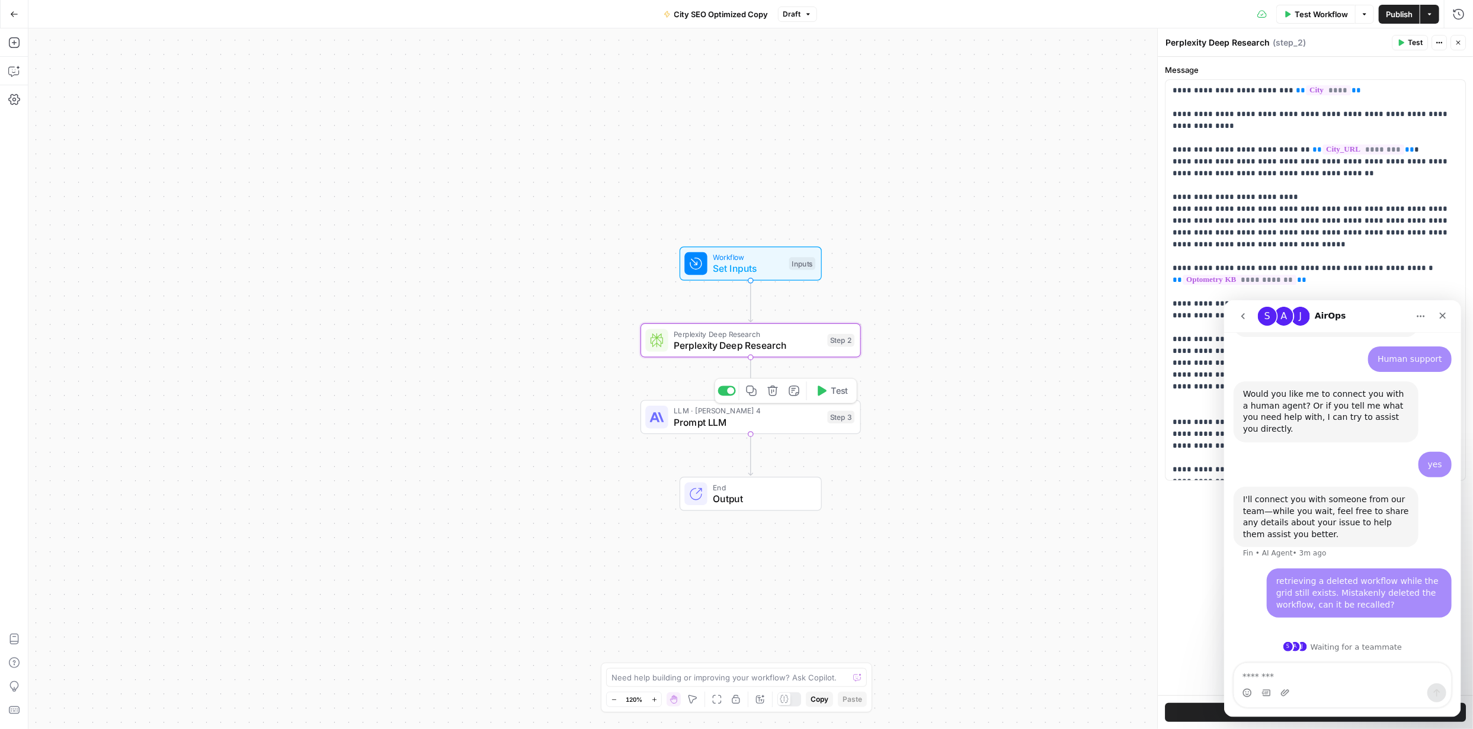
click at [725, 417] on span "Prompt LLM" at bounding box center [748, 422] width 148 height 14
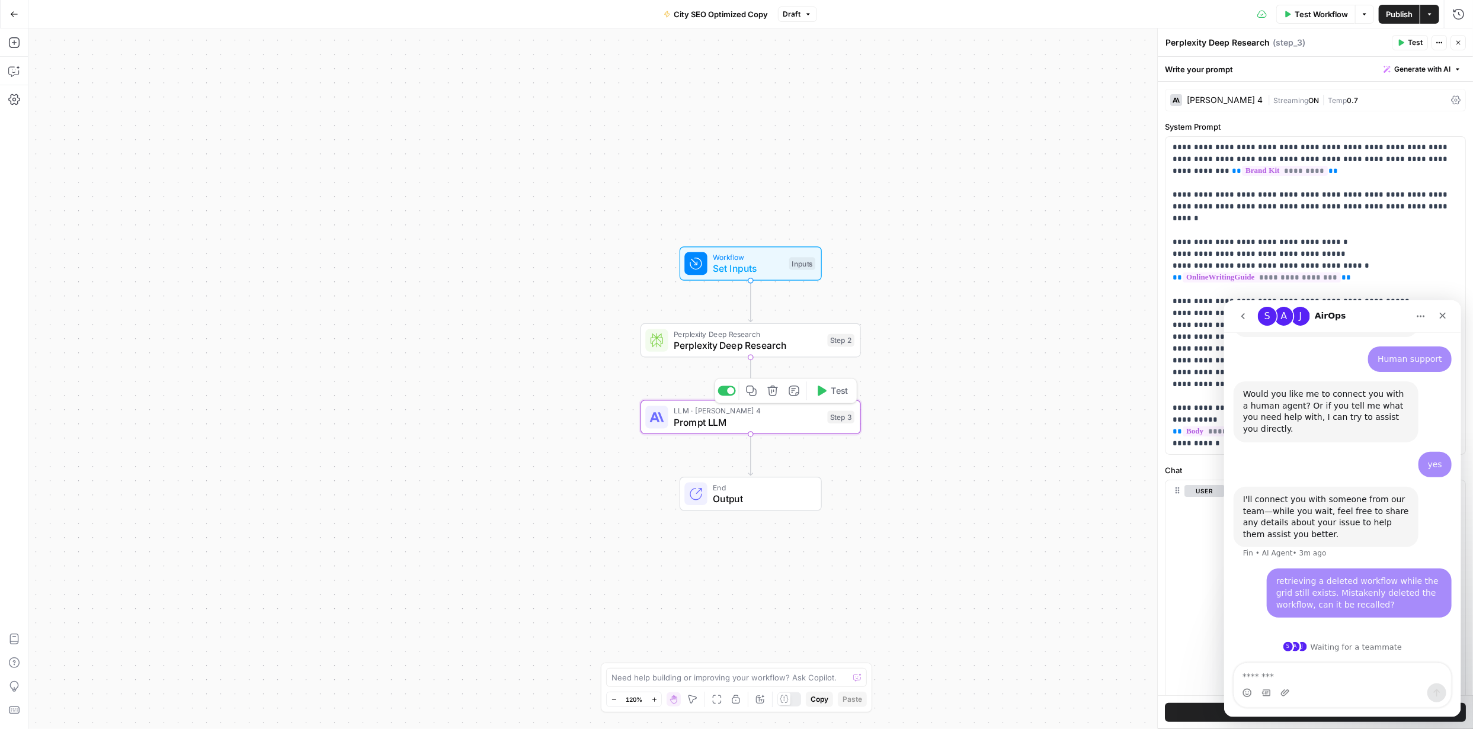
click at [727, 421] on span "Prompt LLM" at bounding box center [748, 422] width 148 height 14
type textarea "Prompt LLM"
click at [1422, 310] on button "Home" at bounding box center [1420, 316] width 23 height 23
click at [806, 678] on textarea at bounding box center [730, 678] width 237 height 12
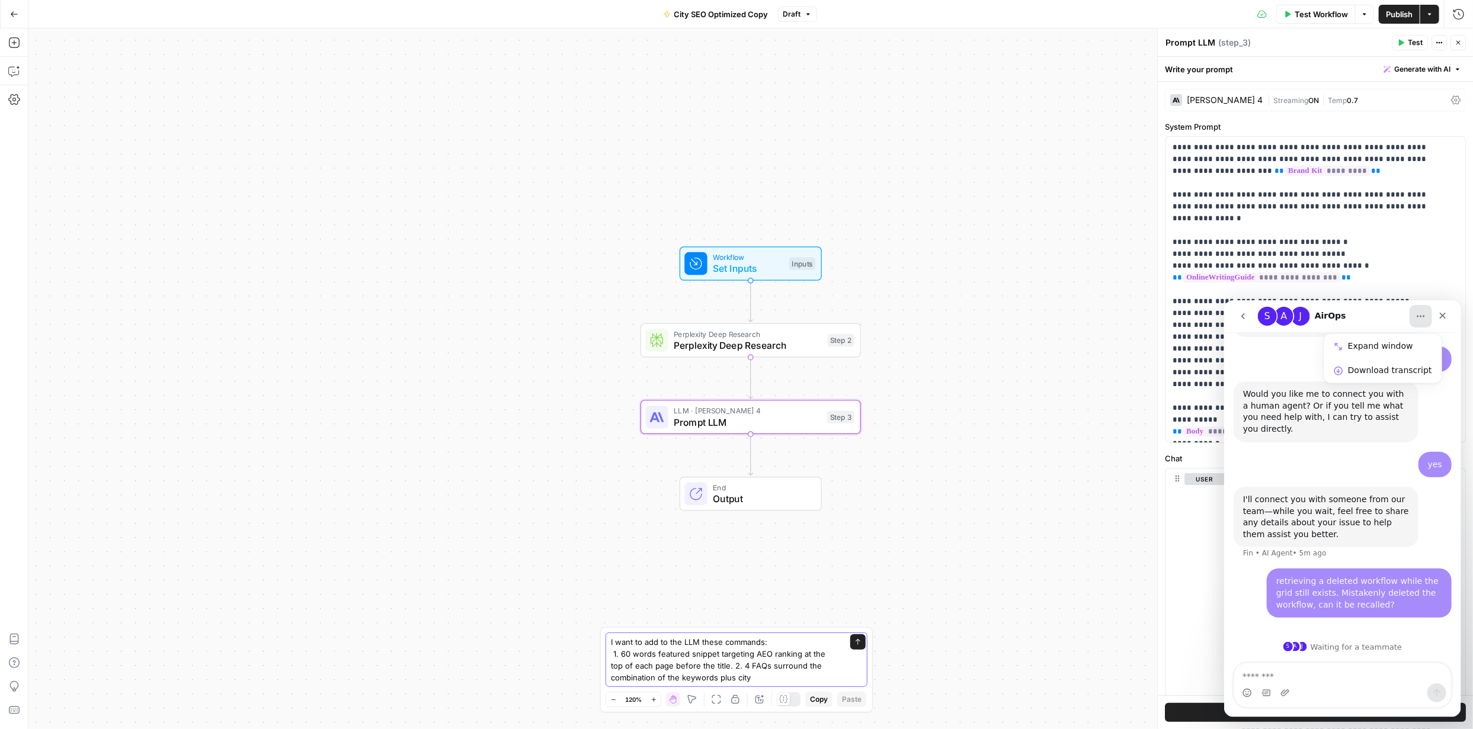
type textarea "I want to add to the LLM these commands: 1. 60 words featured snippet targeting…"
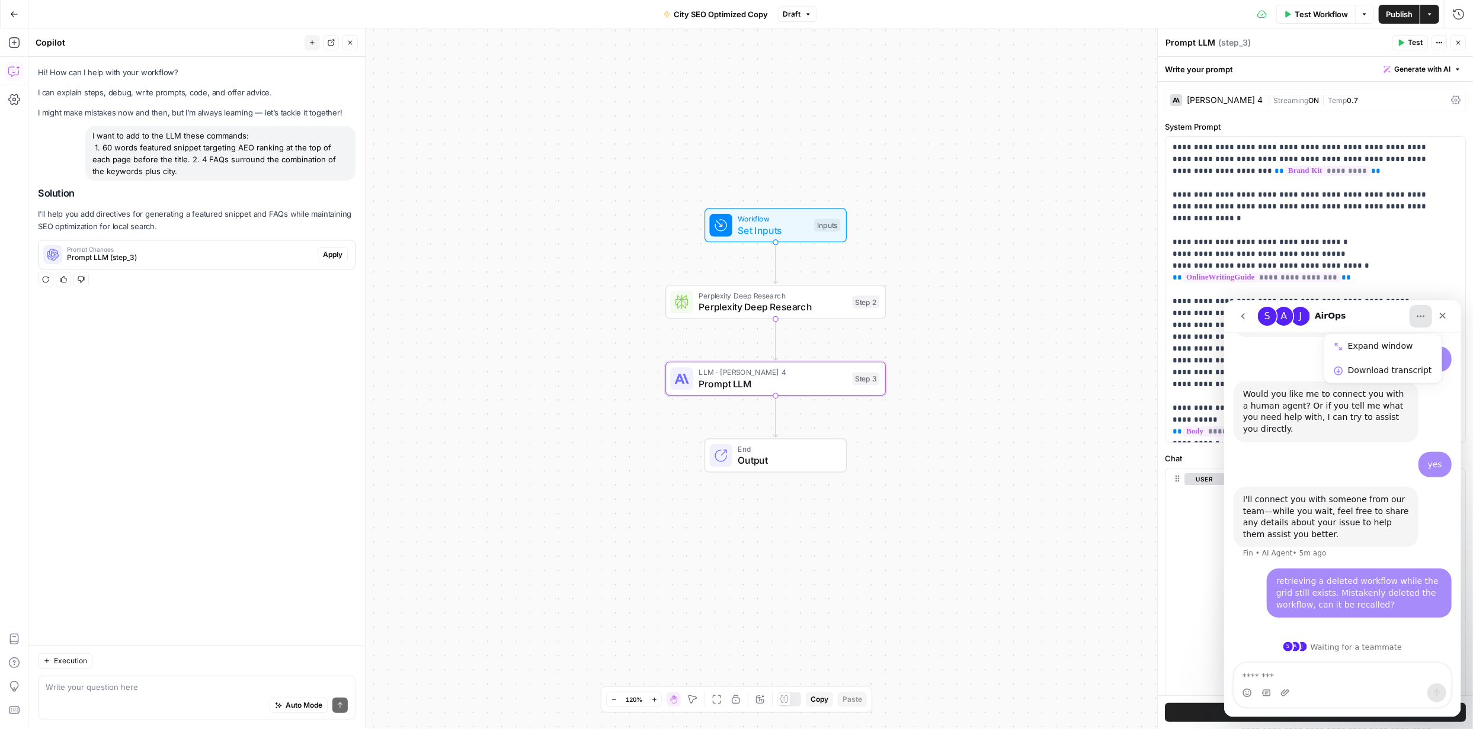
click at [334, 257] on span "Apply" at bounding box center [333, 254] width 20 height 11
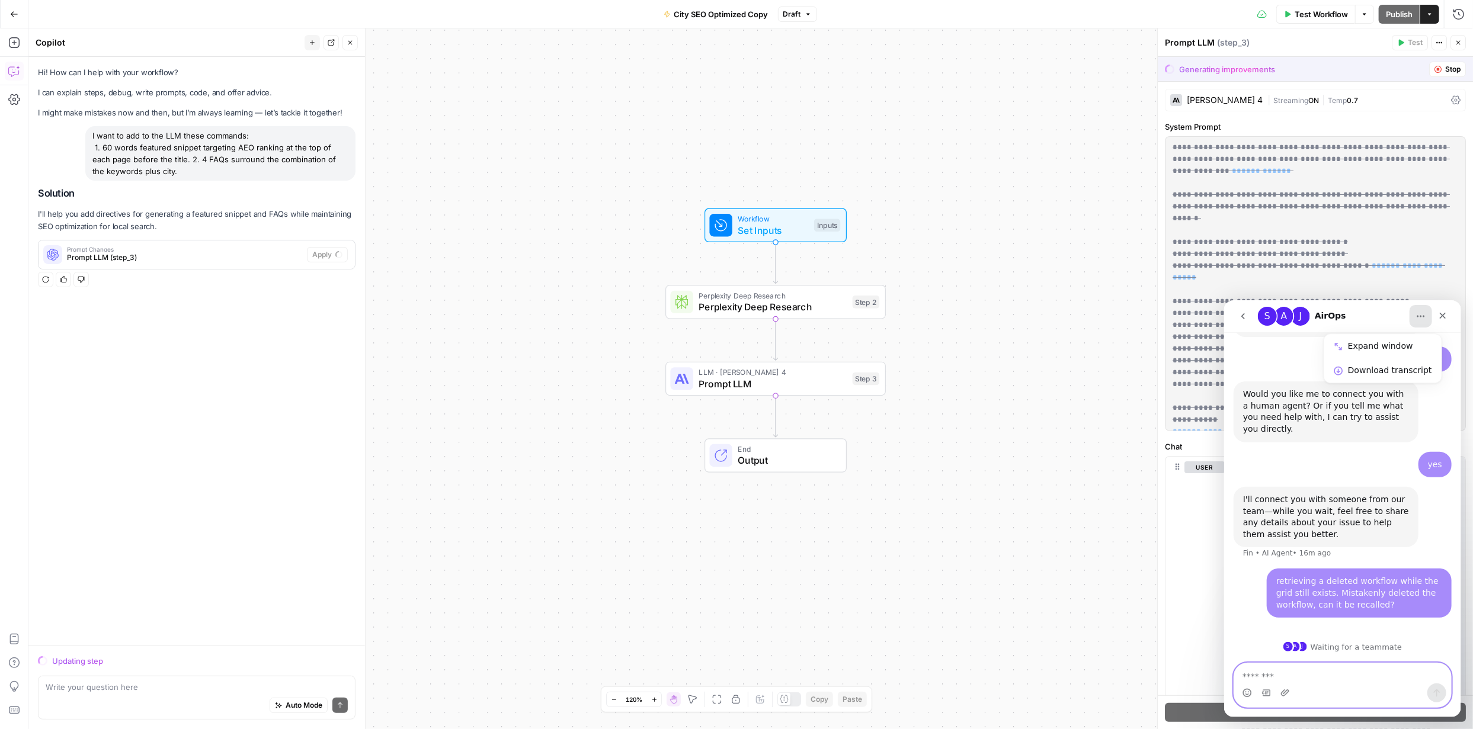
click at [1305, 678] on textarea "Message…" at bounding box center [1342, 673] width 217 height 20
type textarea "**********"
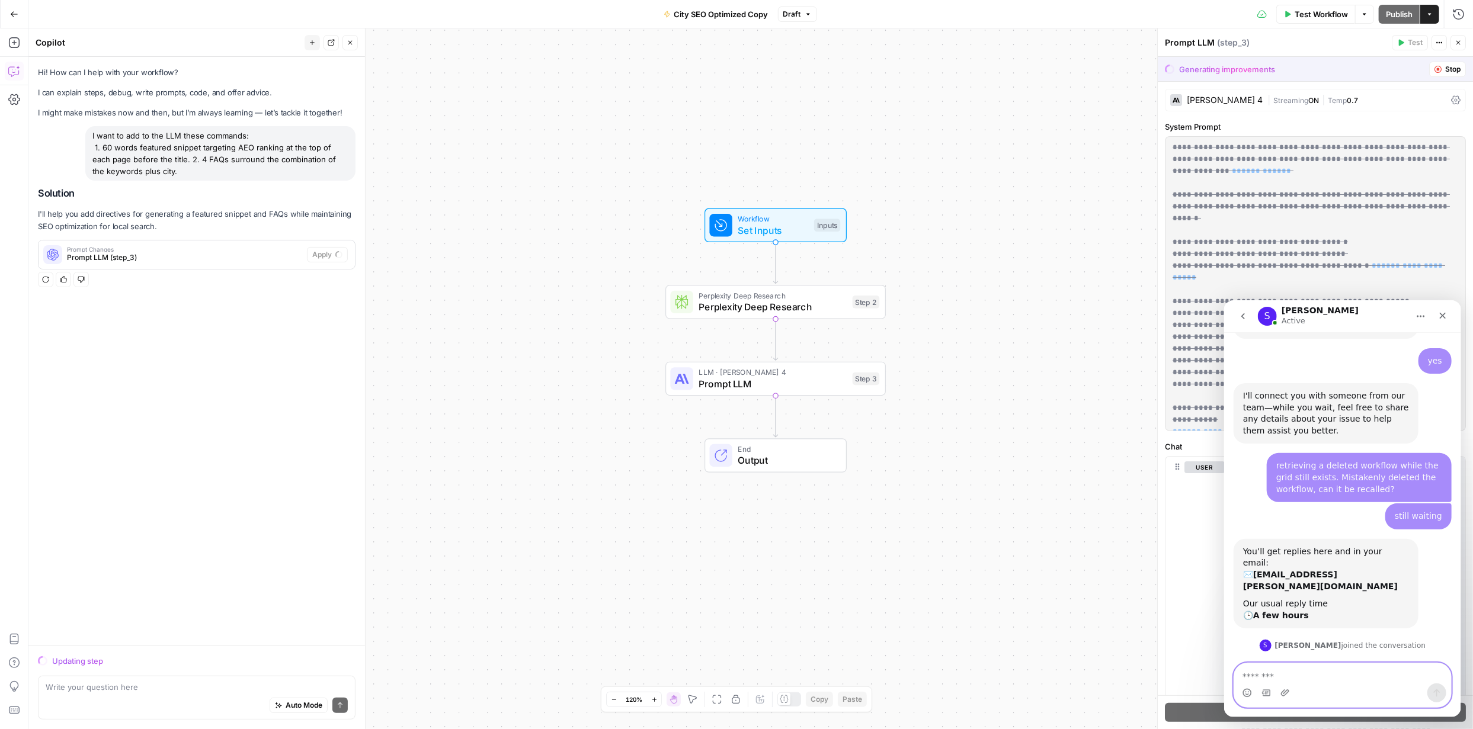
scroll to position [505, 0]
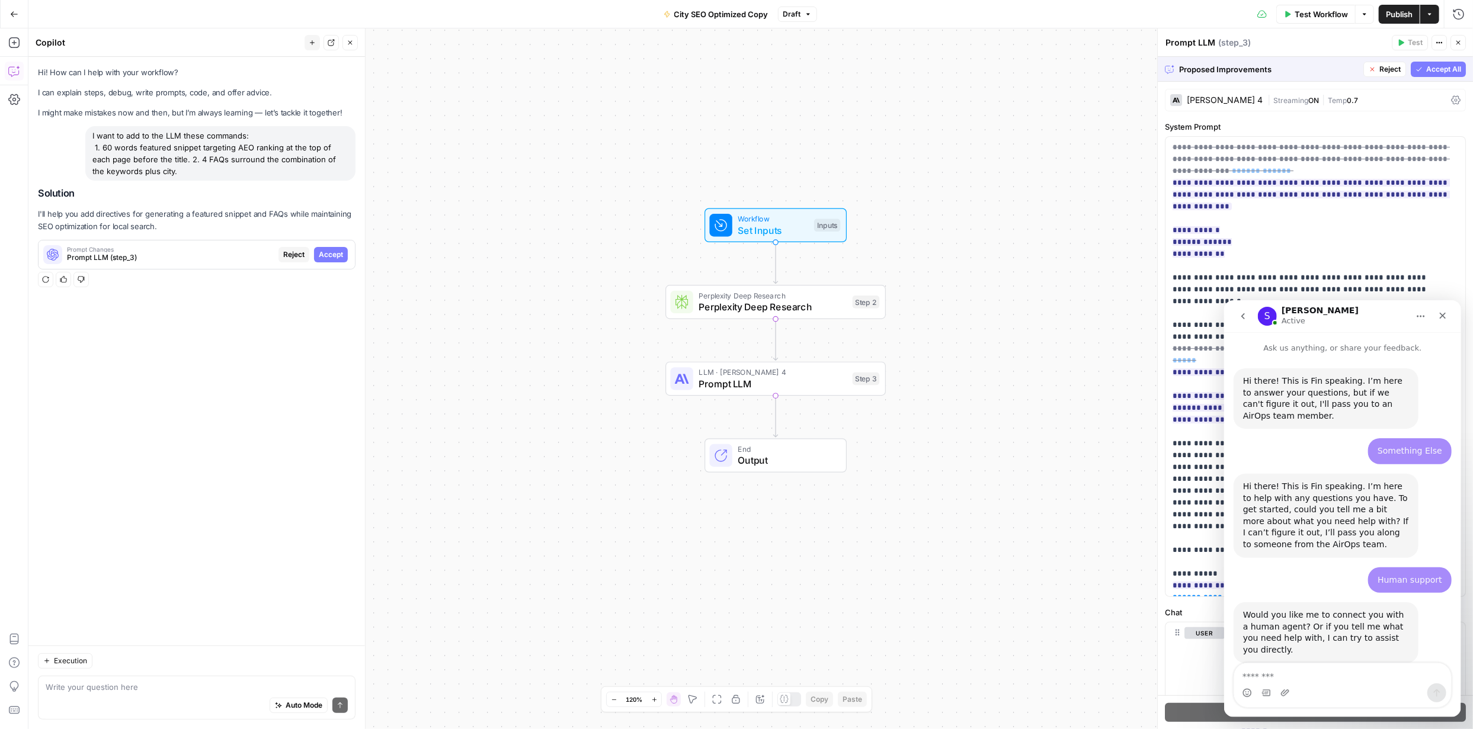
scroll to position [505, 0]
